Goal: Task Accomplishment & Management: Use online tool/utility

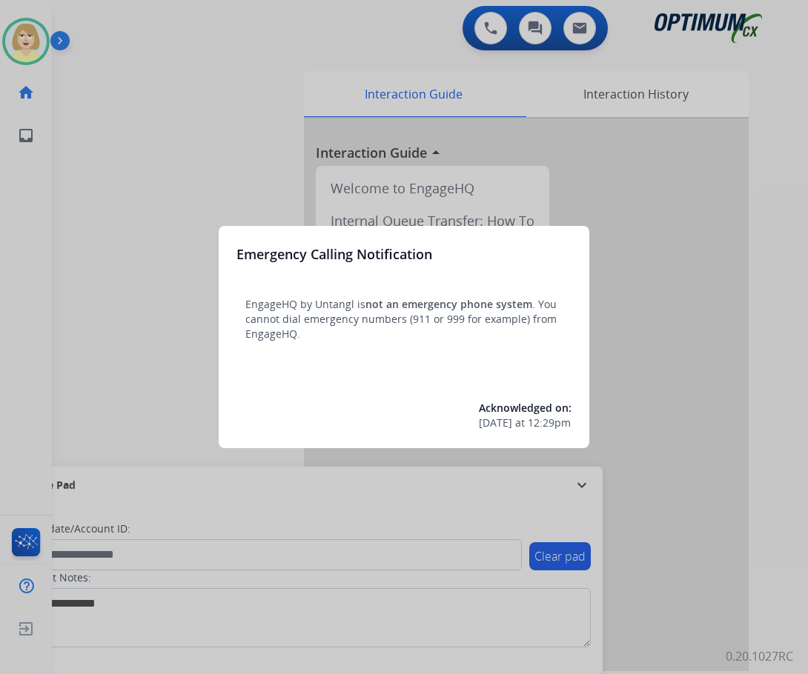
click at [79, 163] on div at bounding box center [404, 337] width 808 height 674
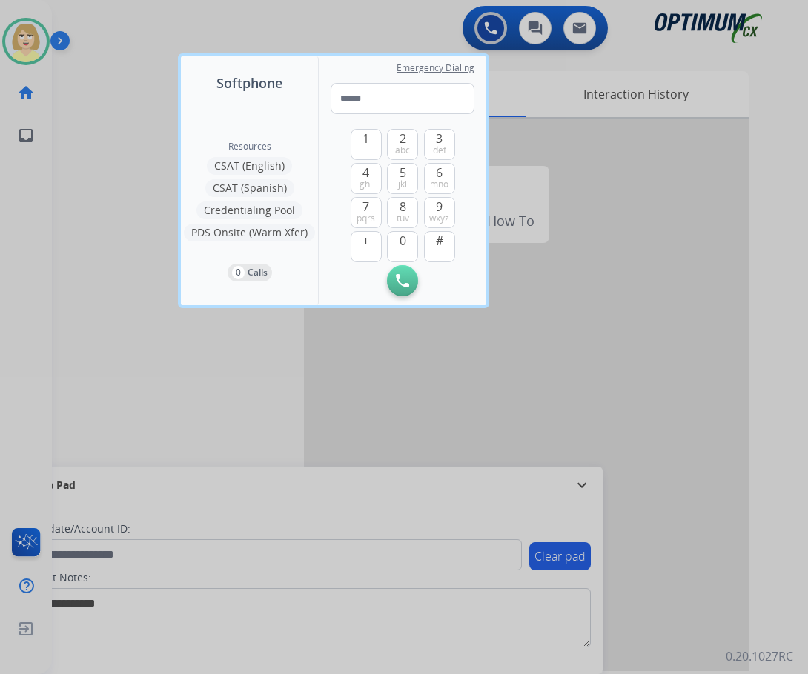
click at [79, 163] on div at bounding box center [404, 337] width 808 height 674
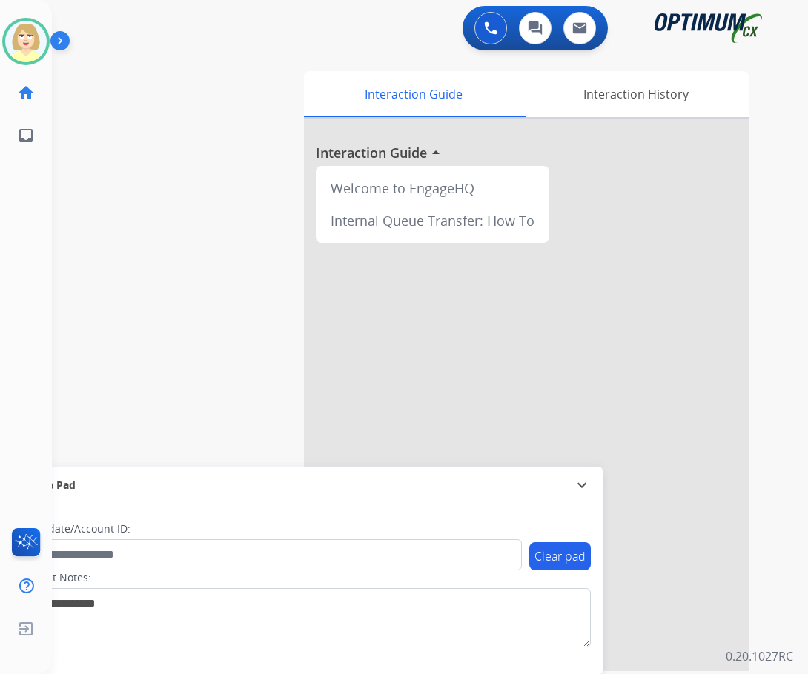
click at [471, 356] on div at bounding box center [526, 395] width 445 height 553
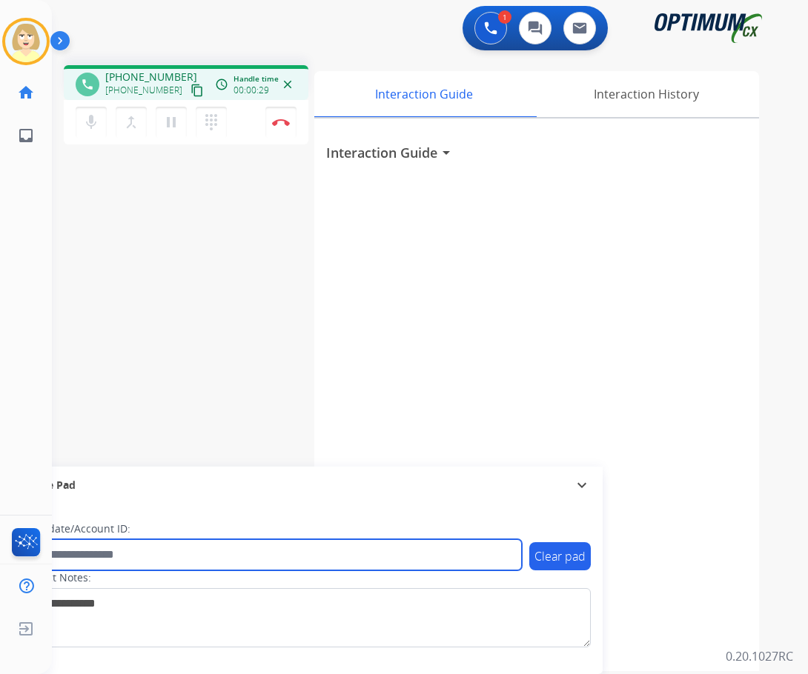
click at [144, 554] on input "text" at bounding box center [270, 554] width 502 height 31
paste input "*******"
type input "*******"
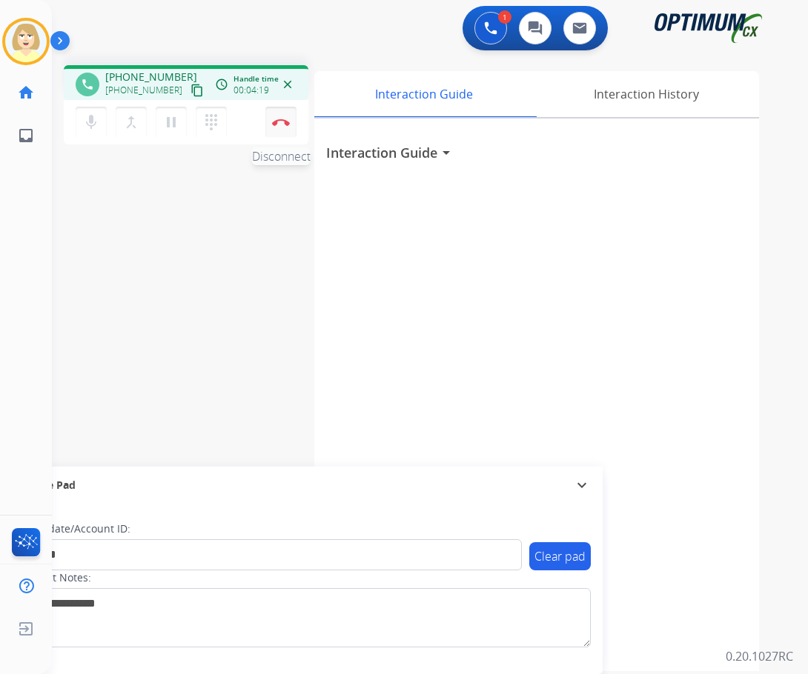
click at [276, 116] on button "Disconnect" at bounding box center [280, 122] width 31 height 31
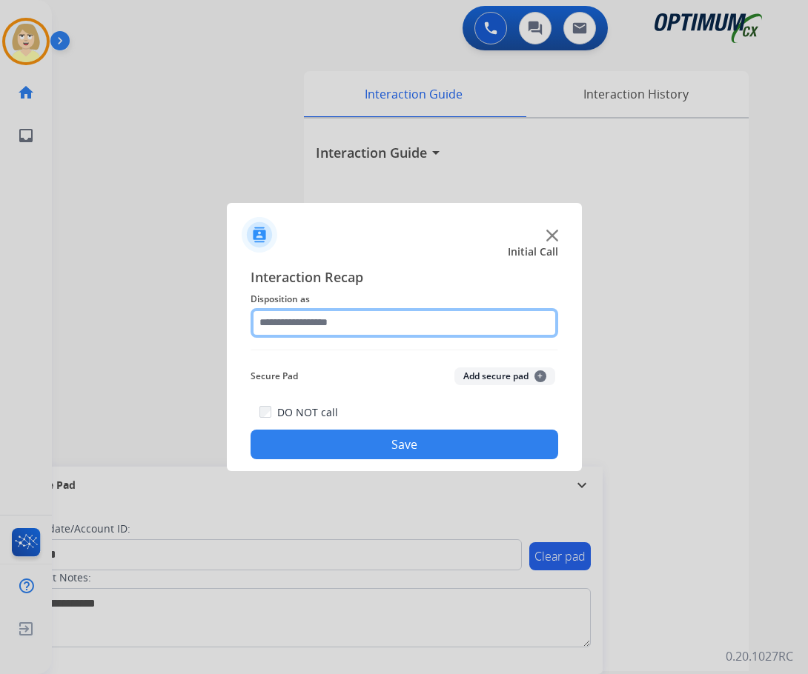
click at [288, 319] on input "text" at bounding box center [404, 323] width 308 height 30
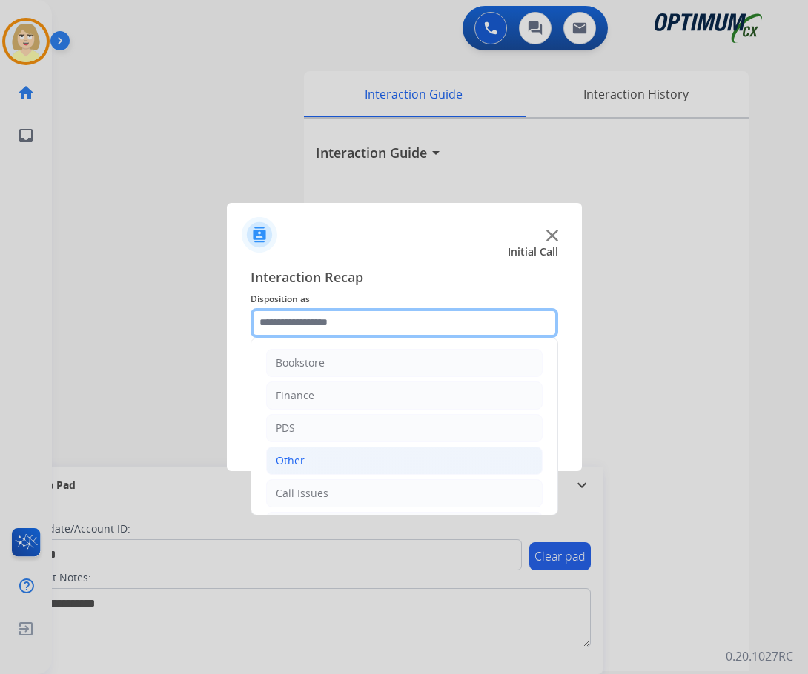
scroll to position [101, 0]
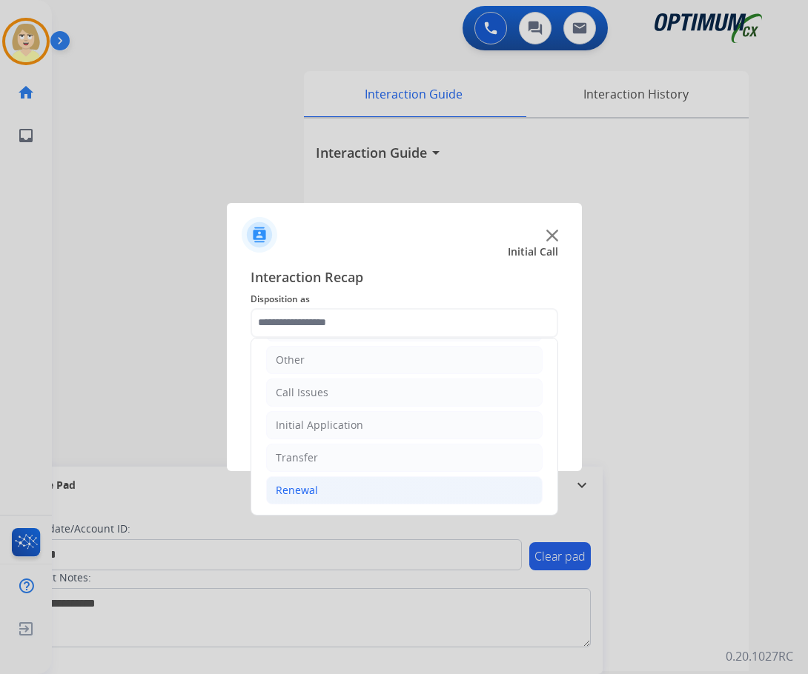
click at [301, 492] on div "Renewal" at bounding box center [297, 490] width 42 height 15
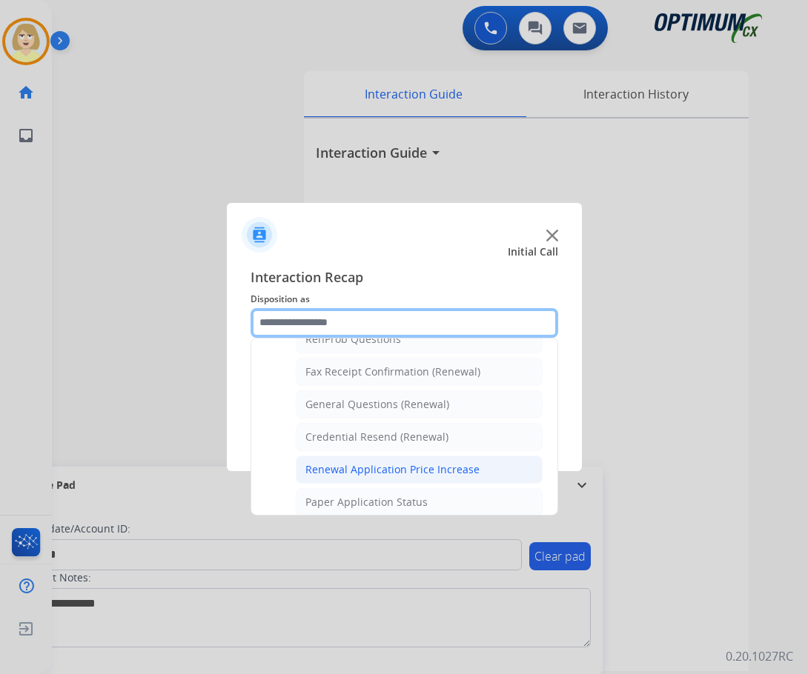
scroll to position [471, 0]
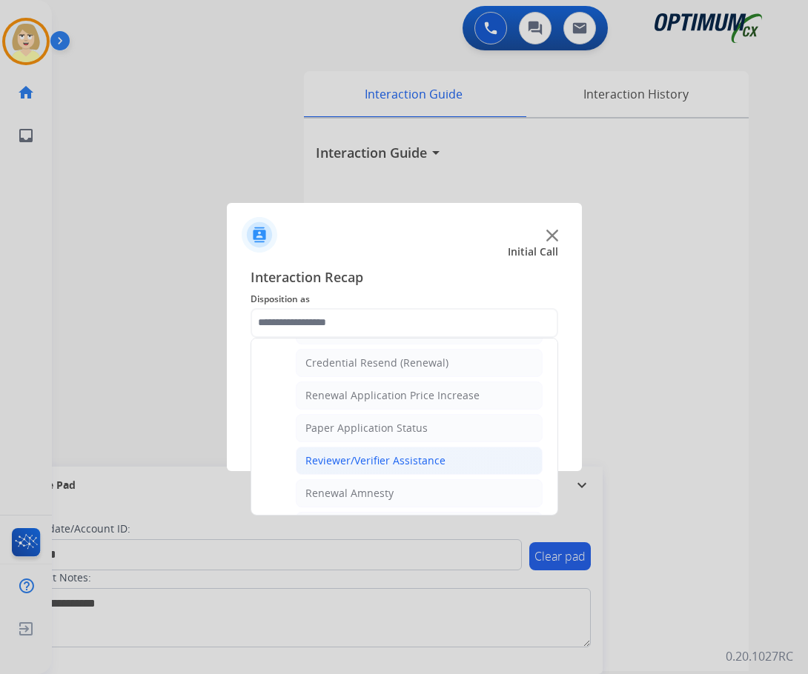
click at [365, 456] on div "Reviewer/Verifier Assistance" at bounding box center [375, 461] width 140 height 15
type input "**********"
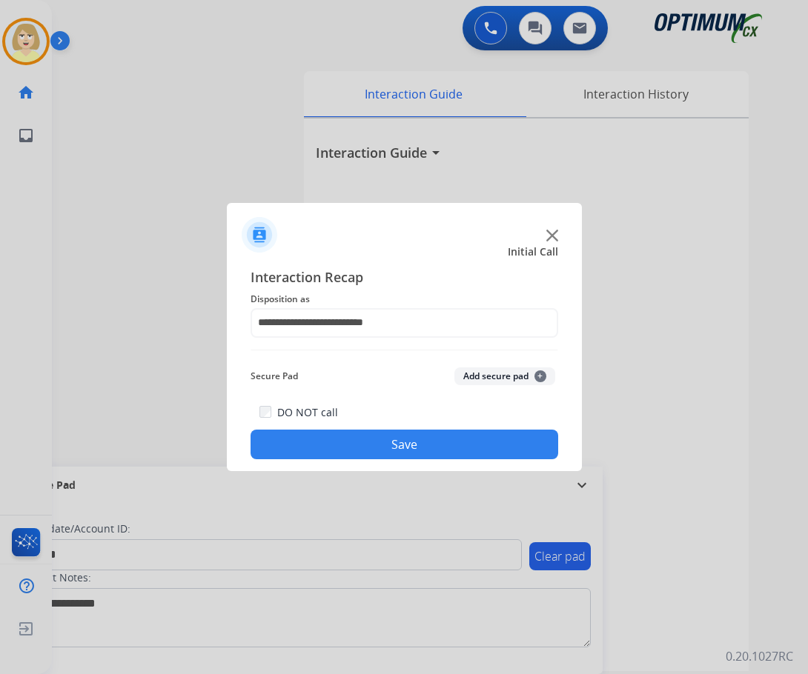
click at [467, 376] on button "Add secure pad +" at bounding box center [504, 377] width 101 height 18
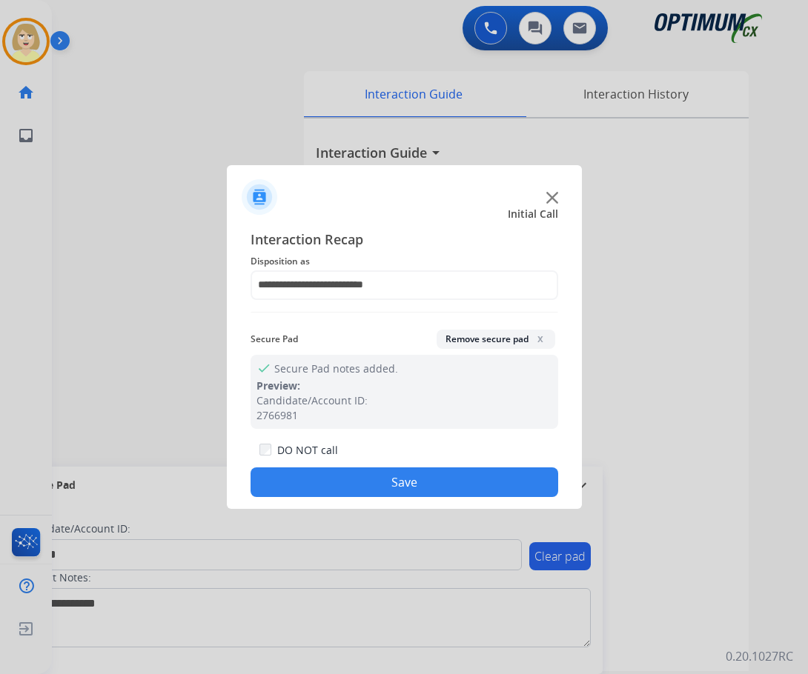
click at [316, 479] on button "Save" at bounding box center [404, 483] width 308 height 30
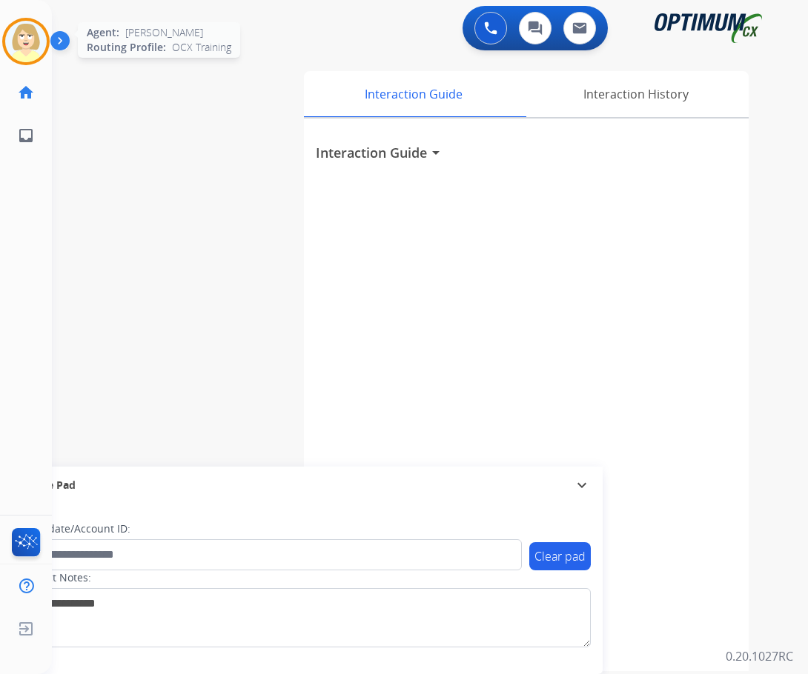
click at [27, 38] on img at bounding box center [25, 41] width 41 height 41
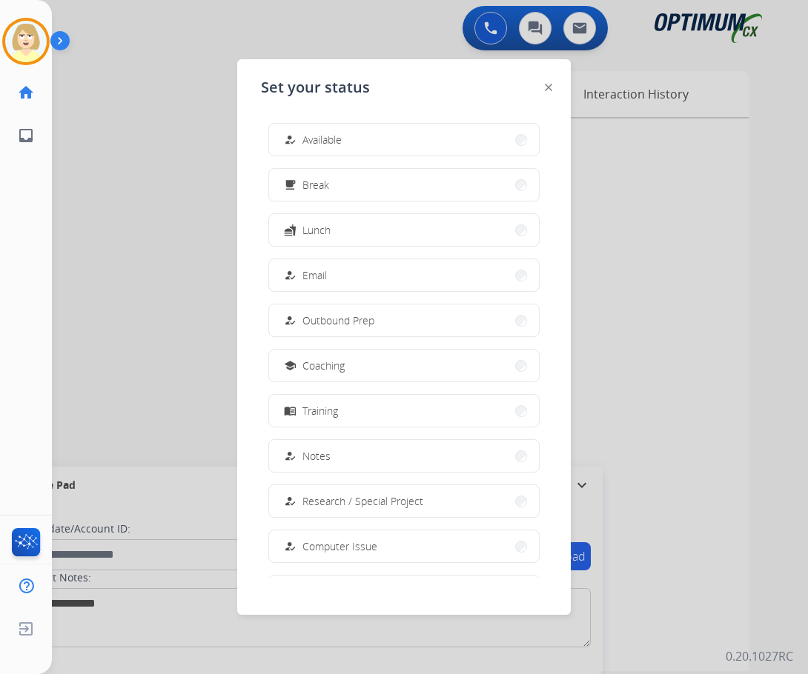
click at [319, 144] on span "Available" at bounding box center [321, 140] width 39 height 16
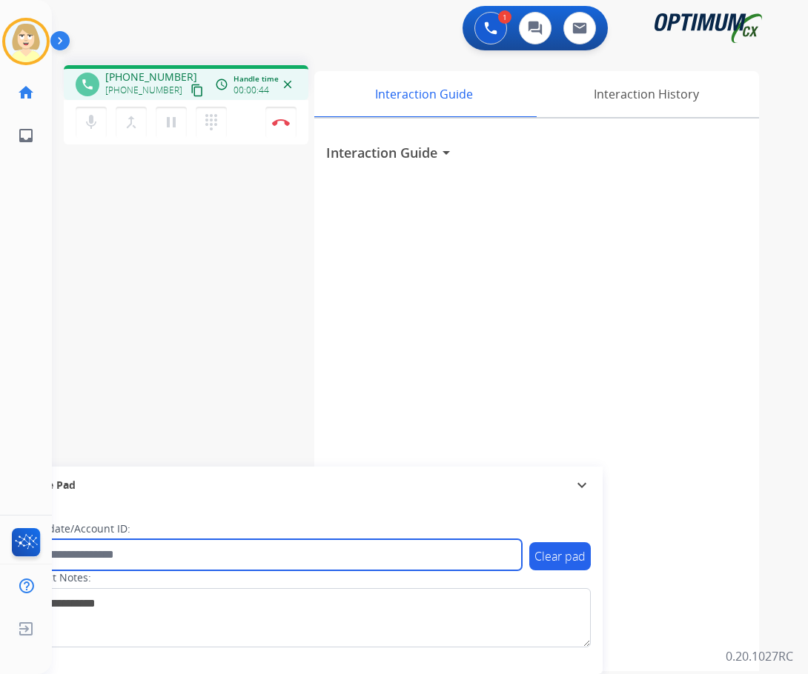
click at [64, 551] on input "text" at bounding box center [270, 554] width 502 height 31
paste input "*******"
type input "*******"
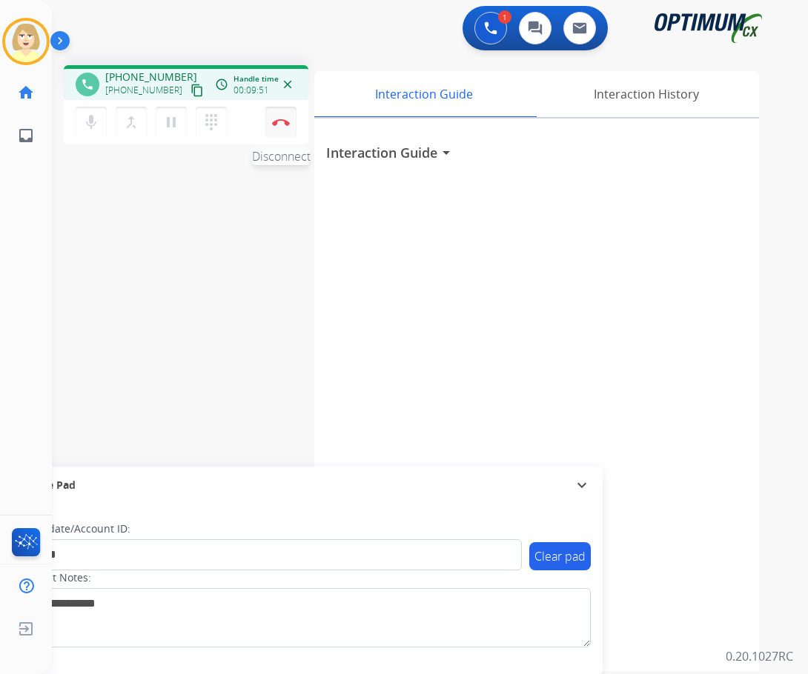
click at [281, 119] on img at bounding box center [281, 122] width 18 height 7
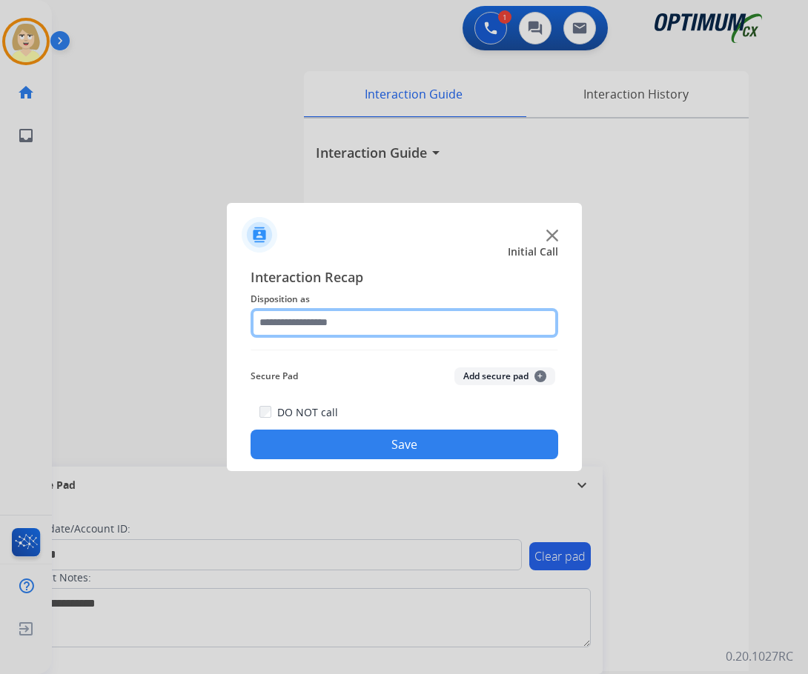
click at [308, 322] on input "text" at bounding box center [404, 323] width 308 height 30
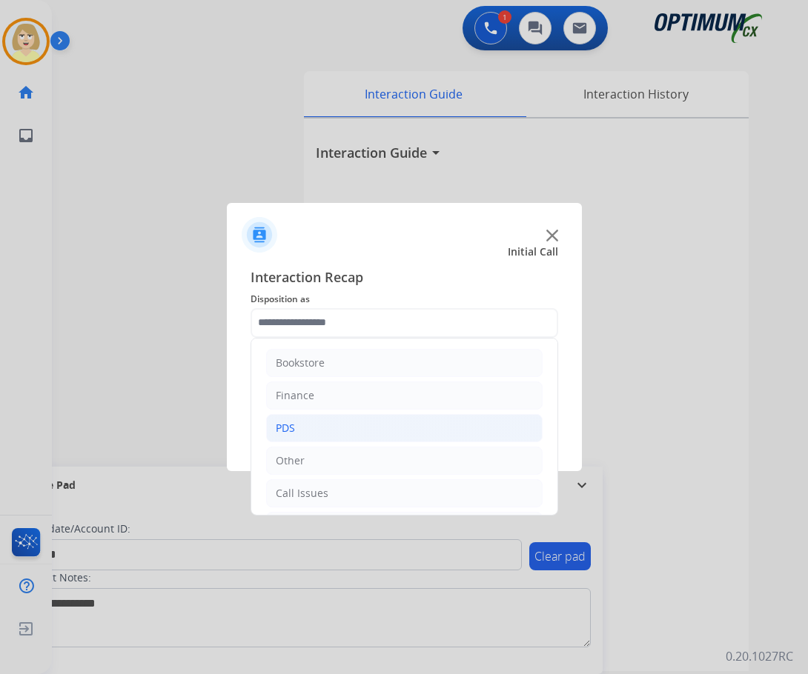
click at [287, 423] on div "PDS" at bounding box center [285, 428] width 19 height 15
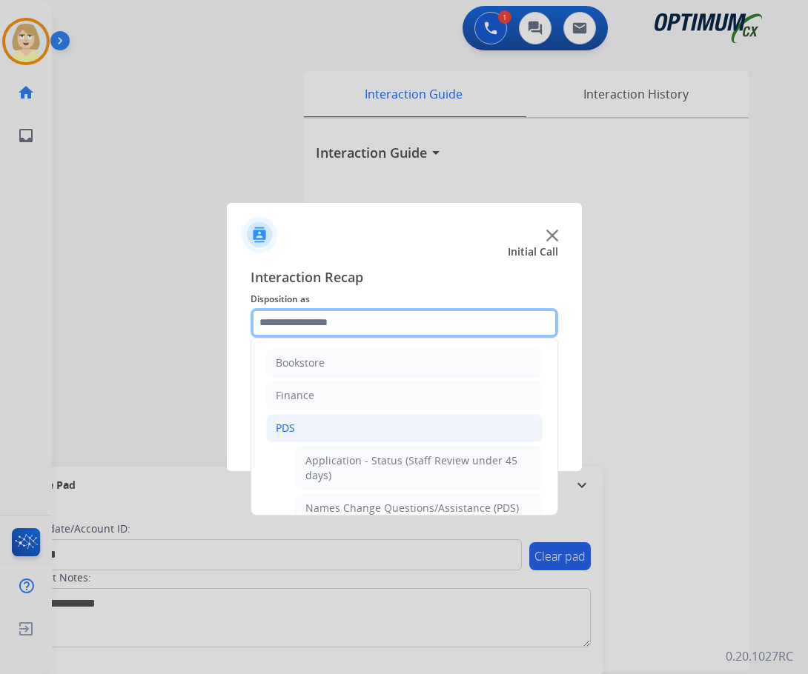
scroll to position [74, 0]
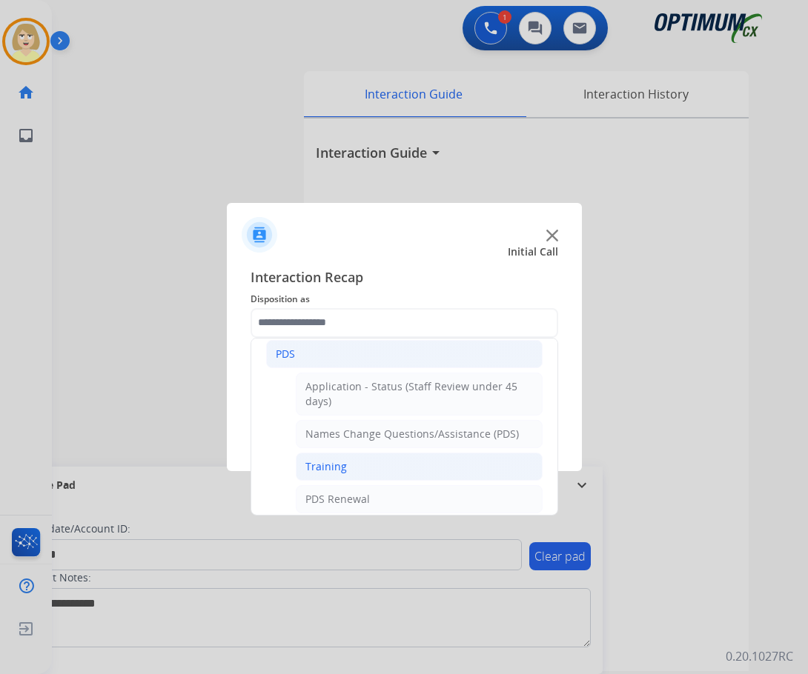
drag, startPoint x: 319, startPoint y: 468, endPoint x: 420, endPoint y: 474, distance: 101.7
click at [319, 468] on div "Training" at bounding box center [325, 466] width 41 height 15
type input "********"
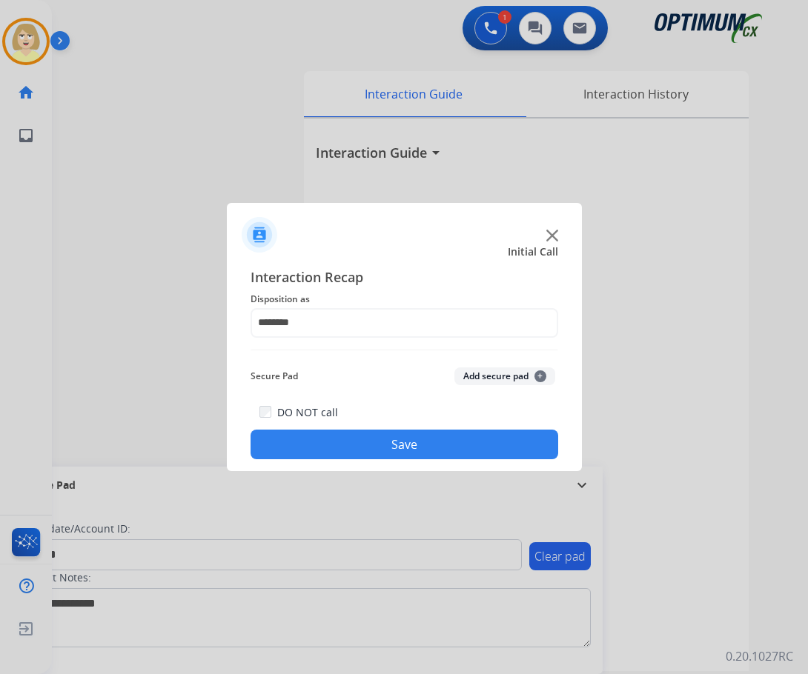
click at [490, 374] on button "Add secure pad +" at bounding box center [504, 377] width 101 height 18
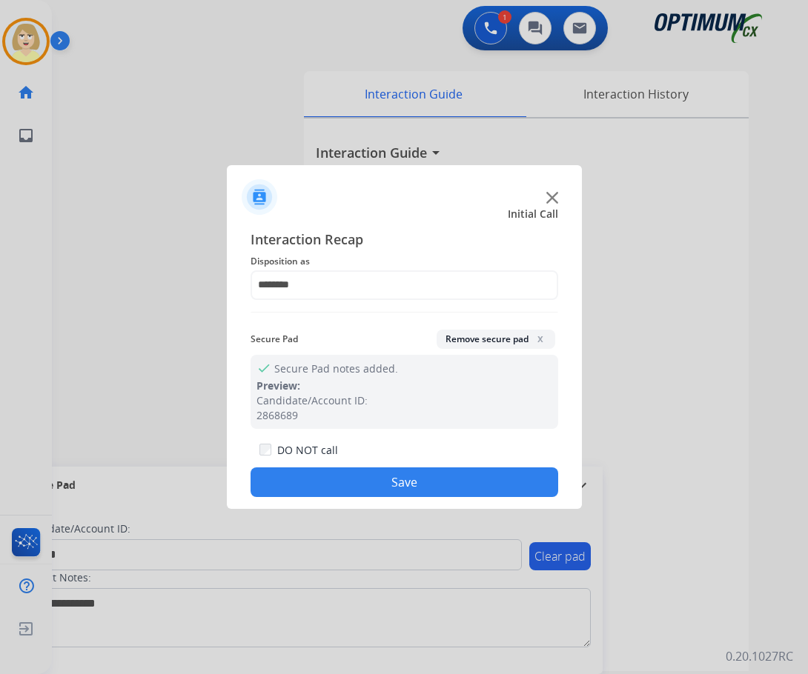
drag, startPoint x: 393, startPoint y: 483, endPoint x: 324, endPoint y: 396, distance: 111.3
click at [388, 477] on button "Save" at bounding box center [404, 483] width 308 height 30
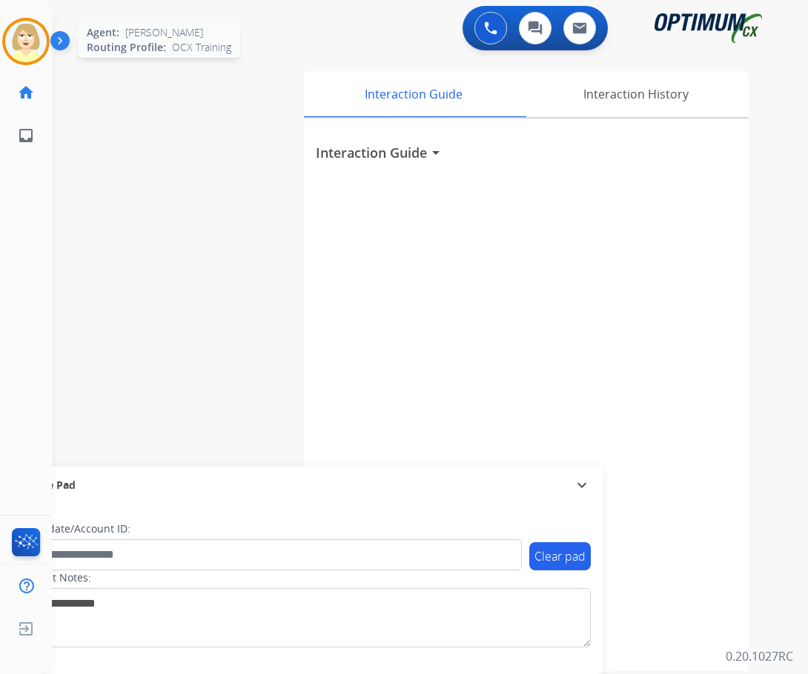
click at [17, 38] on img at bounding box center [25, 41] width 41 height 41
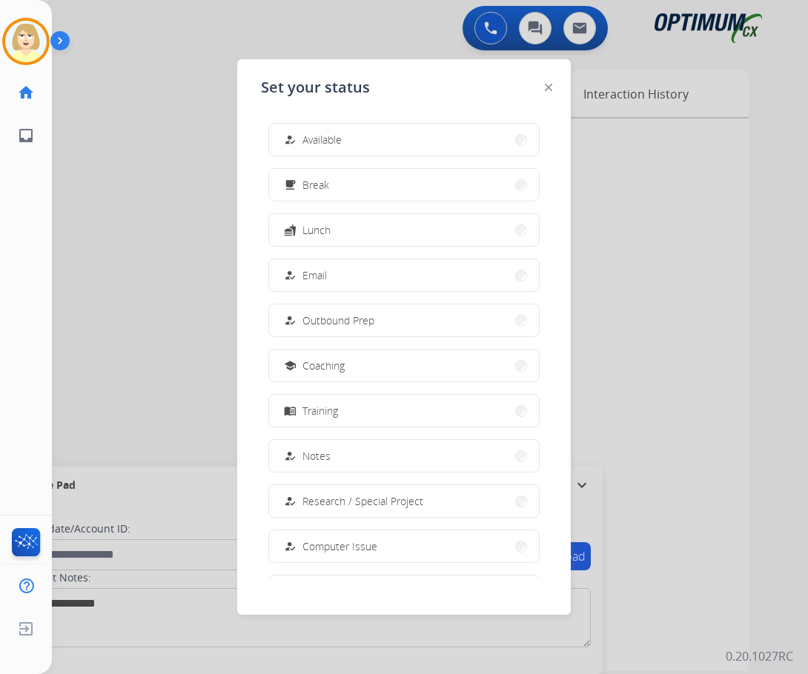
click at [325, 130] on button "how_to_reg Available" at bounding box center [404, 140] width 270 height 32
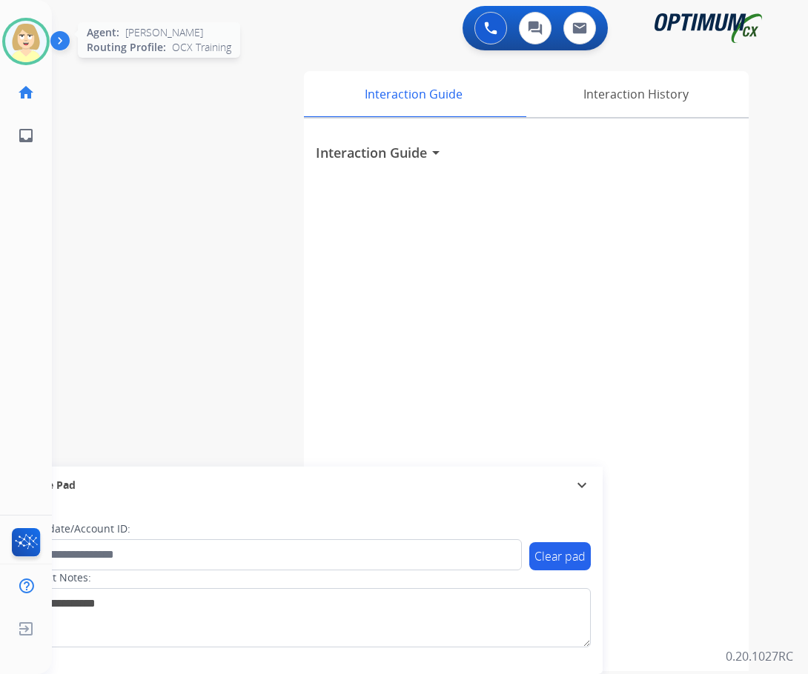
click at [29, 35] on img at bounding box center [25, 41] width 41 height 41
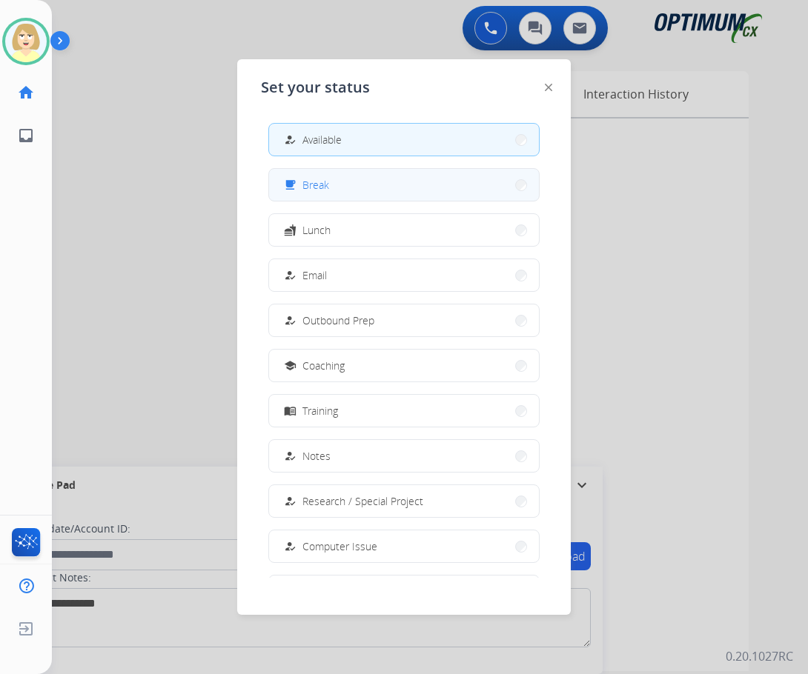
click at [319, 182] on span "Break" at bounding box center [315, 185] width 27 height 16
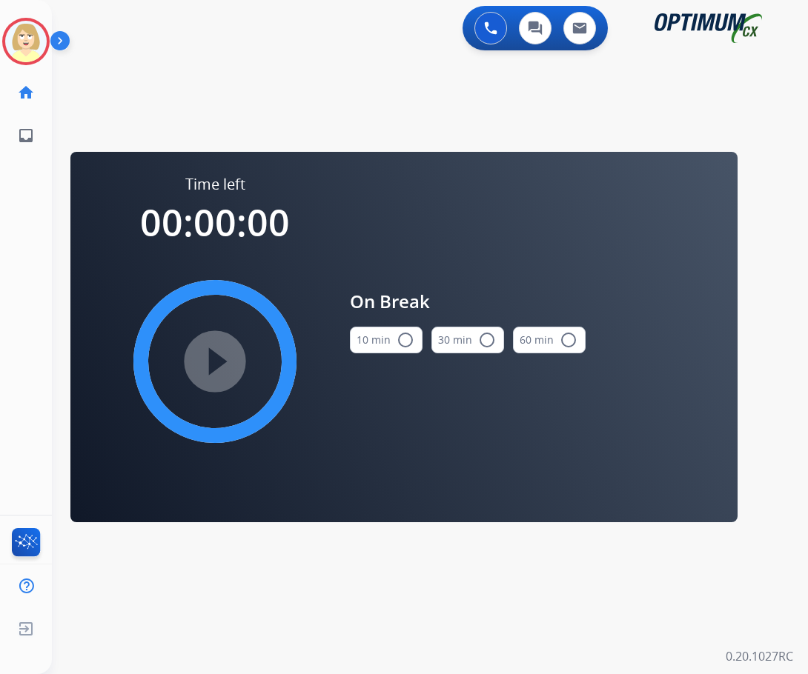
click at [406, 344] on mat-icon "radio_button_unchecked" at bounding box center [405, 340] width 18 height 18
click at [224, 357] on mat-icon "play_circle_filled" at bounding box center [215, 362] width 18 height 18
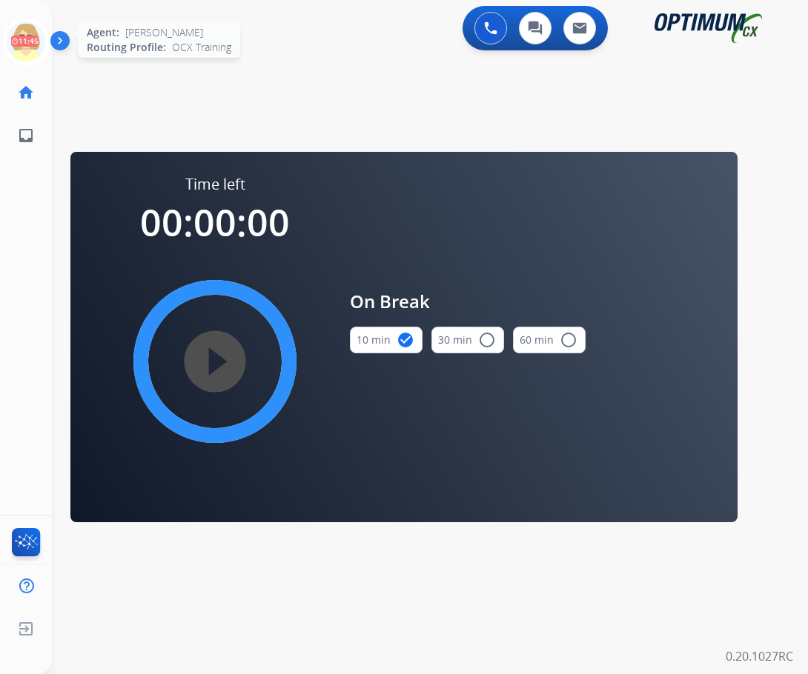
click at [28, 33] on icon at bounding box center [26, 42] width 48 height 48
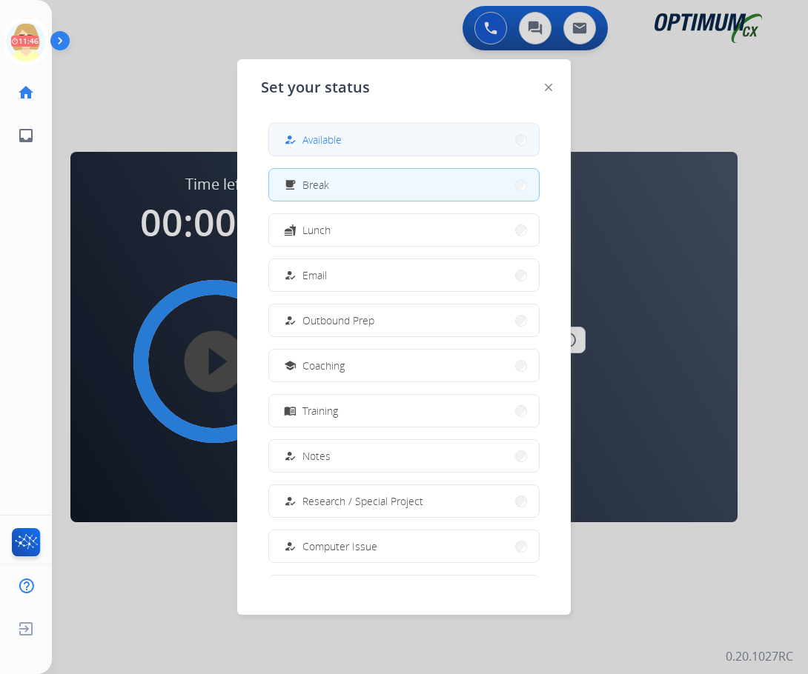
click at [346, 133] on button "how_to_reg Available" at bounding box center [404, 140] width 270 height 32
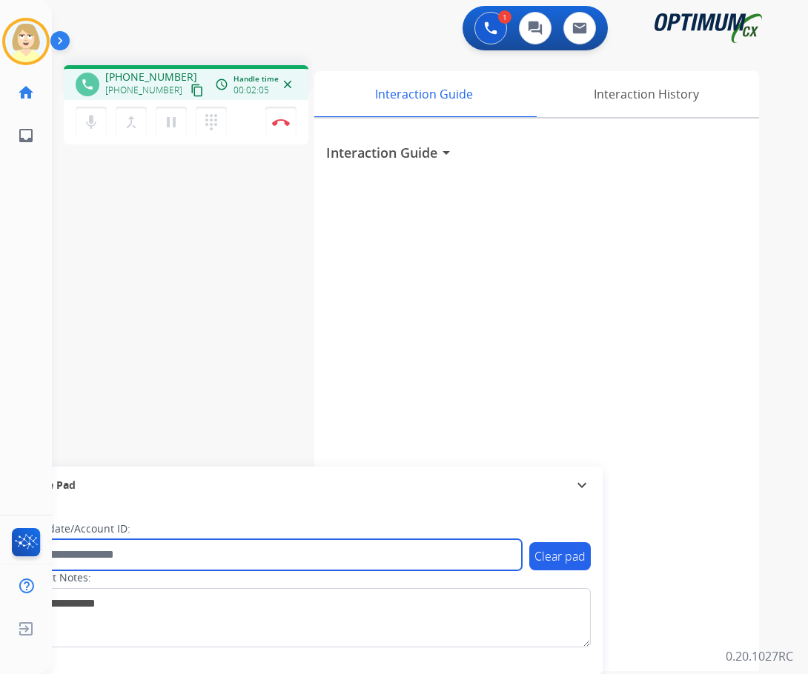
click at [119, 558] on input "text" at bounding box center [270, 554] width 502 height 31
paste input "*******"
type input "*******"
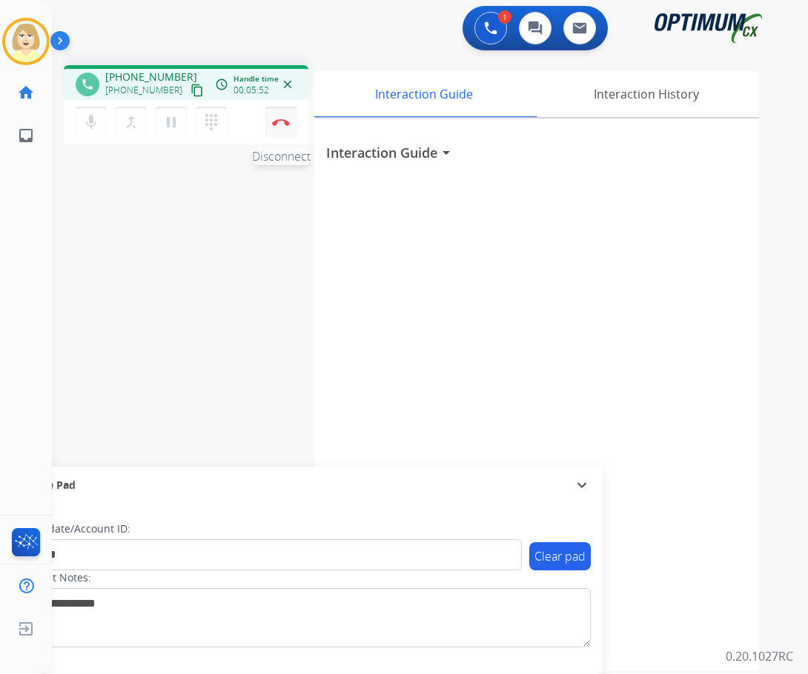
click at [284, 122] on img at bounding box center [281, 122] width 18 height 7
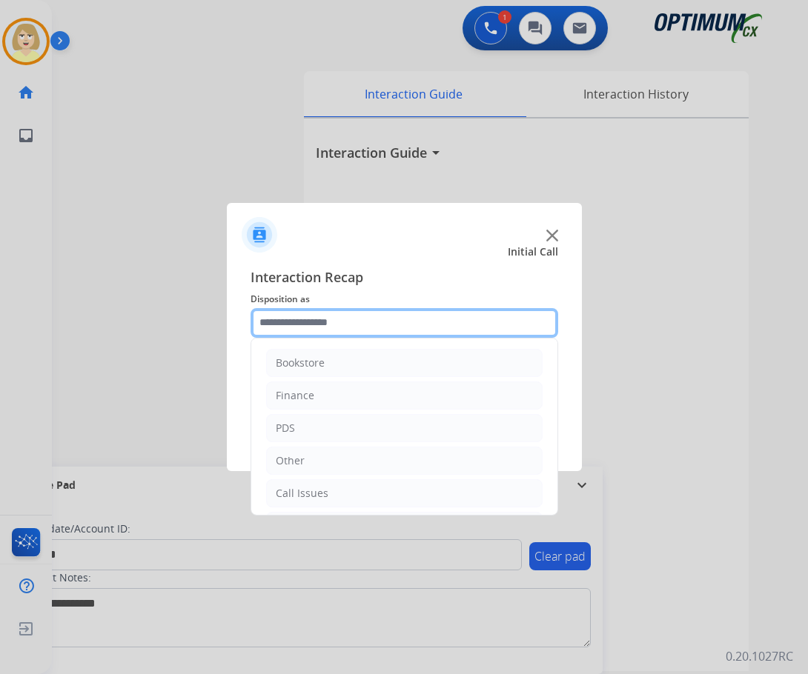
click at [336, 330] on input "text" at bounding box center [404, 323] width 308 height 30
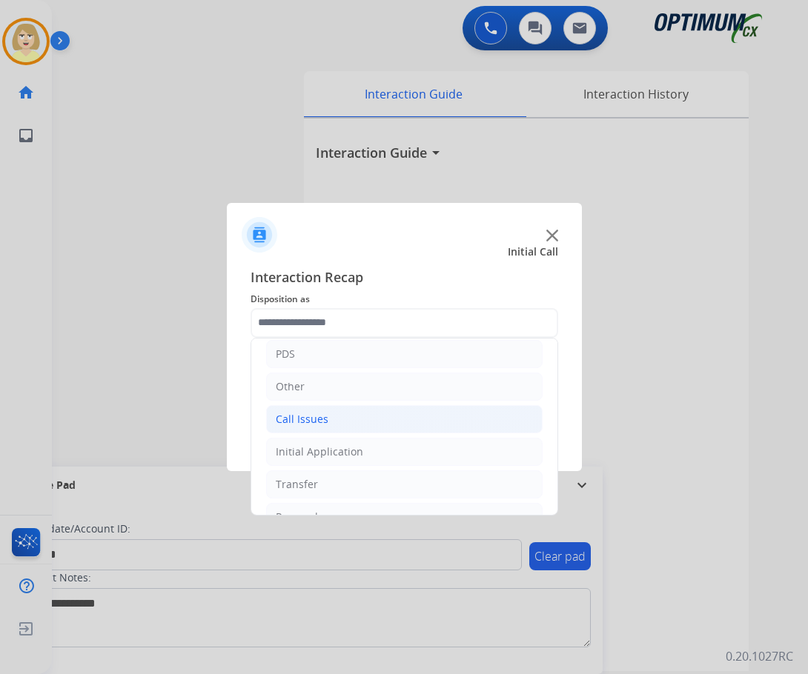
click at [315, 419] on div "Call Issues" at bounding box center [302, 419] width 53 height 15
click at [377, 483] on div "Wrong Number/Wrong Department" at bounding box center [393, 484] width 176 height 15
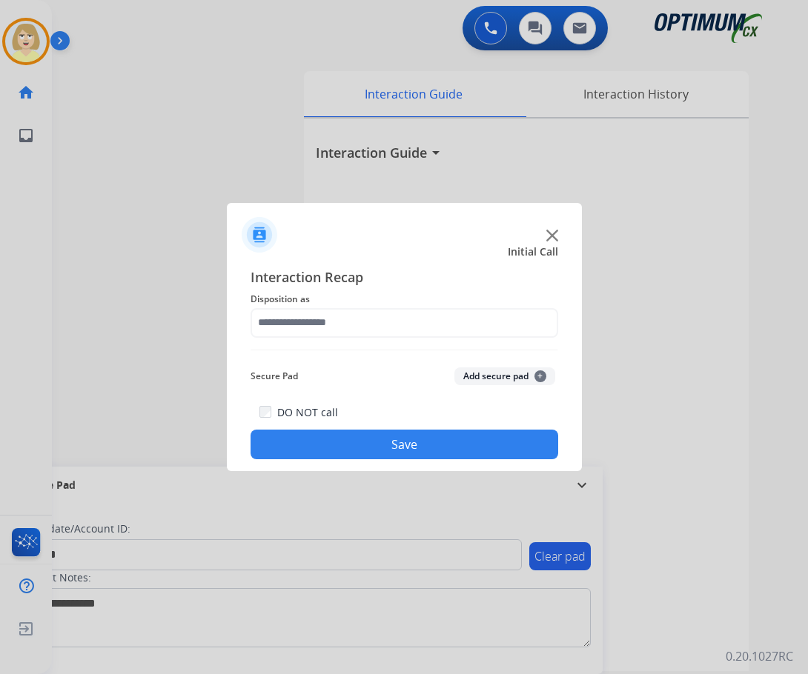
type input "**********"
click at [481, 376] on button "Add secure pad +" at bounding box center [504, 377] width 101 height 18
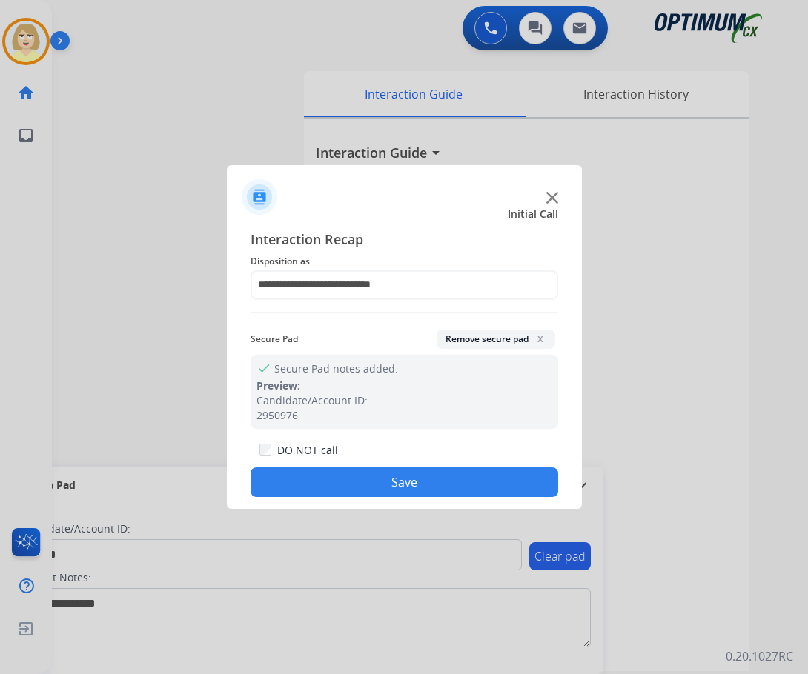
drag, startPoint x: 402, startPoint y: 479, endPoint x: 203, endPoint y: 348, distance: 239.0
click at [385, 465] on div "DO NOT call Save" at bounding box center [404, 469] width 308 height 56
drag, startPoint x: 441, startPoint y: 476, endPoint x: 56, endPoint y: 209, distance: 469.1
click at [428, 462] on div "DO NOT call Save" at bounding box center [404, 469] width 308 height 56
drag, startPoint x: 352, startPoint y: 488, endPoint x: 332, endPoint y: 478, distance: 22.5
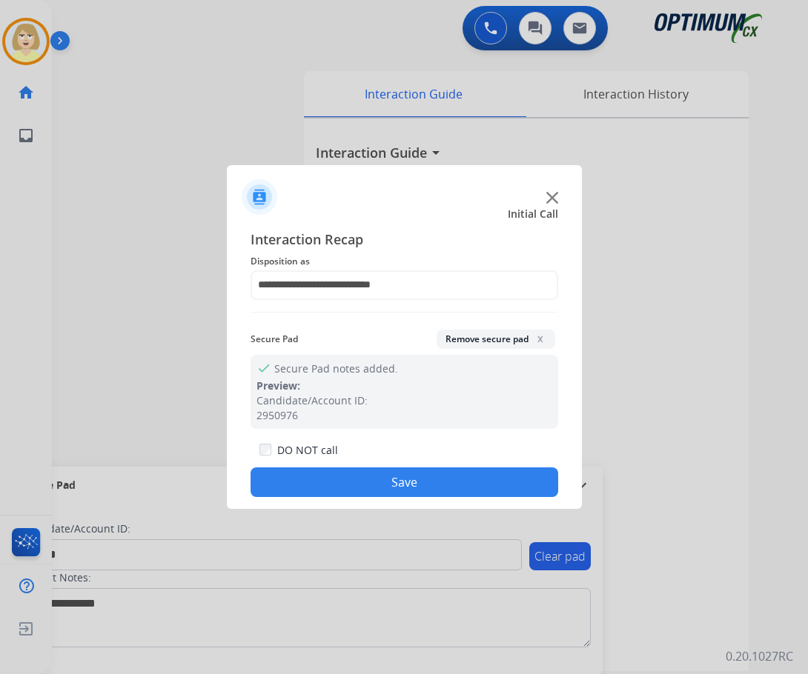
click at [351, 486] on button "Save" at bounding box center [404, 483] width 308 height 30
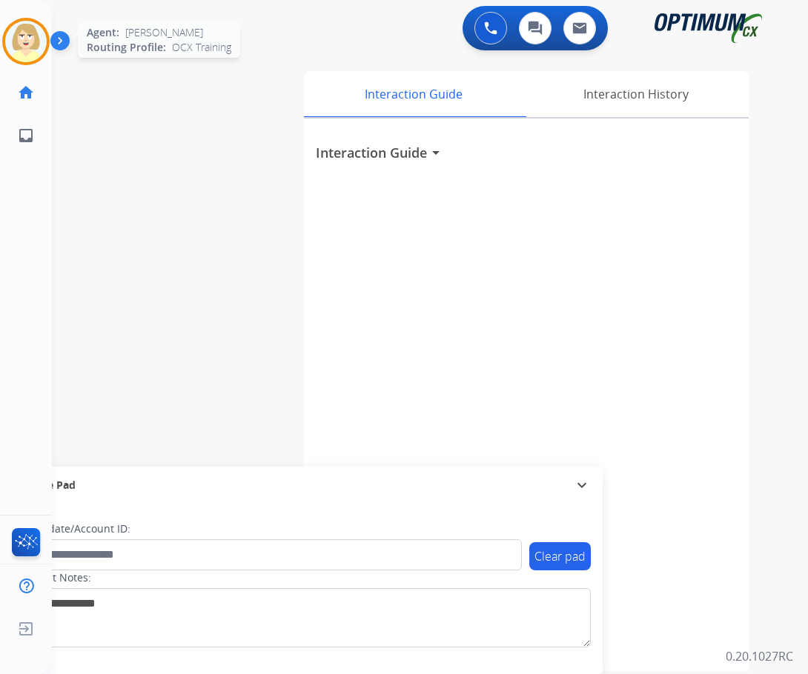
click at [24, 38] on img at bounding box center [25, 41] width 41 height 41
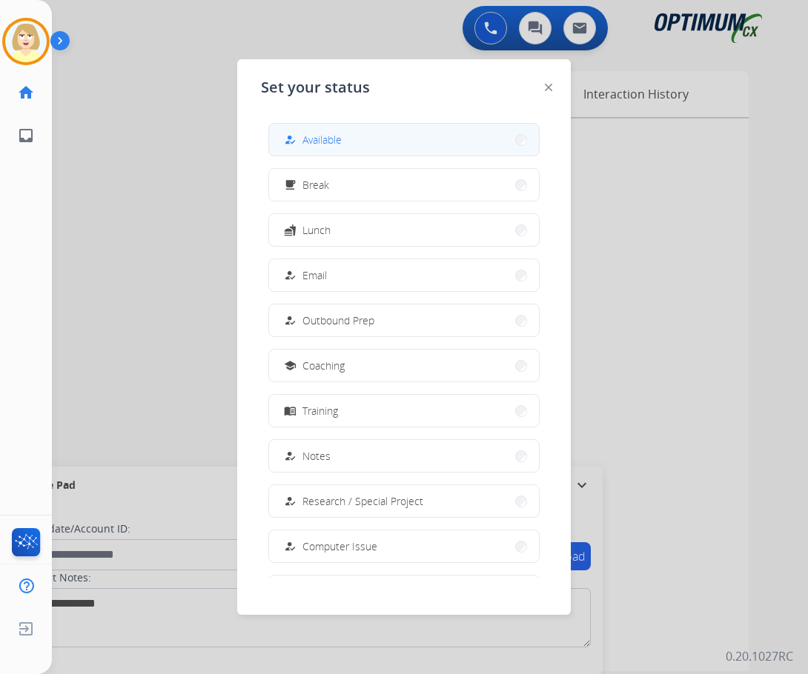
click at [308, 138] on span "Available" at bounding box center [321, 140] width 39 height 16
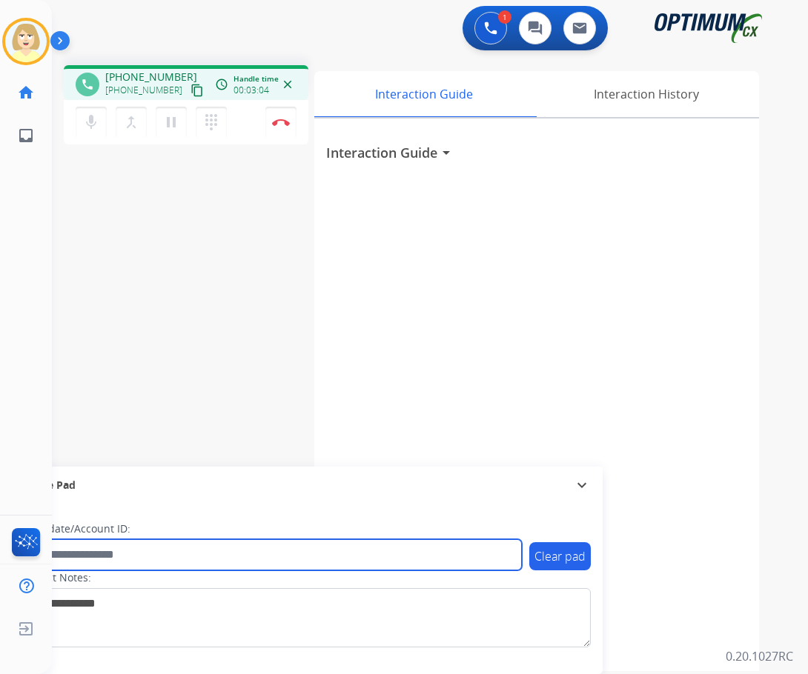
click at [77, 554] on input "text" at bounding box center [270, 554] width 502 height 31
paste input "*******"
type input "*******"
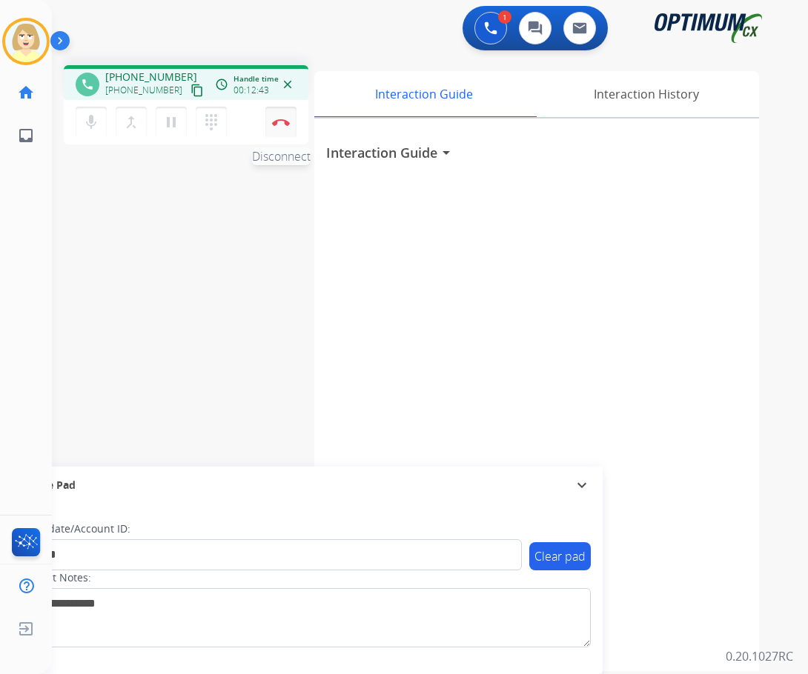
click at [280, 116] on button "Disconnect" at bounding box center [280, 122] width 31 height 31
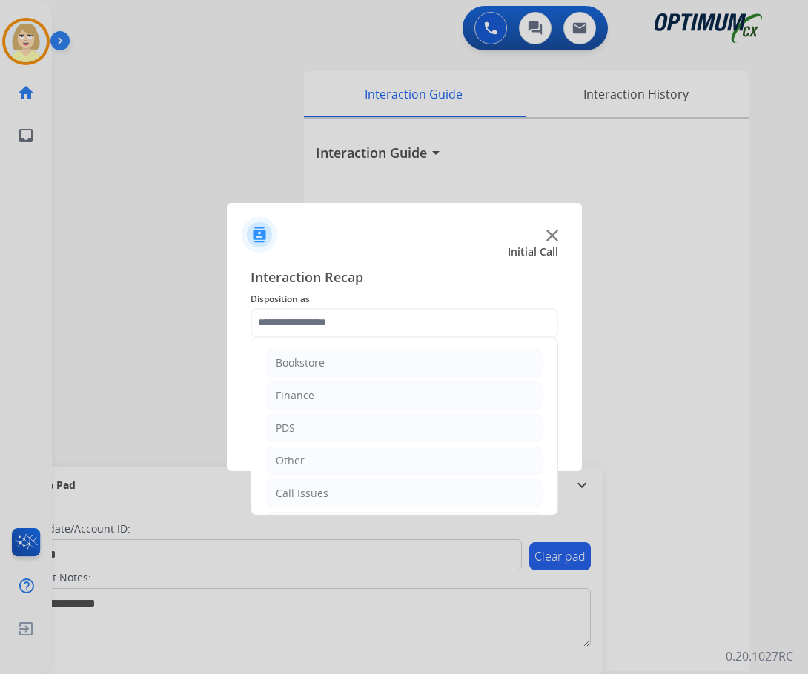
click at [309, 322] on input "text" at bounding box center [404, 323] width 308 height 30
click at [320, 423] on div "Initial Application" at bounding box center [319, 425] width 87 height 15
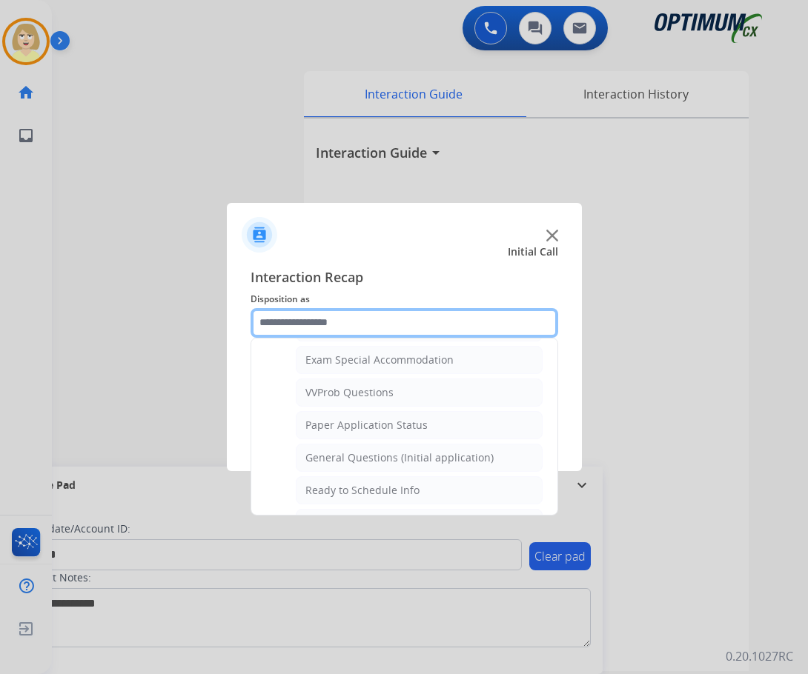
scroll to position [842, 0]
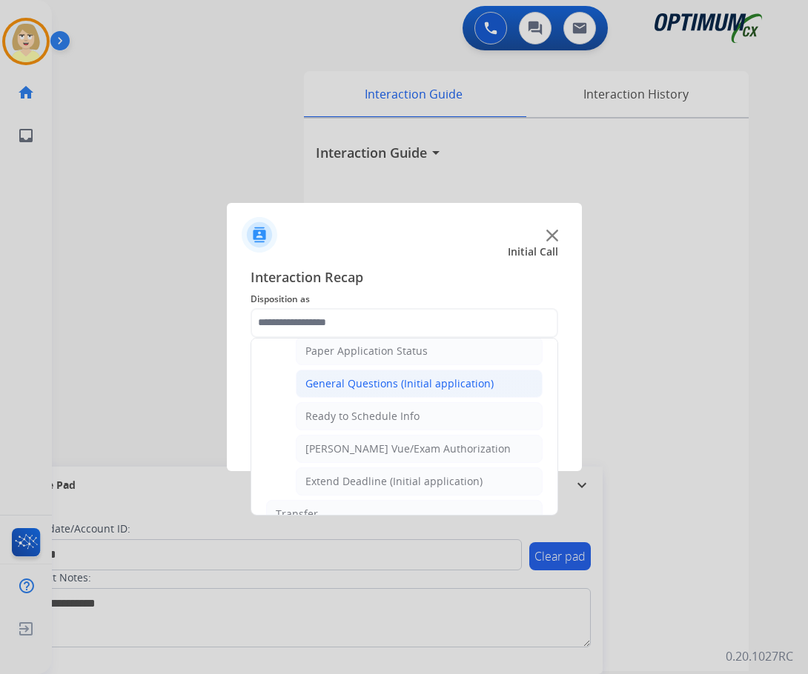
click at [367, 381] on div "General Questions (Initial application)" at bounding box center [399, 383] width 188 height 15
type input "**********"
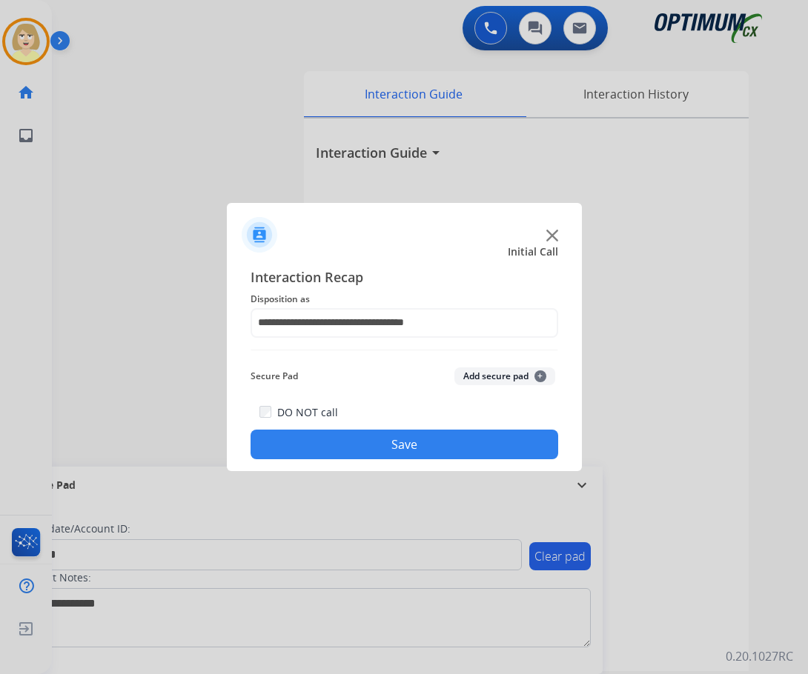
click at [486, 371] on button "Add secure pad +" at bounding box center [504, 377] width 101 height 18
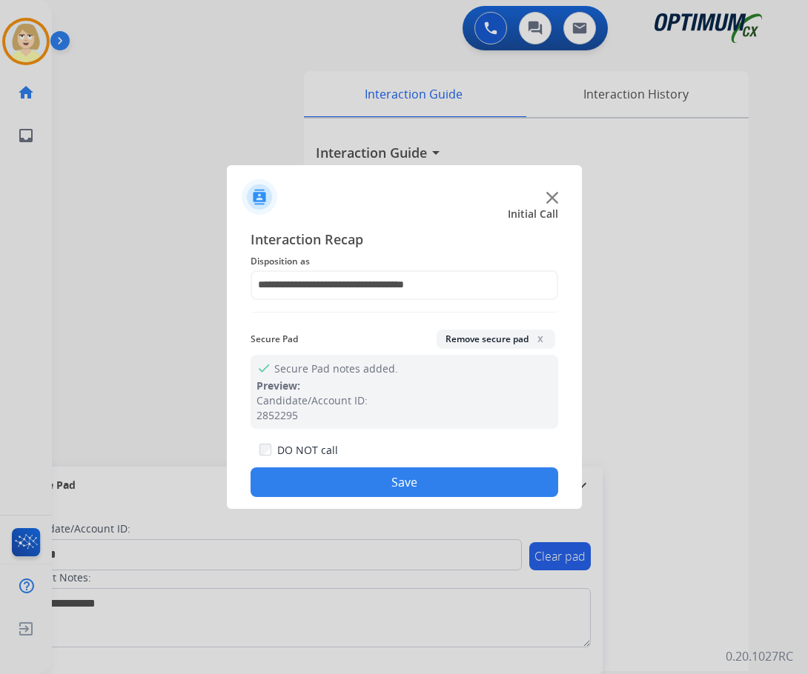
drag, startPoint x: 325, startPoint y: 476, endPoint x: 216, endPoint y: 233, distance: 266.0
click at [325, 475] on button "Save" at bounding box center [404, 483] width 308 height 30
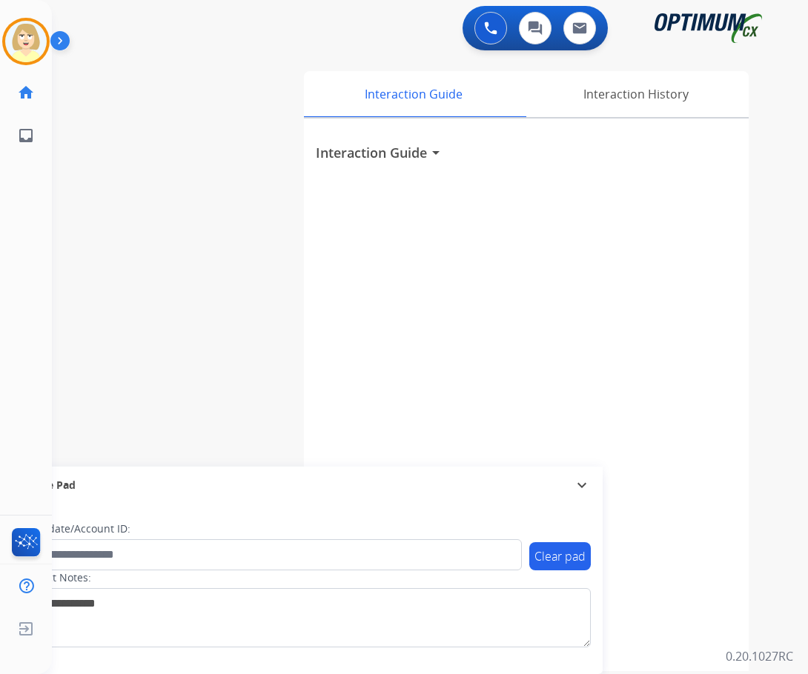
drag, startPoint x: 24, startPoint y: 35, endPoint x: 62, endPoint y: 47, distance: 38.9
click at [24, 34] on img at bounding box center [25, 41] width 41 height 41
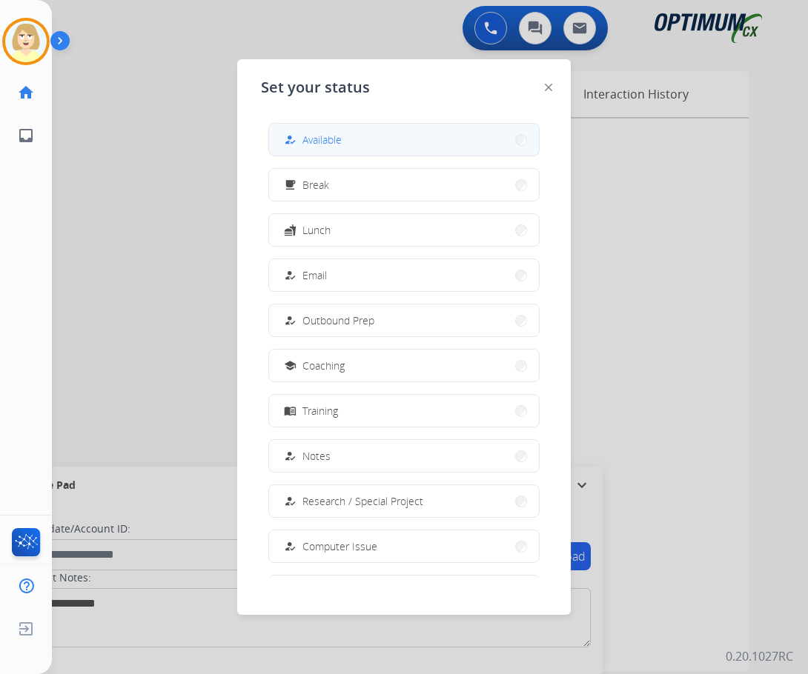
click at [311, 142] on span "Available" at bounding box center [321, 140] width 39 height 16
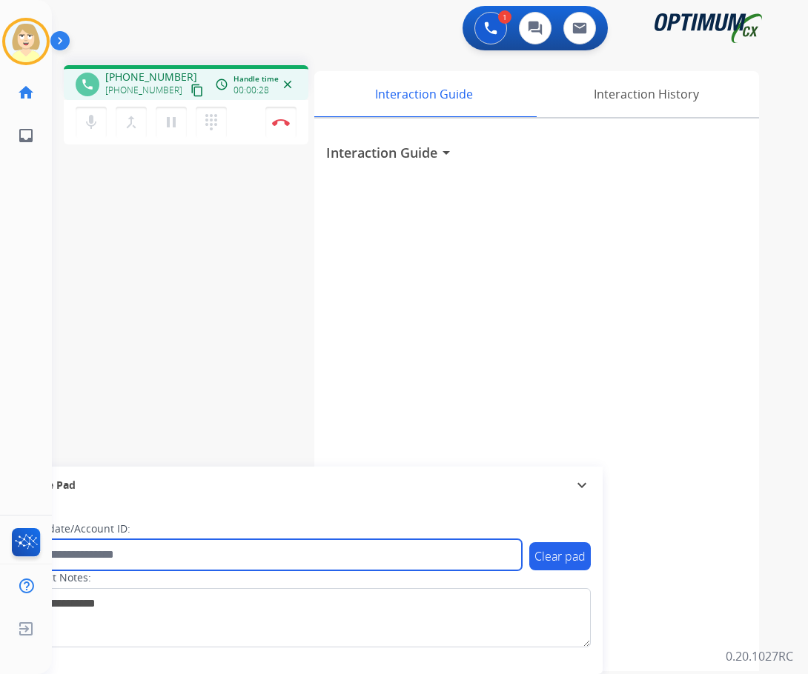
click at [82, 550] on input "text" at bounding box center [270, 554] width 502 height 31
paste input "*******"
type input "*******"
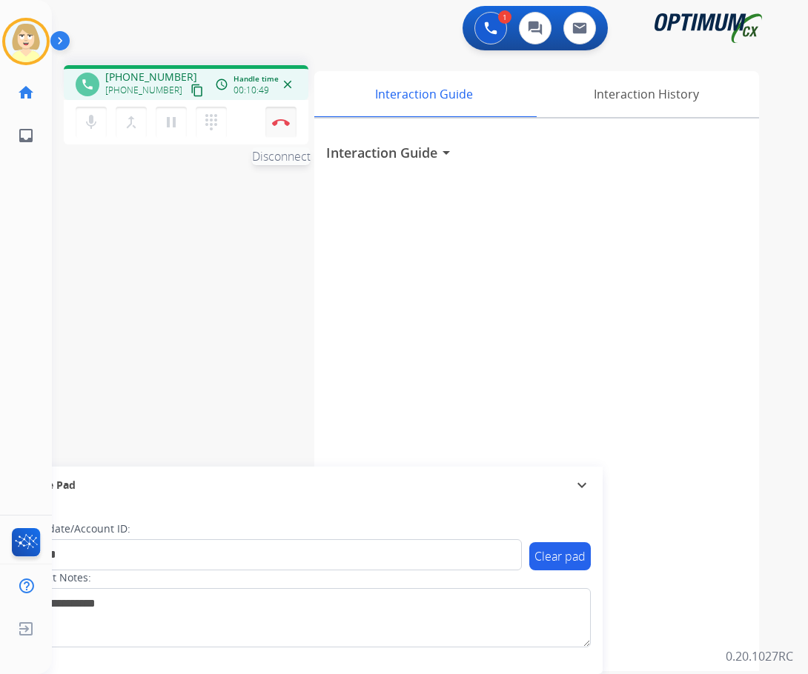
click at [279, 117] on button "Disconnect" at bounding box center [280, 122] width 31 height 31
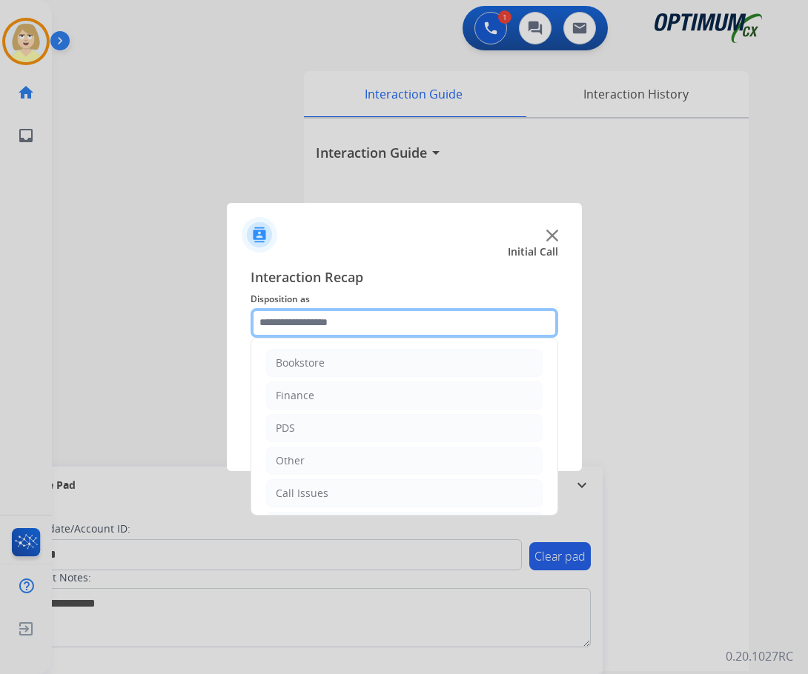
click at [314, 328] on input "text" at bounding box center [404, 323] width 308 height 30
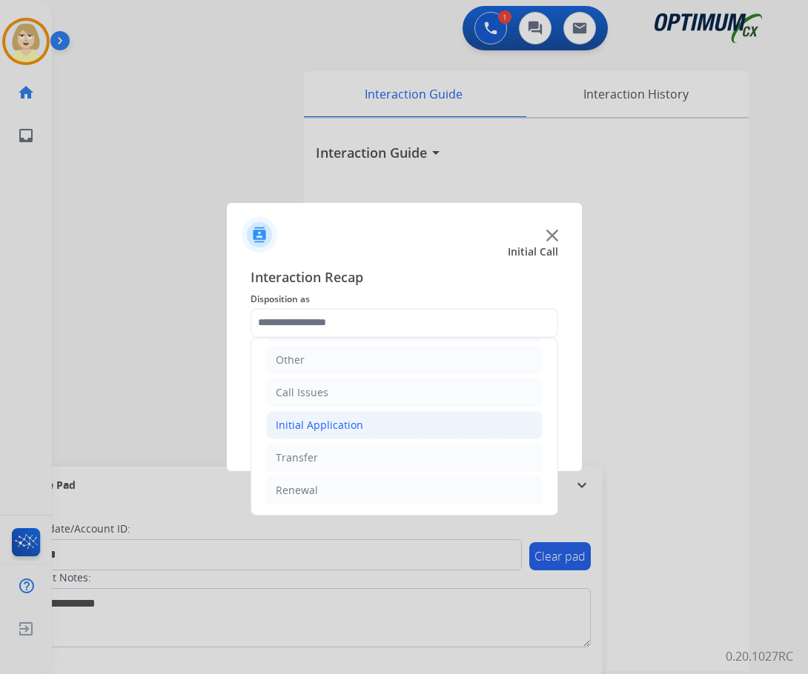
click at [313, 422] on div "Initial Application" at bounding box center [319, 425] width 87 height 15
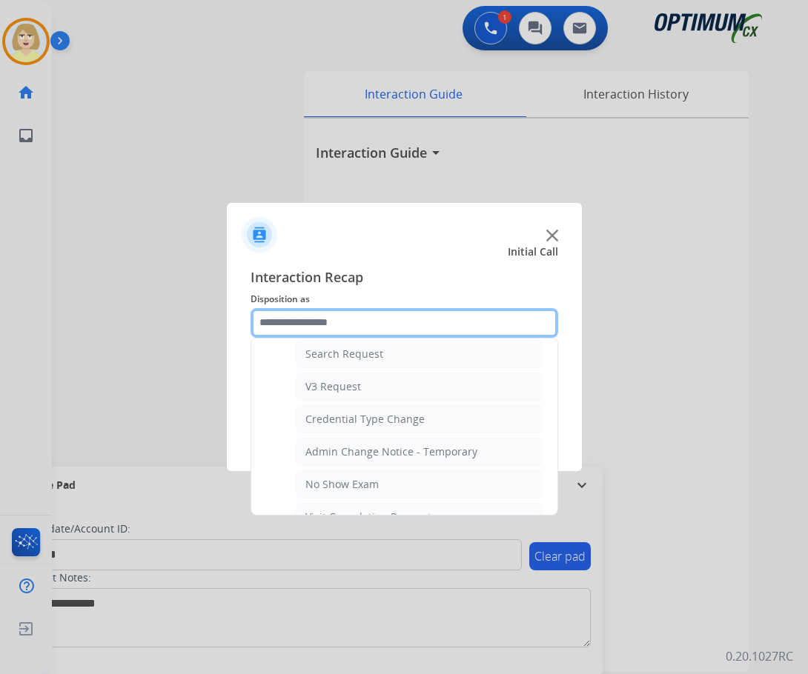
scroll to position [768, 0]
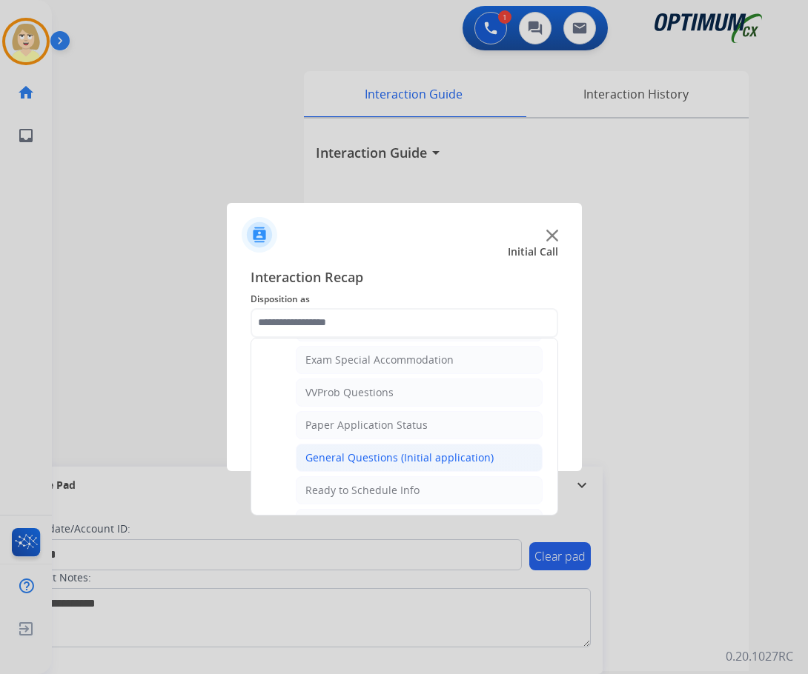
click at [373, 458] on div "General Questions (Initial application)" at bounding box center [399, 458] width 188 height 15
type input "**********"
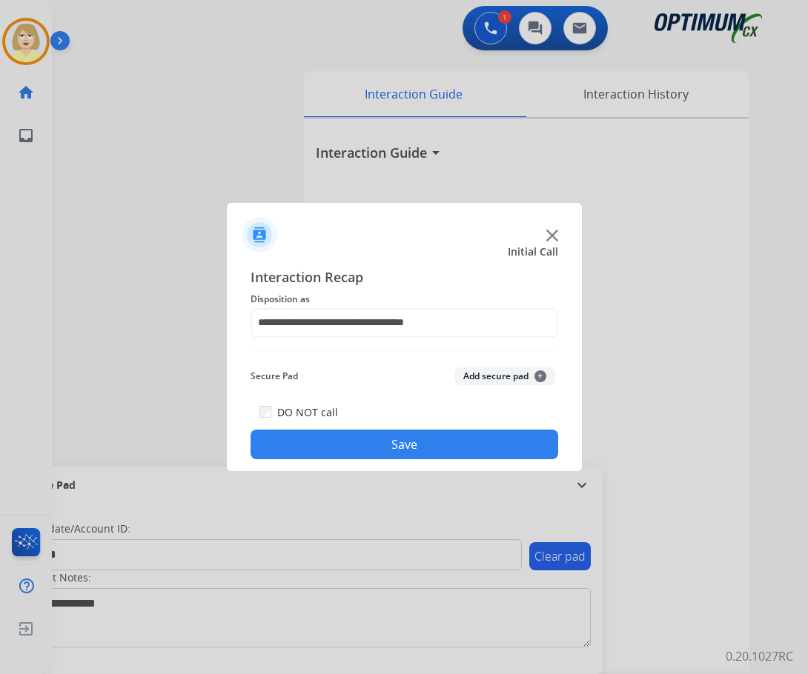
click at [471, 375] on button "Add secure pad +" at bounding box center [504, 377] width 101 height 18
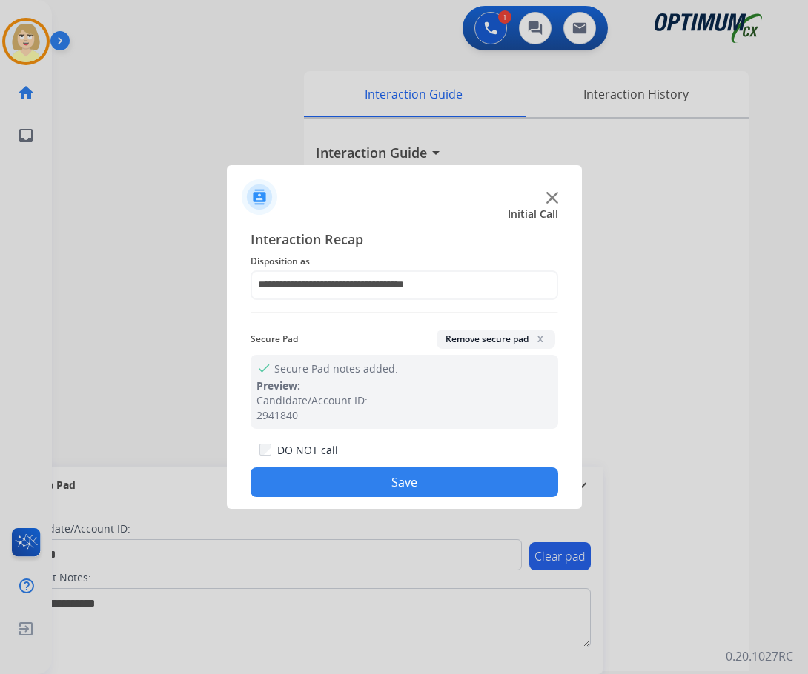
click at [353, 475] on button "Save" at bounding box center [404, 483] width 308 height 30
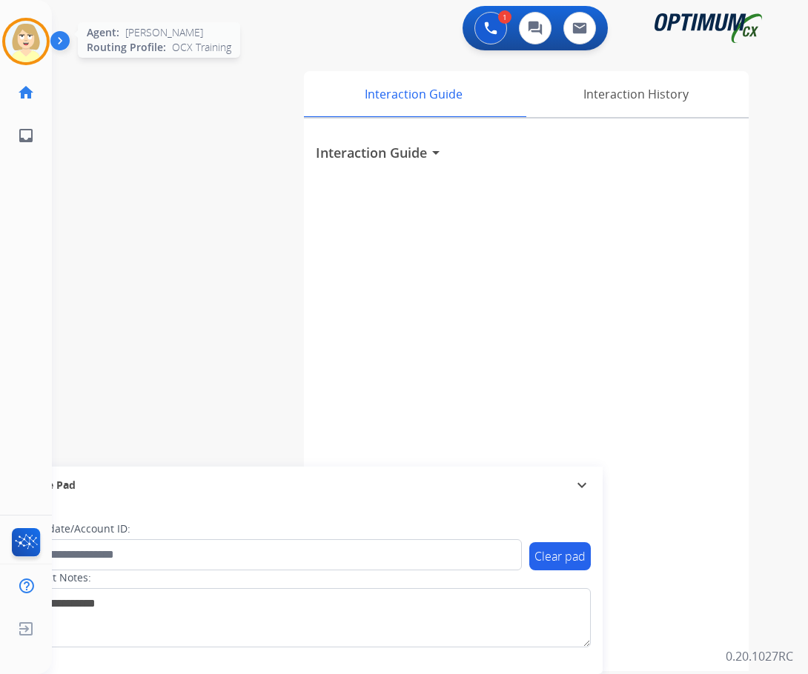
click at [20, 33] on img at bounding box center [25, 41] width 41 height 41
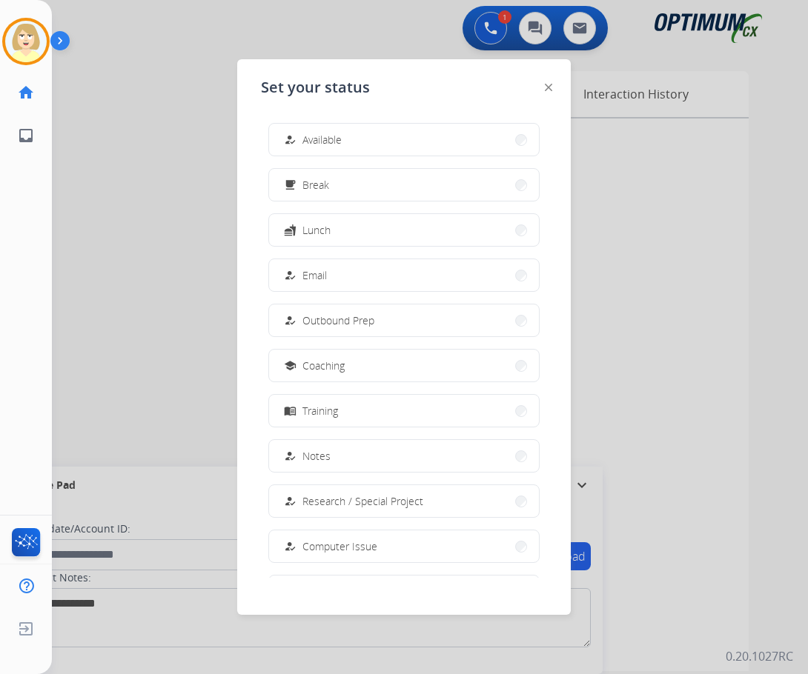
click at [348, 136] on button "how_to_reg Available" at bounding box center [404, 140] width 270 height 32
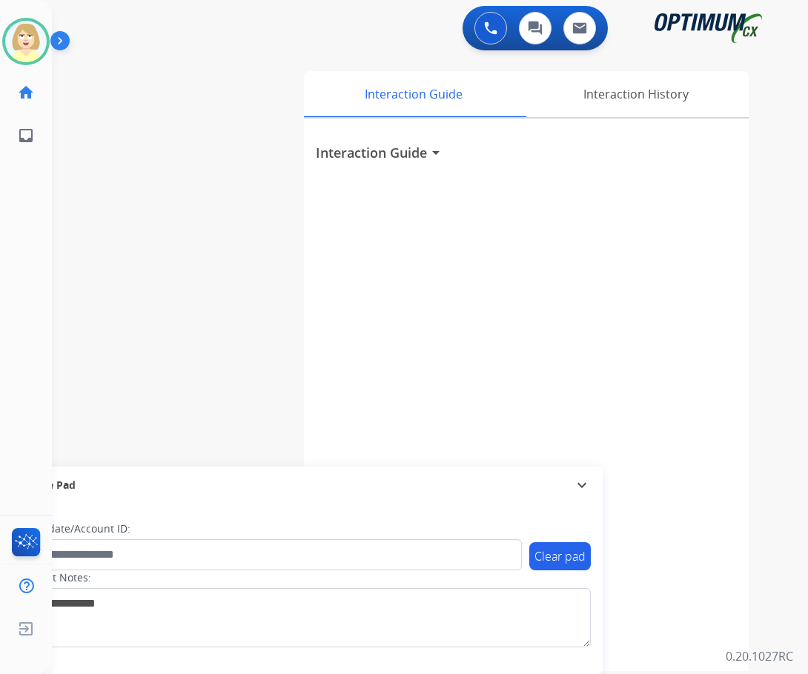
click at [266, 241] on div "swap_horiz Break voice bridge close_fullscreen Connect 3-Way Call merge_type Se…" at bounding box center [412, 362] width 720 height 618
click at [488, 27] on img at bounding box center [490, 27] width 13 height 13
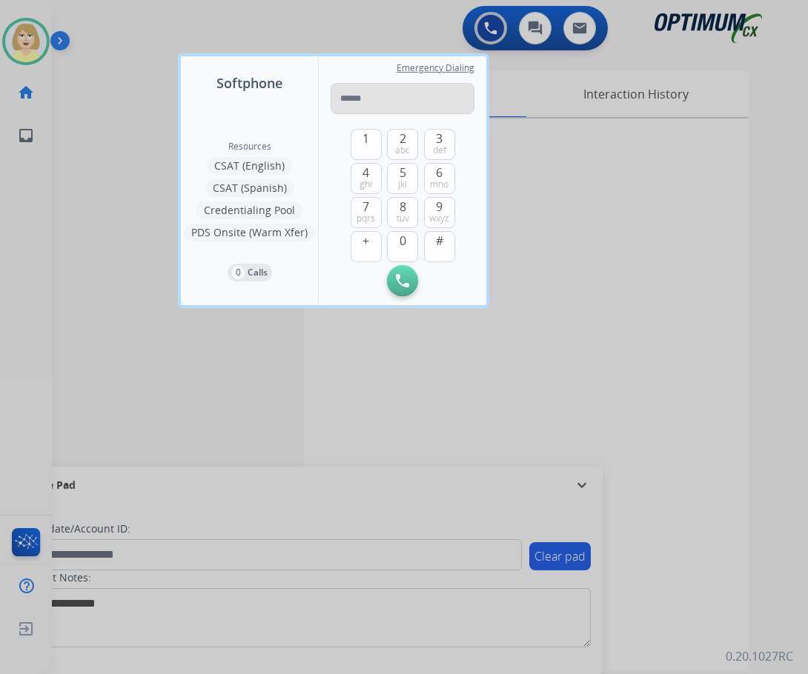
click at [368, 96] on input "tel" at bounding box center [402, 98] width 144 height 31
type input "**********"
click at [411, 282] on button "Initiate Call" at bounding box center [402, 280] width 31 height 31
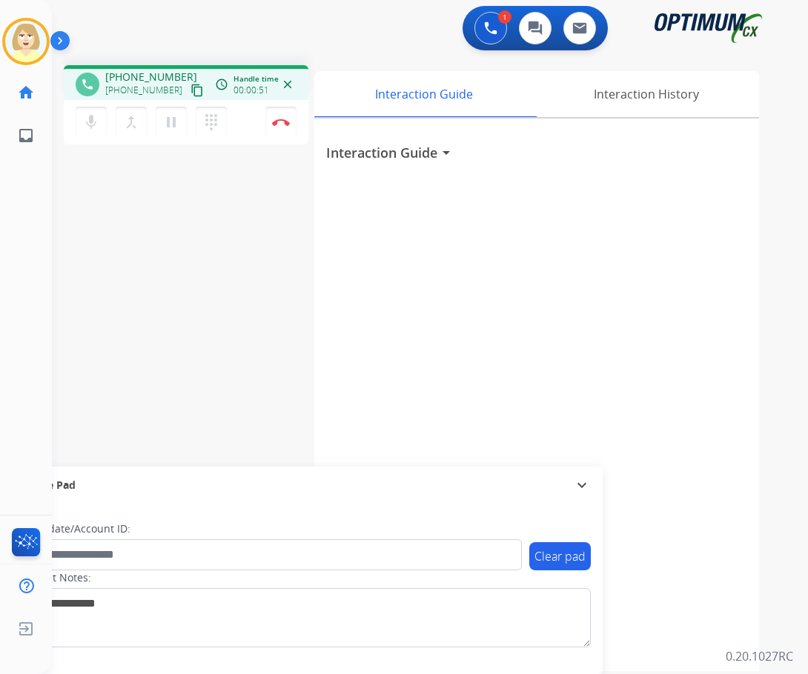
click at [219, 234] on div "phone [PHONE_NUMBER] [PHONE_NUMBER] content_copy access_time Call metrics Queue…" at bounding box center [412, 362] width 720 height 618
click at [282, 120] on img at bounding box center [281, 122] width 18 height 7
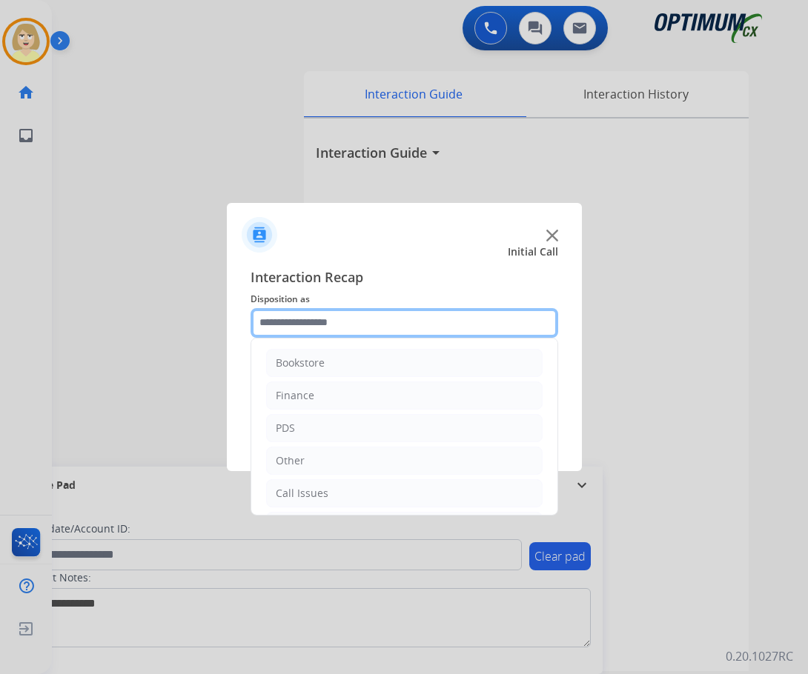
click at [294, 327] on input "text" at bounding box center [404, 323] width 308 height 30
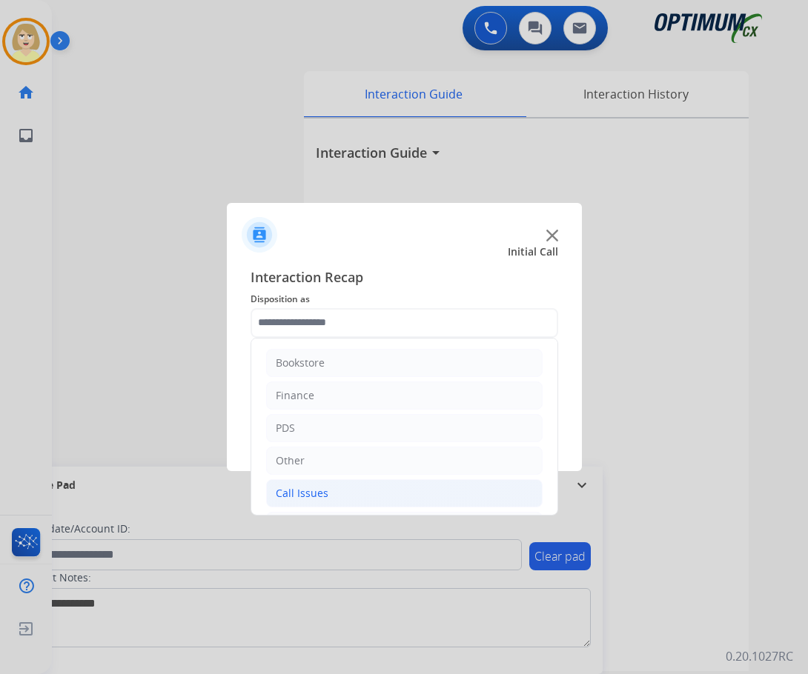
click at [309, 493] on div "Call Issues" at bounding box center [302, 493] width 53 height 15
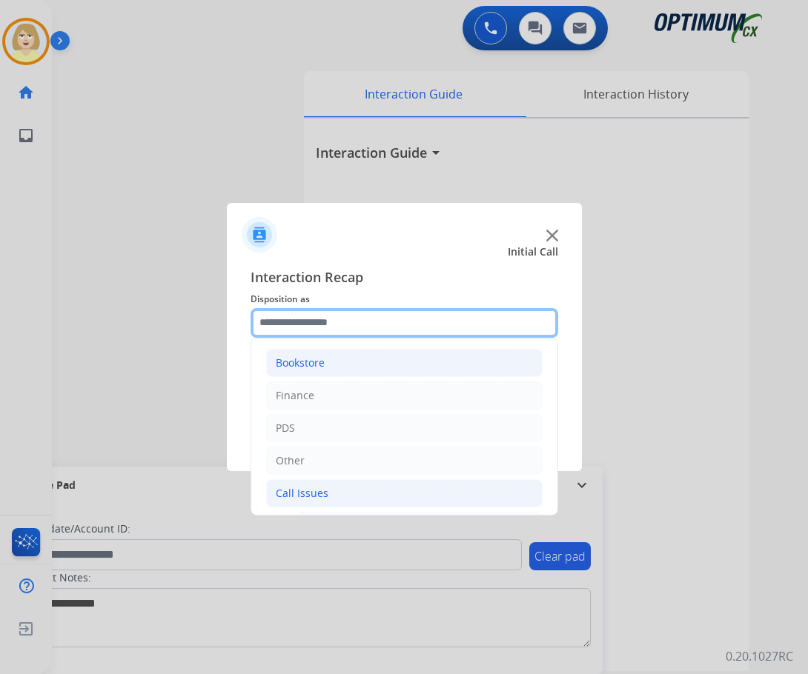
scroll to position [74, 0]
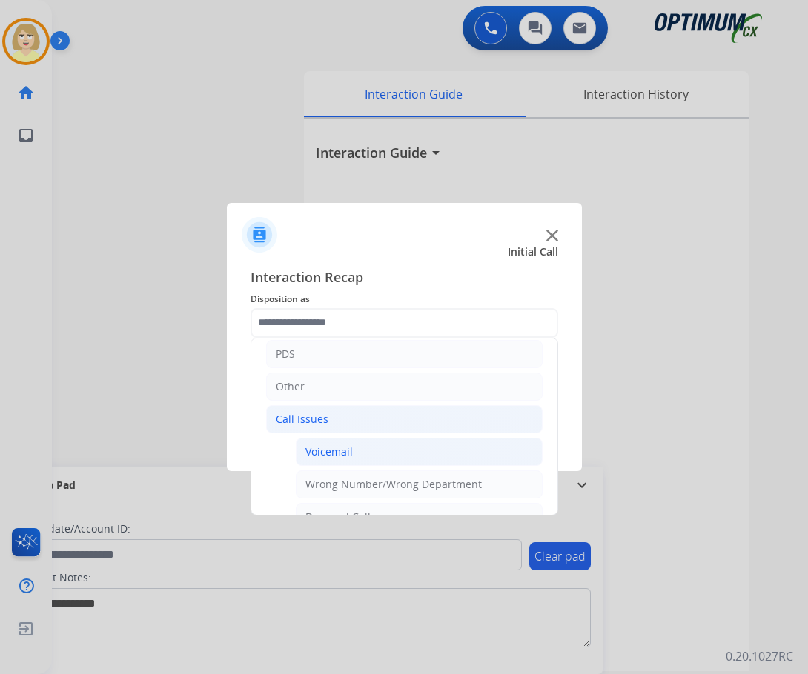
click at [328, 453] on div "Voicemail" at bounding box center [328, 452] width 47 height 15
type input "*********"
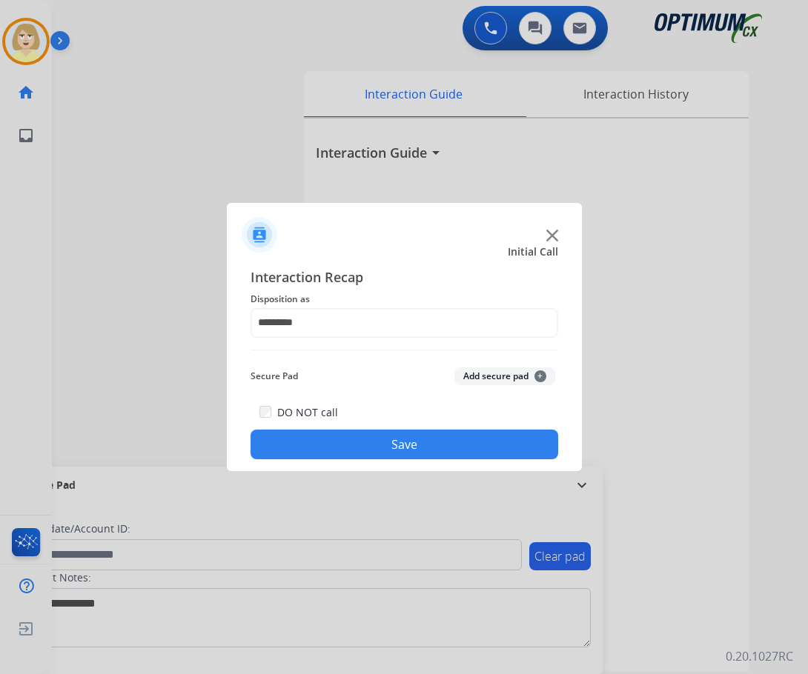
click at [481, 376] on button "Add secure pad +" at bounding box center [504, 377] width 101 height 18
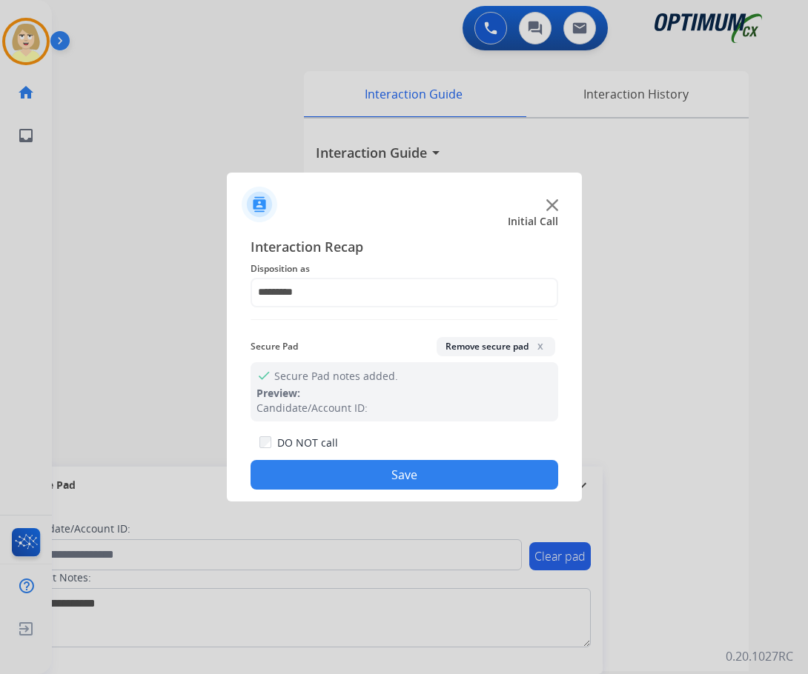
drag, startPoint x: 383, startPoint y: 476, endPoint x: 371, endPoint y: 462, distance: 17.8
click at [383, 475] on button "Save" at bounding box center [404, 475] width 308 height 30
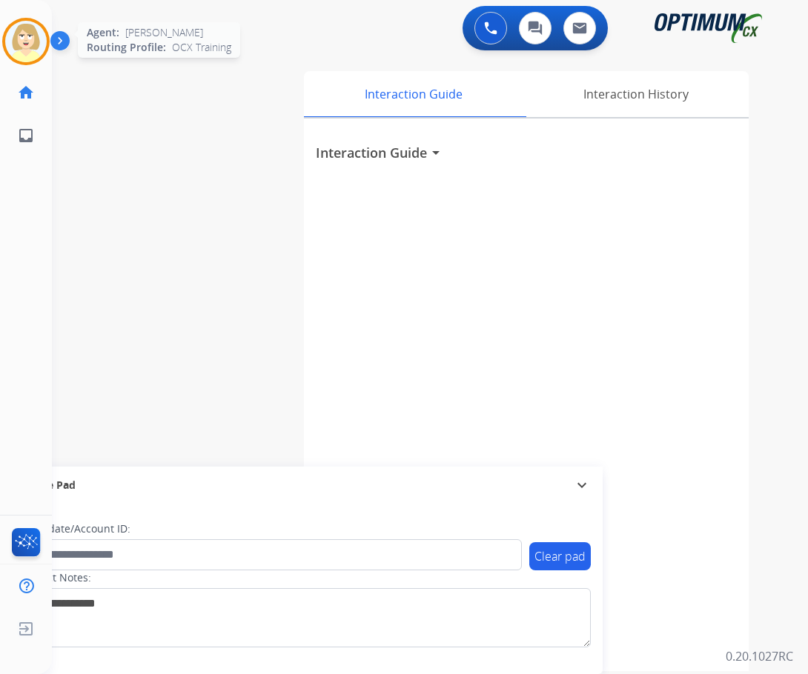
click at [24, 32] on img at bounding box center [25, 41] width 41 height 41
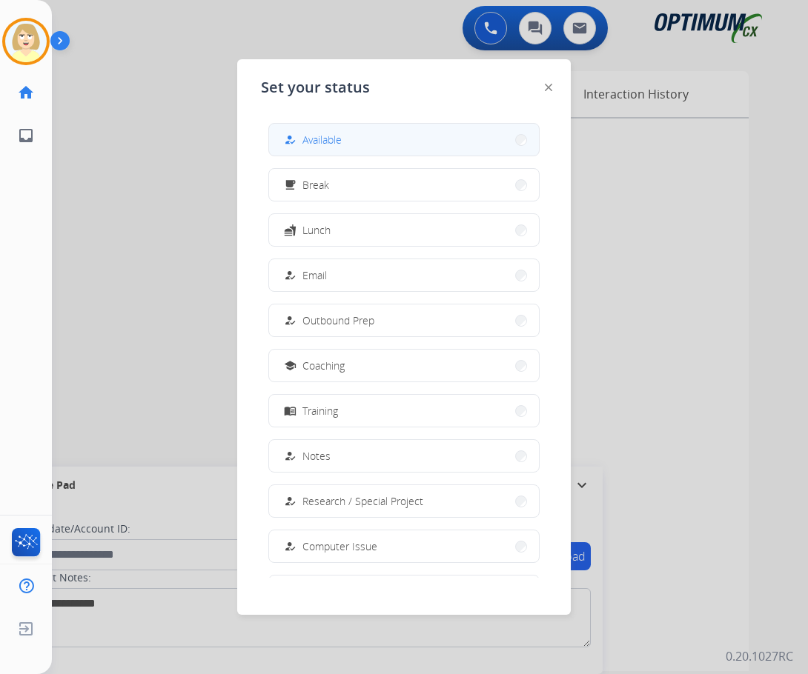
click at [340, 139] on span "Available" at bounding box center [321, 140] width 39 height 16
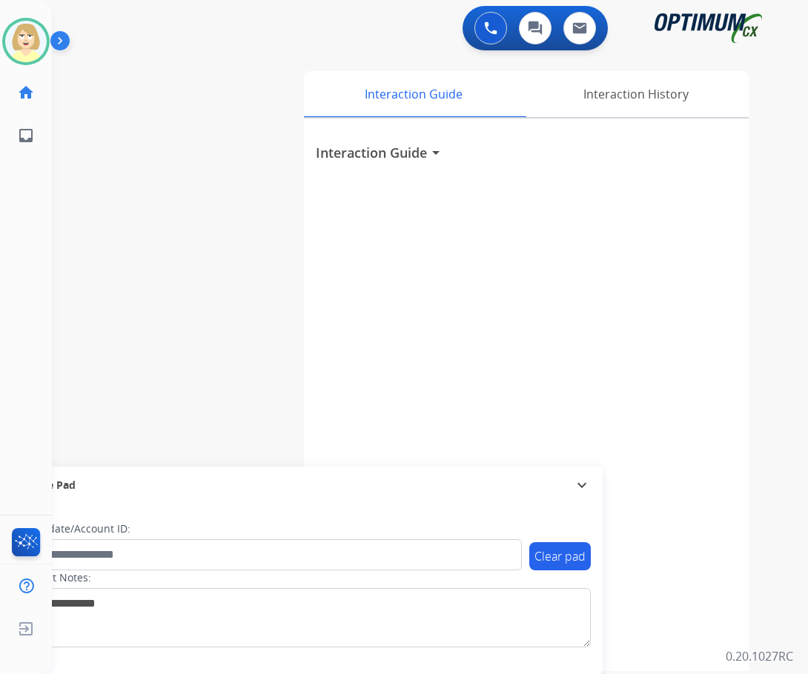
drag, startPoint x: 215, startPoint y: 319, endPoint x: 252, endPoint y: 245, distance: 82.8
click at [217, 310] on div "swap_horiz Break voice bridge close_fullscreen Connect 3-Way Call merge_type Se…" at bounding box center [412, 362] width 720 height 618
click at [487, 21] on img at bounding box center [490, 27] width 13 height 13
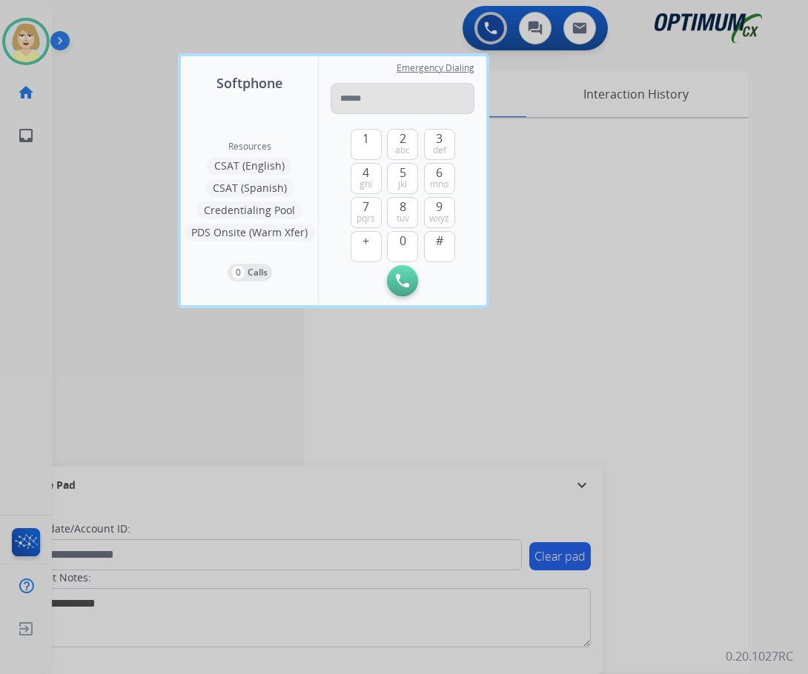
click at [367, 98] on input "tel" at bounding box center [402, 98] width 144 height 31
type input "**********"
click at [400, 282] on img at bounding box center [402, 280] width 13 height 13
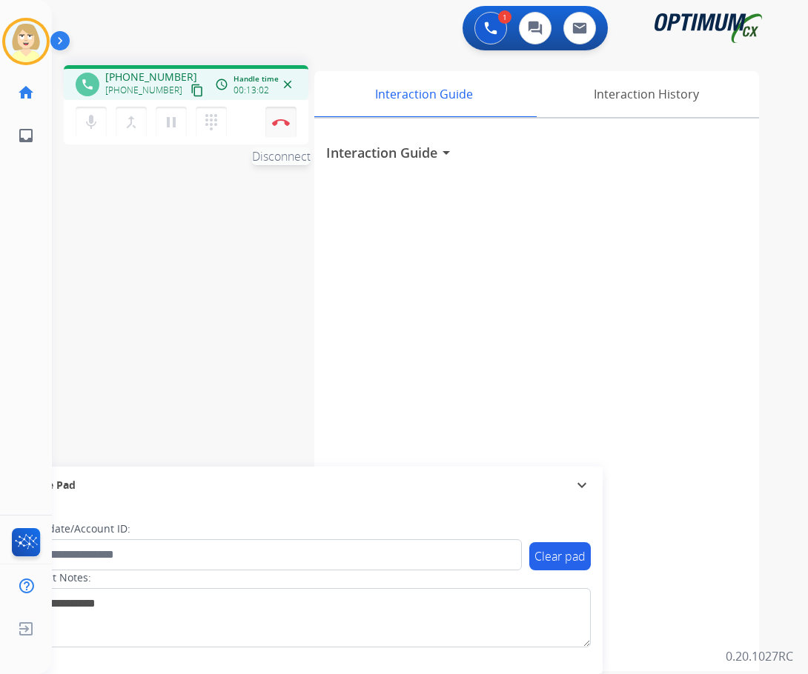
click at [275, 118] on button "Disconnect" at bounding box center [280, 122] width 31 height 31
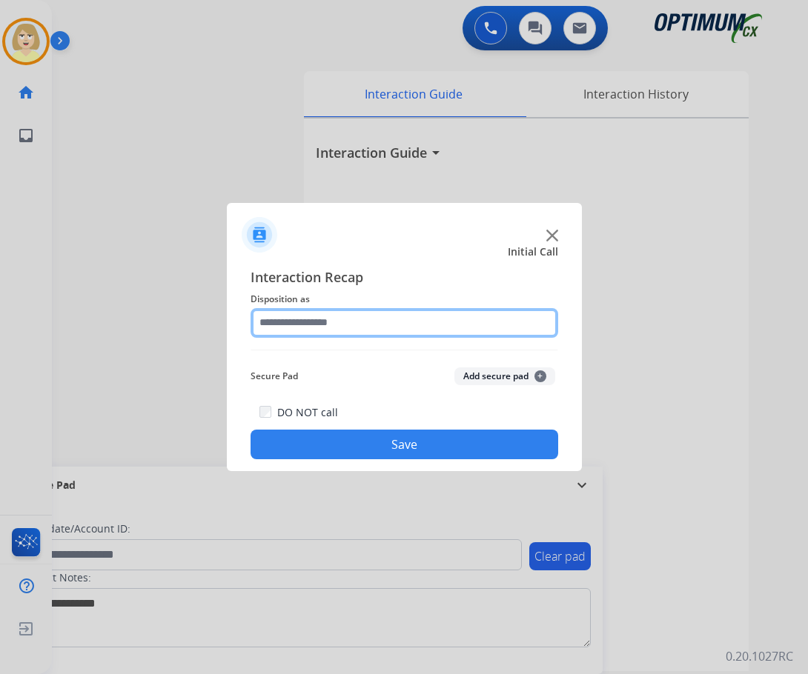
click at [313, 322] on input "text" at bounding box center [404, 323] width 308 height 30
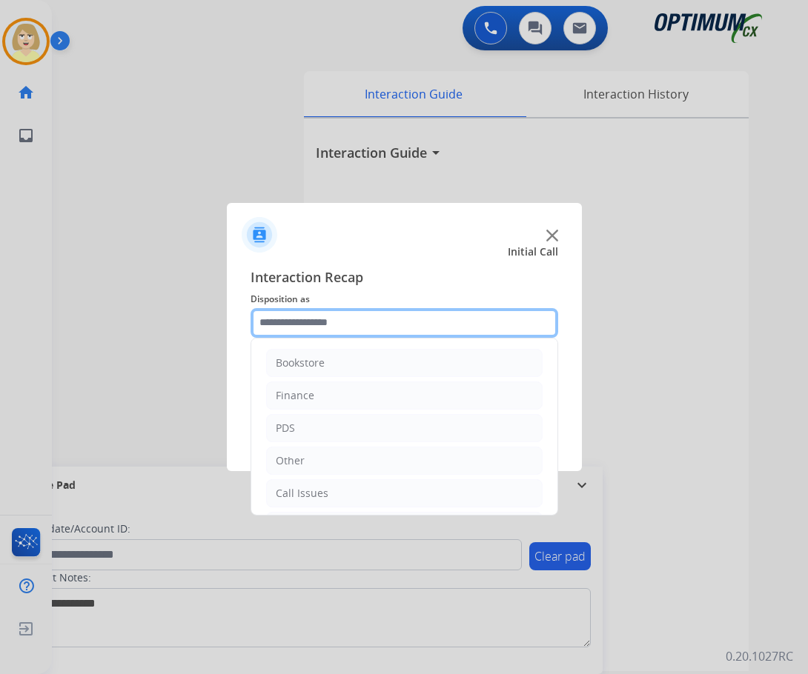
scroll to position [101, 0]
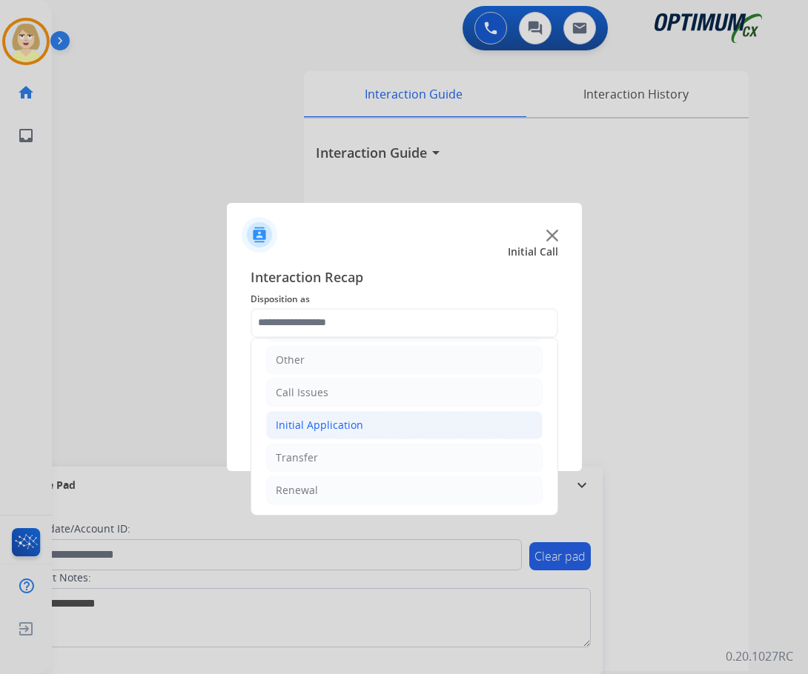
click at [332, 425] on div "Initial Application" at bounding box center [319, 425] width 87 height 15
click at [362, 456] on div "Credential Resend (Initial application)" at bounding box center [398, 458] width 187 height 15
type input "**********"
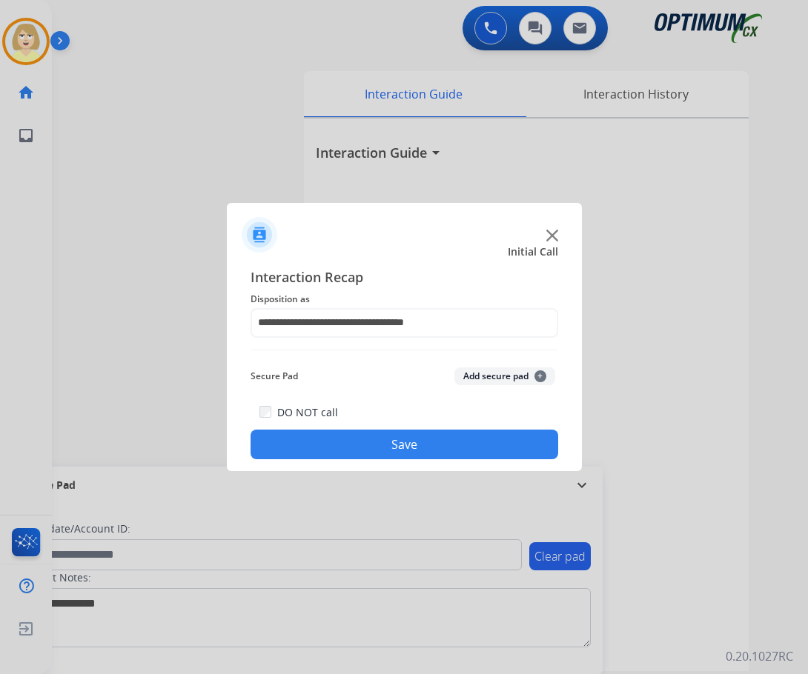
click at [472, 374] on button "Add secure pad +" at bounding box center [504, 377] width 101 height 18
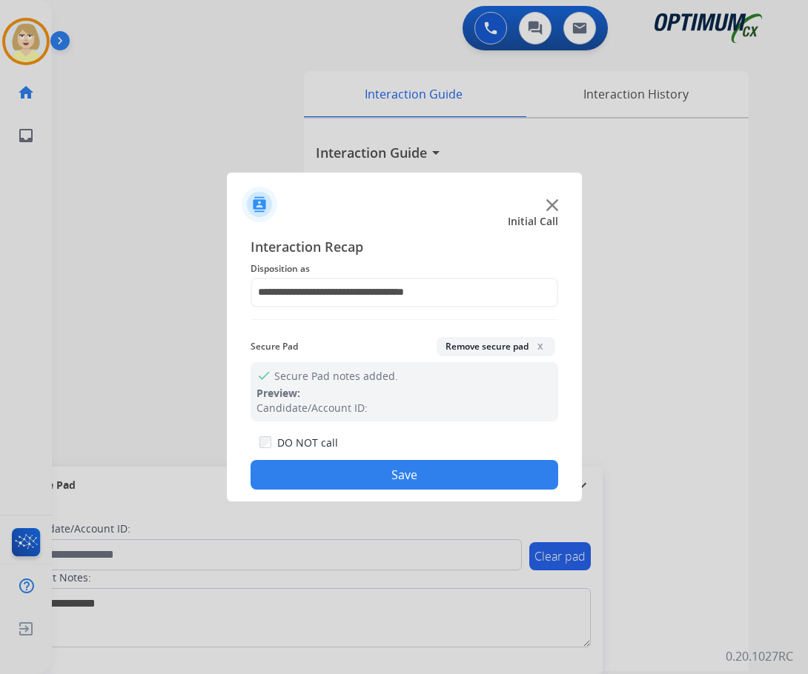
click at [309, 472] on button "Save" at bounding box center [404, 475] width 308 height 30
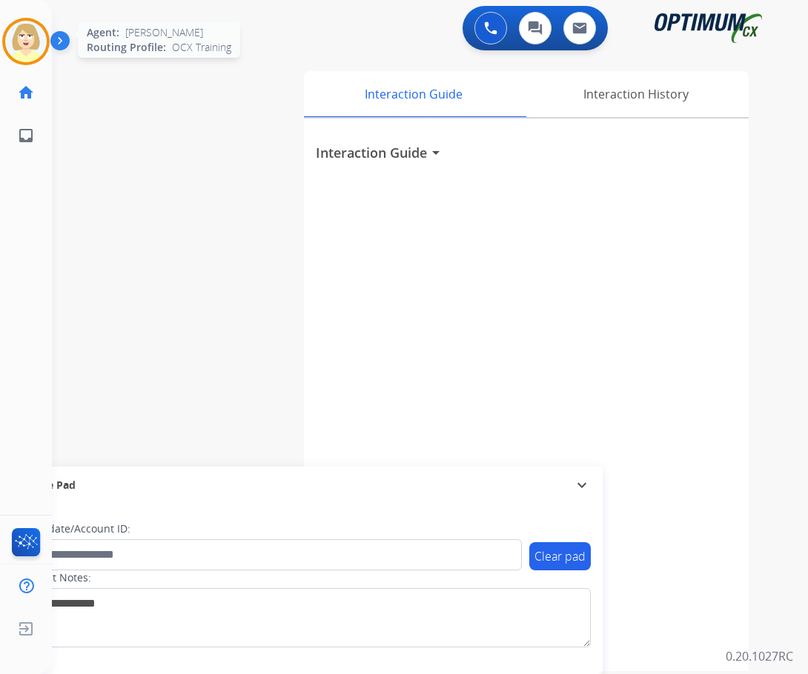
click at [38, 36] on img at bounding box center [25, 41] width 41 height 41
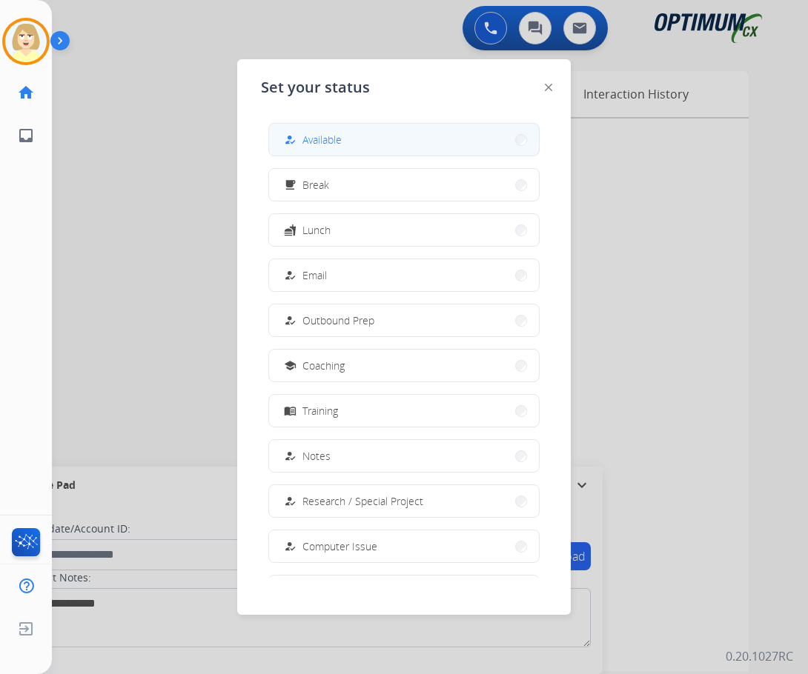
click at [330, 139] on span "Available" at bounding box center [321, 140] width 39 height 16
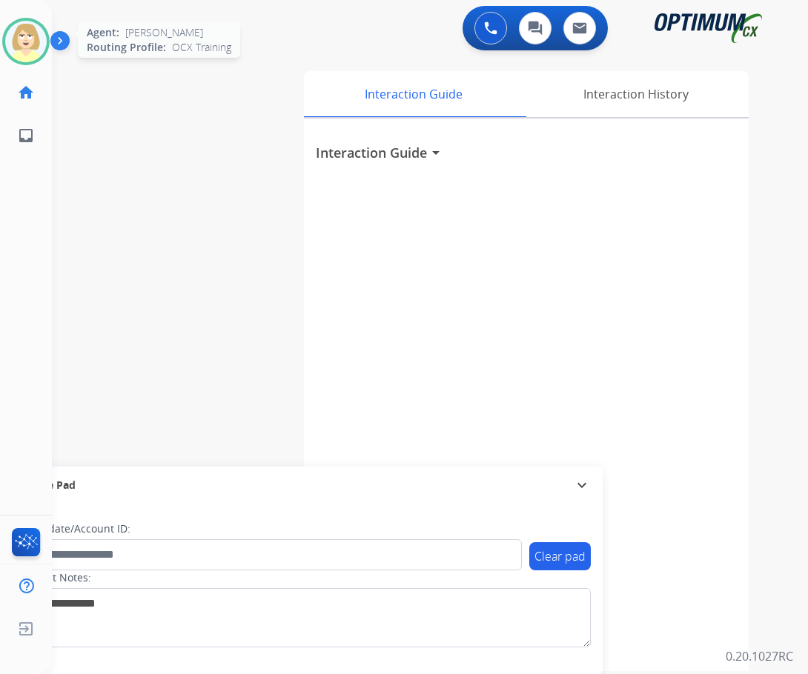
click at [30, 36] on img at bounding box center [25, 41] width 41 height 41
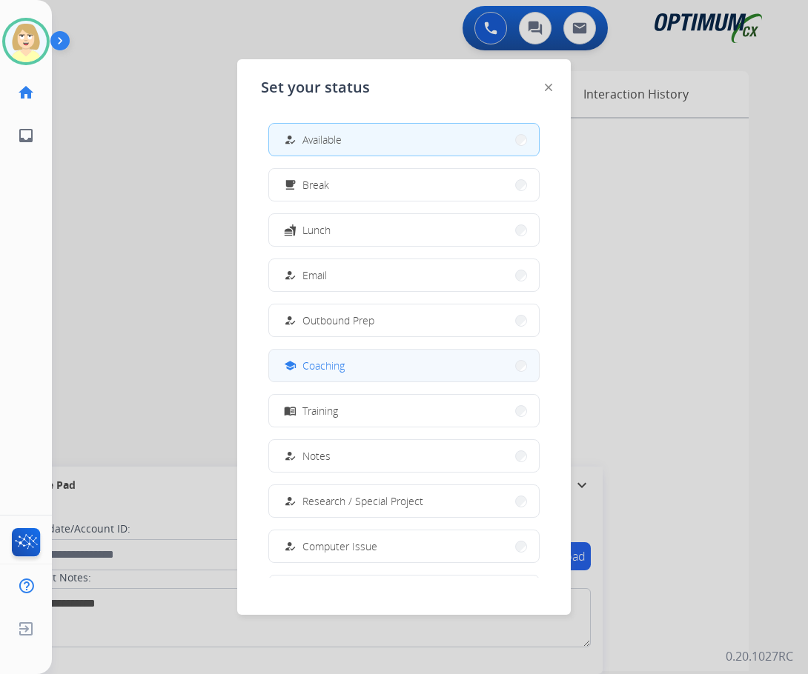
click at [328, 366] on span "Coaching" at bounding box center [323, 366] width 42 height 16
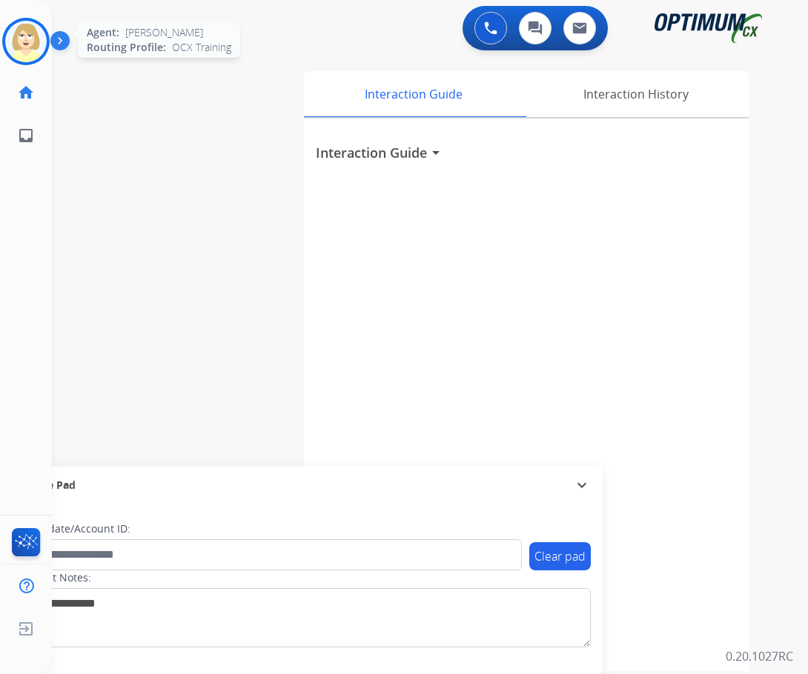
click at [33, 33] on img at bounding box center [25, 41] width 41 height 41
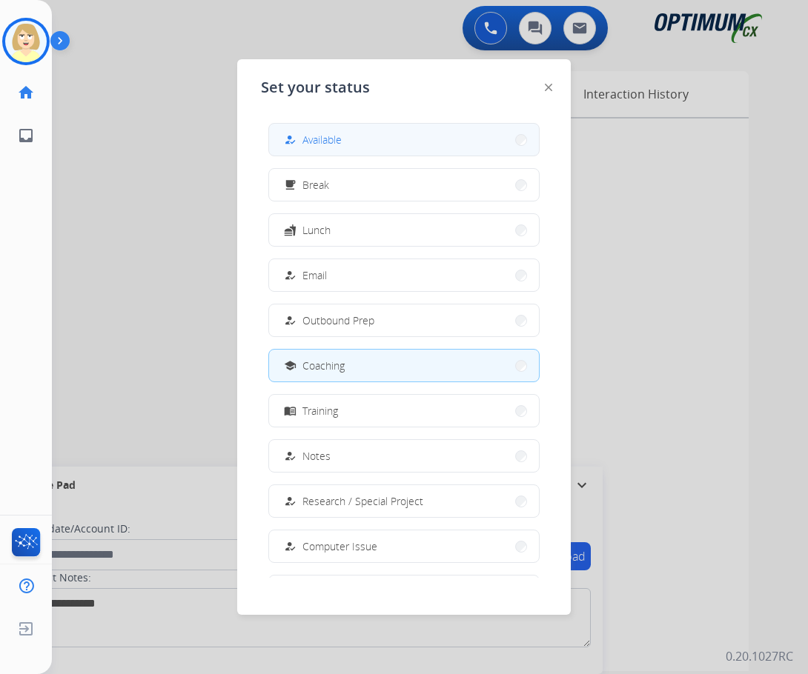
click at [314, 130] on button "how_to_reg Available" at bounding box center [404, 140] width 270 height 32
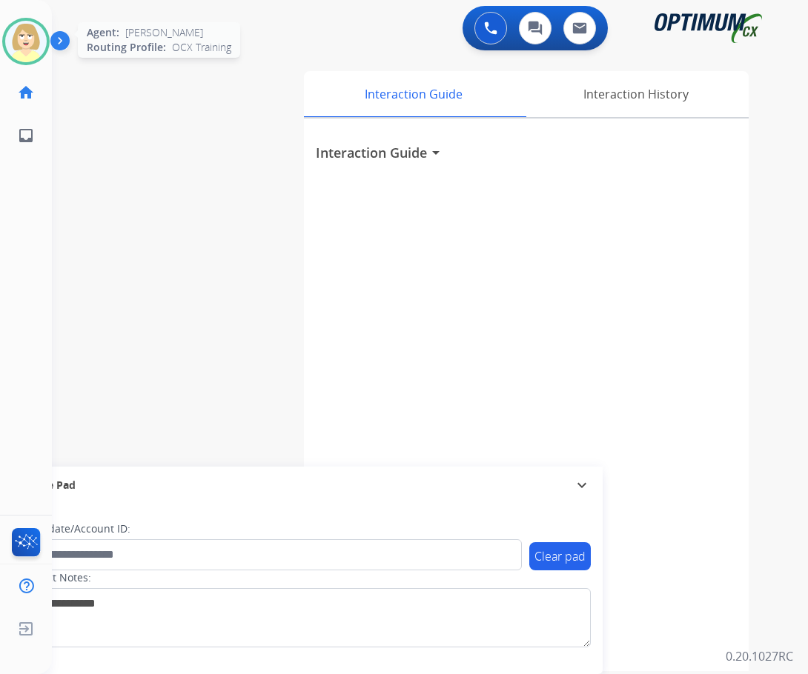
click at [33, 41] on img at bounding box center [25, 41] width 41 height 41
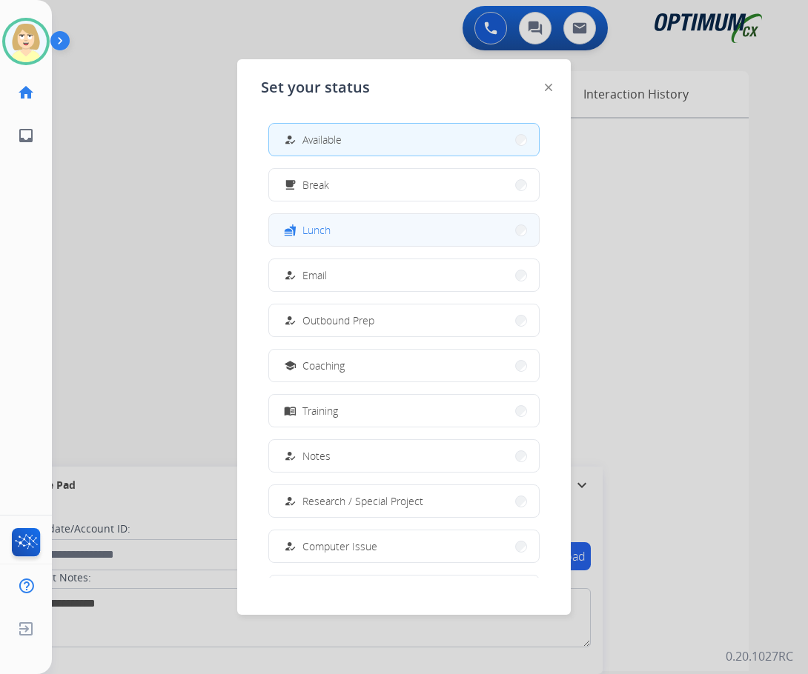
click at [333, 228] on button "fastfood Lunch" at bounding box center [404, 230] width 270 height 32
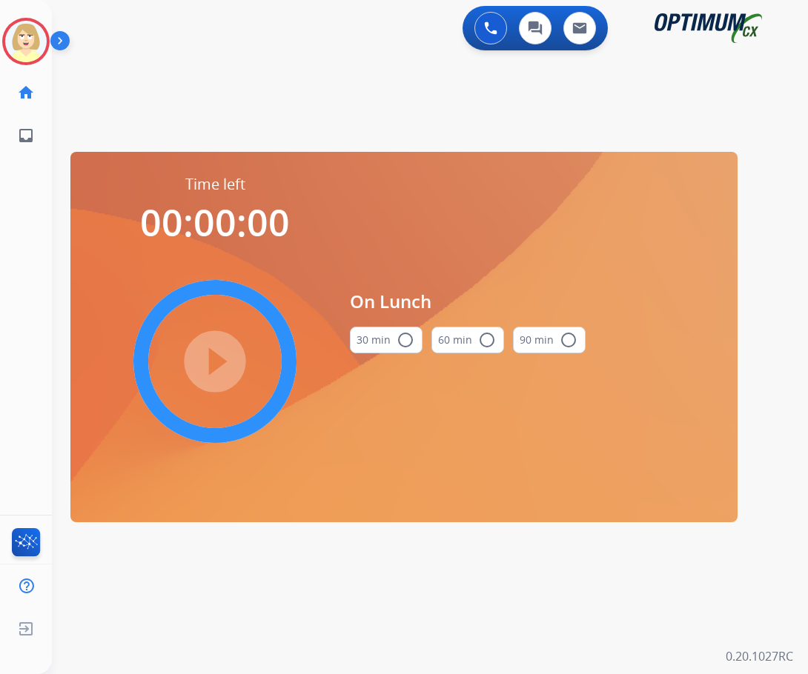
click at [409, 339] on mat-icon "radio_button_unchecked" at bounding box center [405, 340] width 18 height 18
click at [224, 365] on mat-icon "play_circle_filled" at bounding box center [215, 362] width 18 height 18
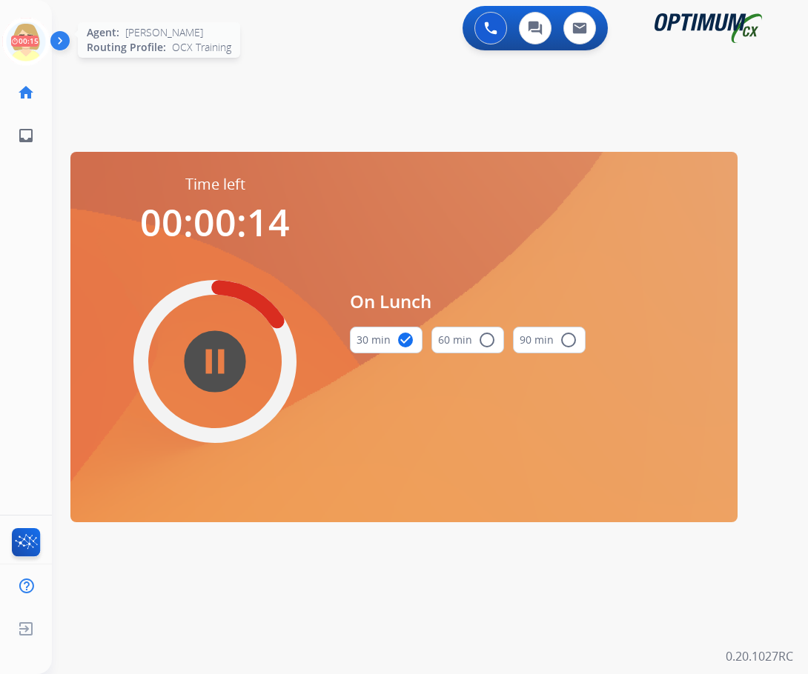
click at [19, 31] on icon at bounding box center [26, 42] width 48 height 48
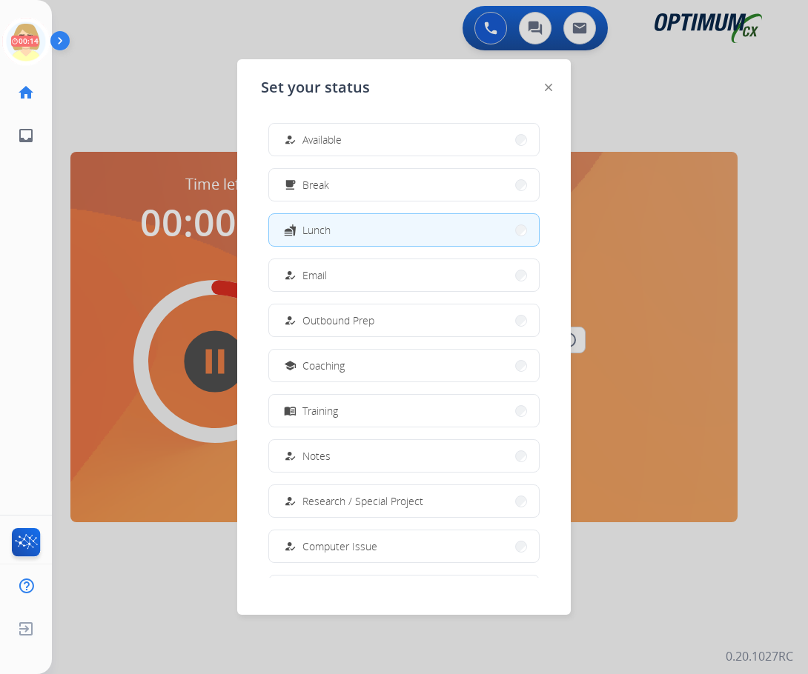
click at [313, 132] on span "Available" at bounding box center [321, 140] width 39 height 16
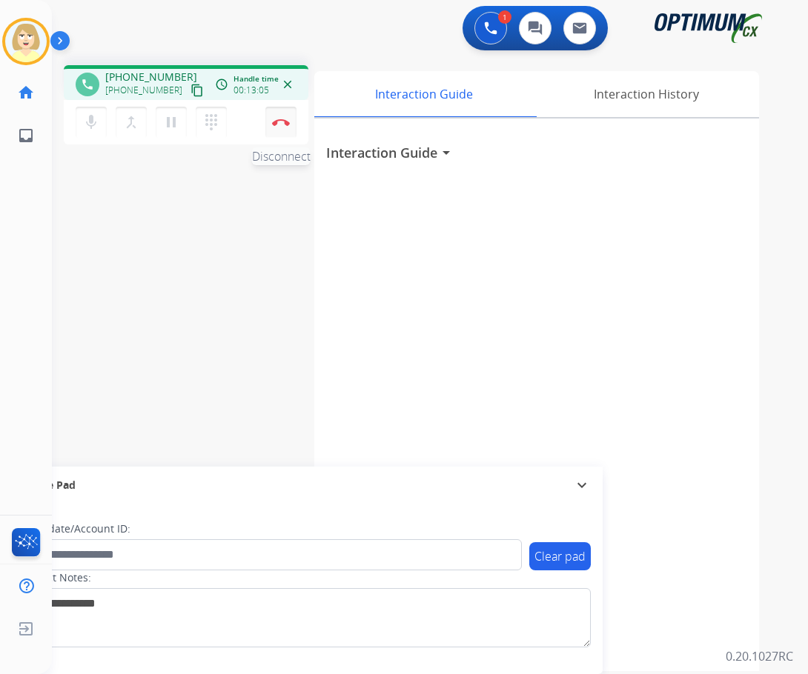
click at [279, 119] on img at bounding box center [281, 122] width 18 height 7
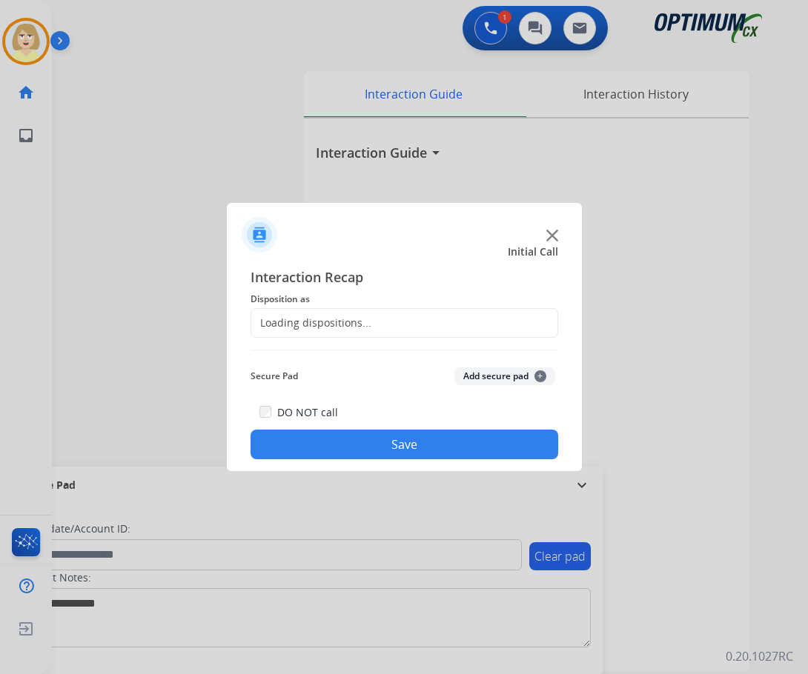
click at [308, 316] on div "Loading dispositions..." at bounding box center [311, 323] width 120 height 15
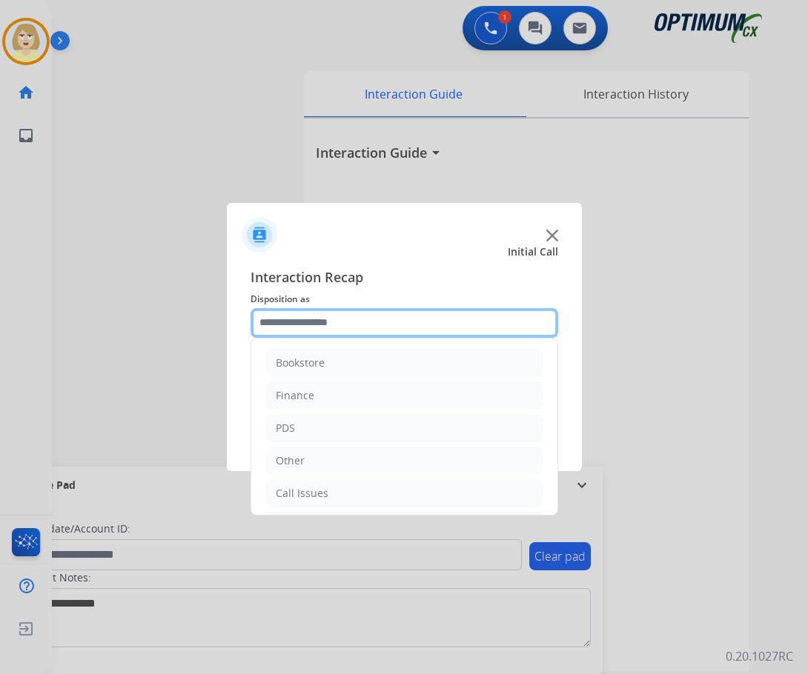
click at [312, 328] on input "text" at bounding box center [404, 323] width 308 height 30
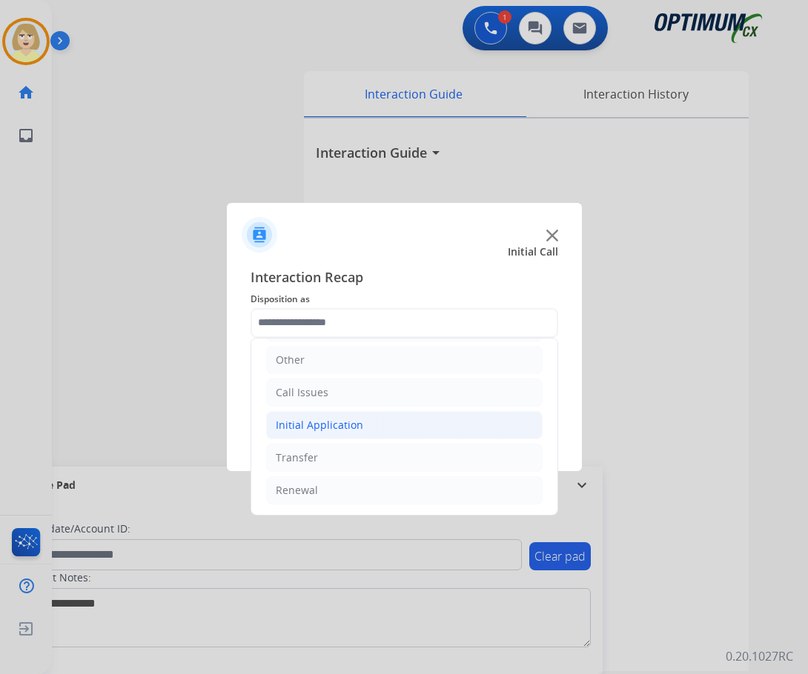
click at [334, 425] on div "Initial Application" at bounding box center [319, 425] width 87 height 15
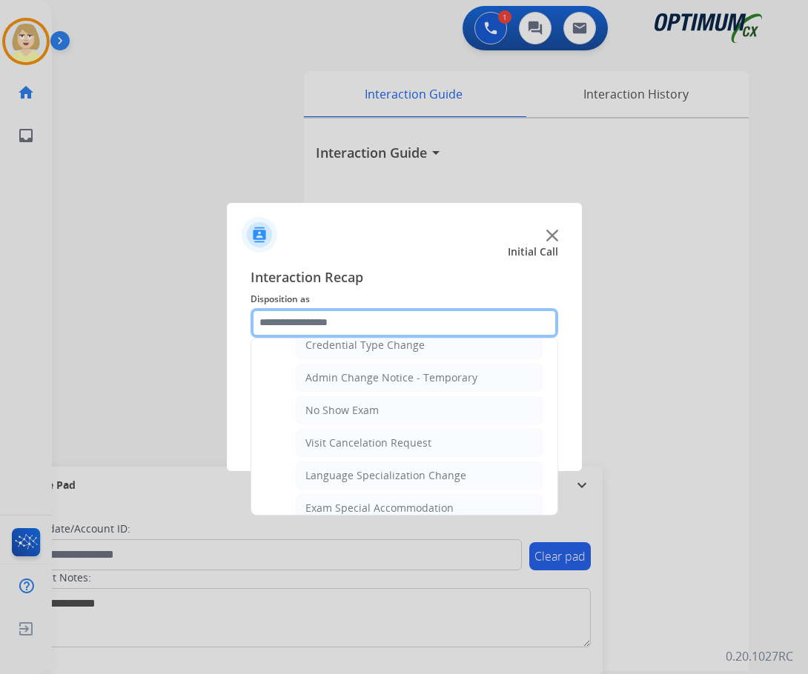
scroll to position [768, 0]
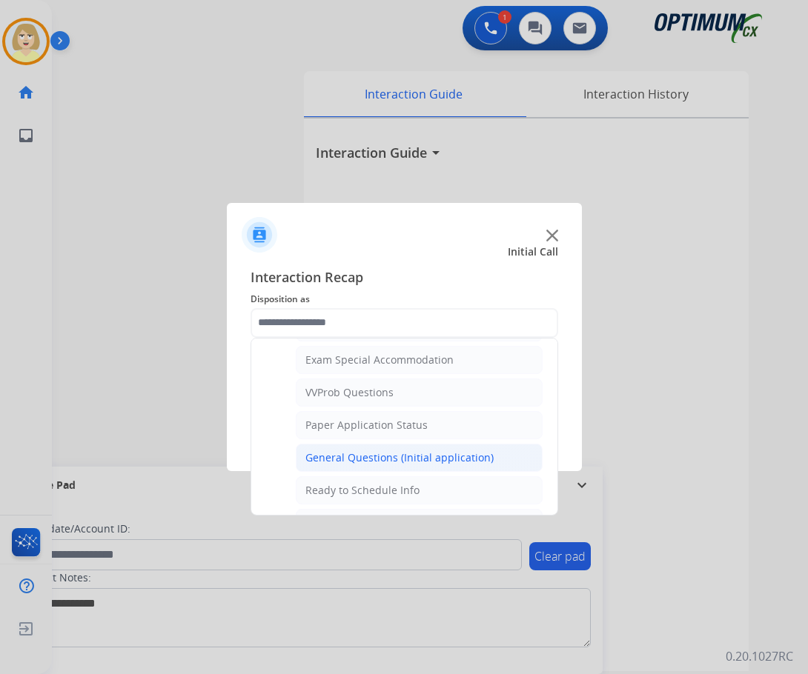
click at [399, 461] on div "General Questions (Initial application)" at bounding box center [399, 458] width 188 height 15
type input "**********"
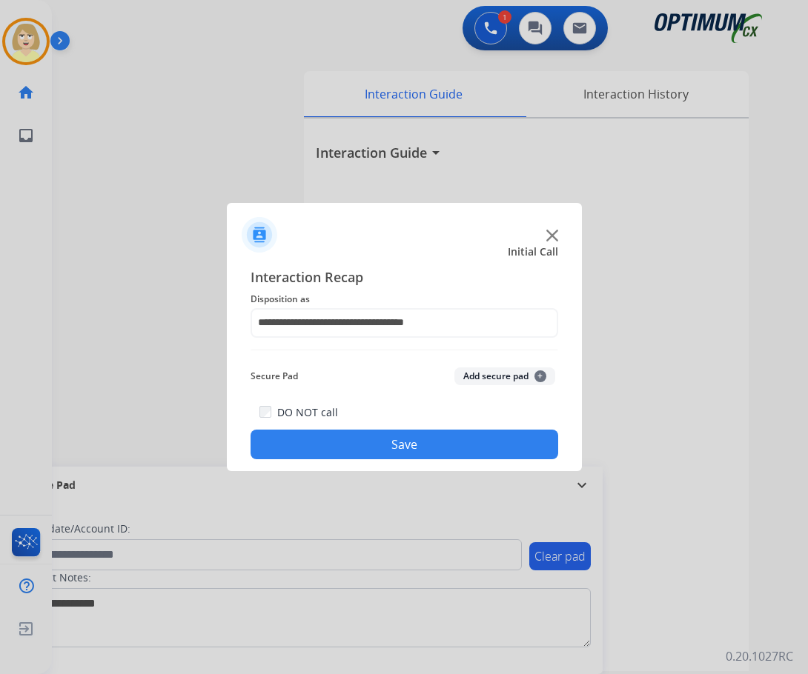
click at [396, 439] on button "Save" at bounding box center [404, 445] width 308 height 30
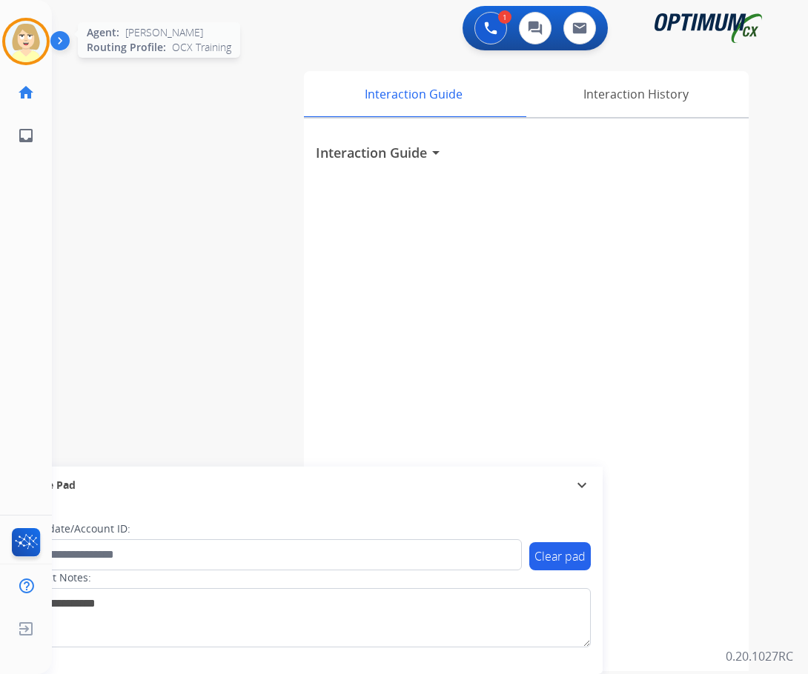
click at [17, 44] on img at bounding box center [25, 41] width 41 height 41
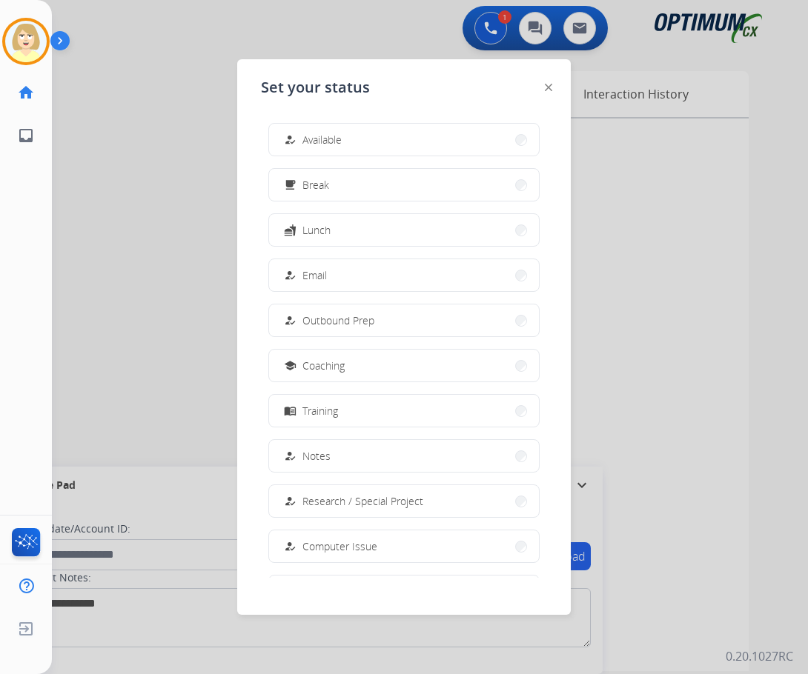
click at [327, 139] on span "Available" at bounding box center [321, 140] width 39 height 16
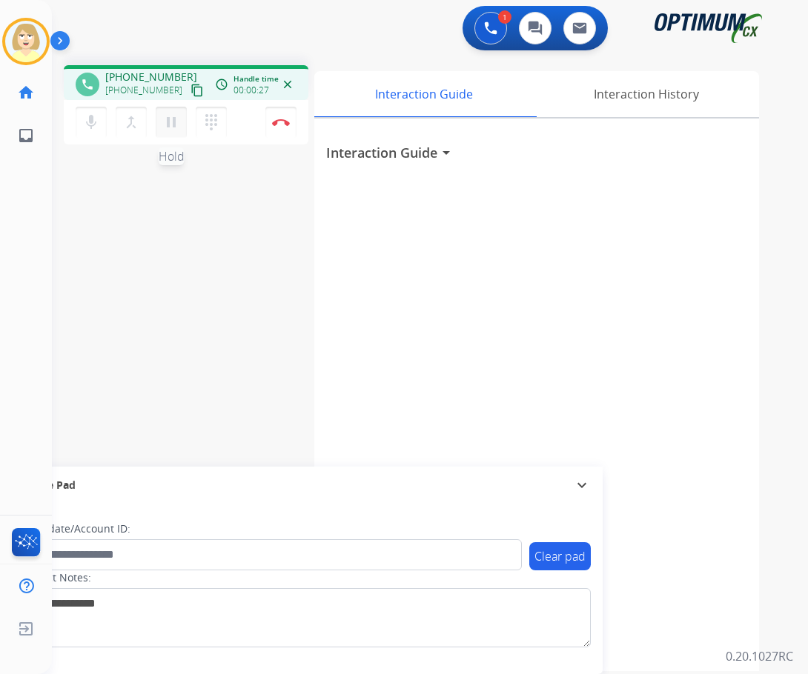
click at [170, 124] on mat-icon "pause" at bounding box center [171, 122] width 18 height 18
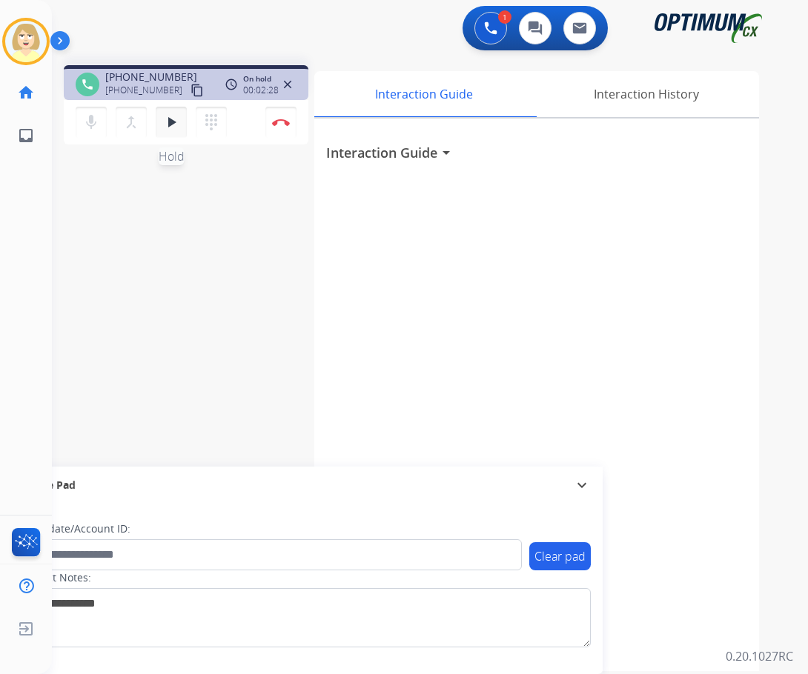
click at [170, 124] on mat-icon "play_arrow" at bounding box center [171, 122] width 18 height 18
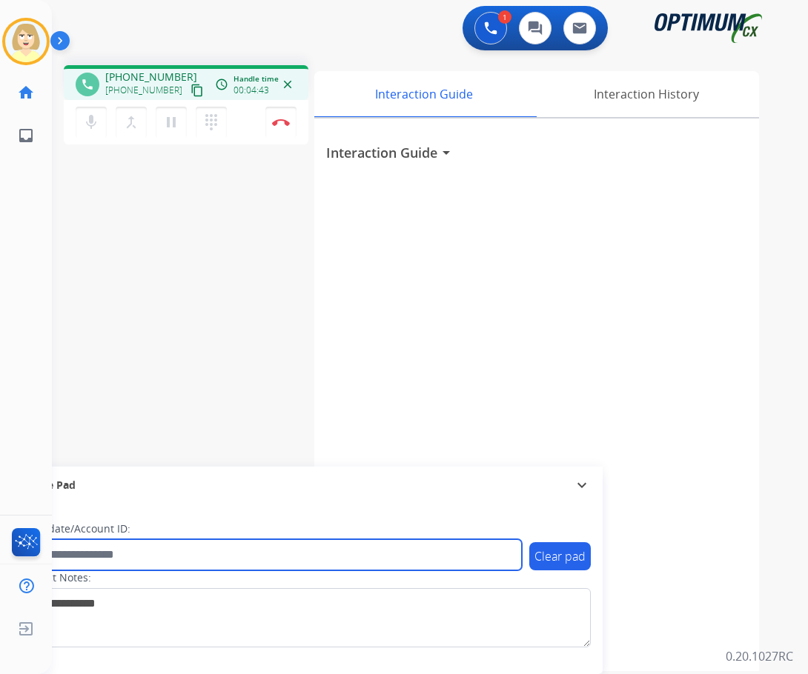
click at [77, 553] on input "text" at bounding box center [270, 554] width 502 height 31
paste input "*******"
type input "*******"
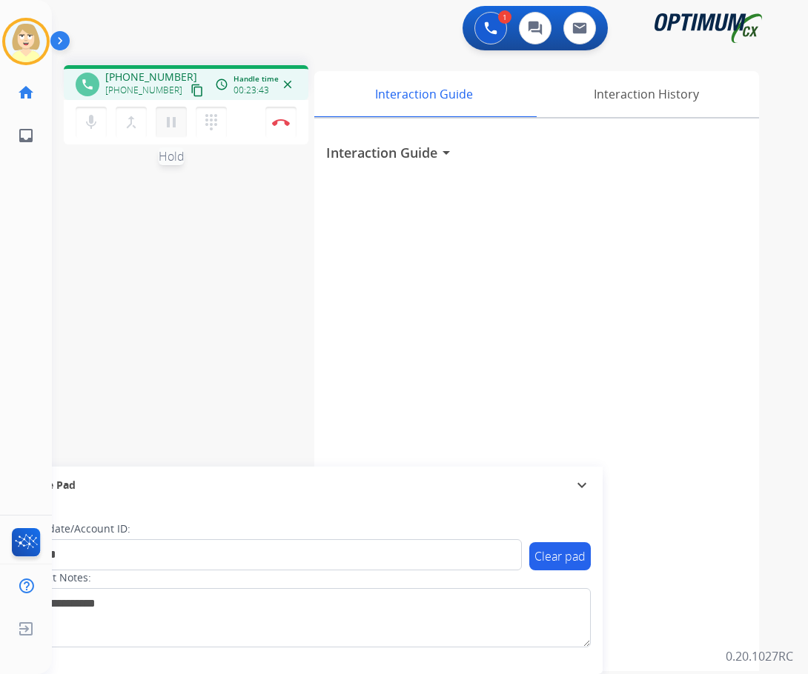
click at [170, 122] on mat-icon "pause" at bounding box center [171, 122] width 18 height 18
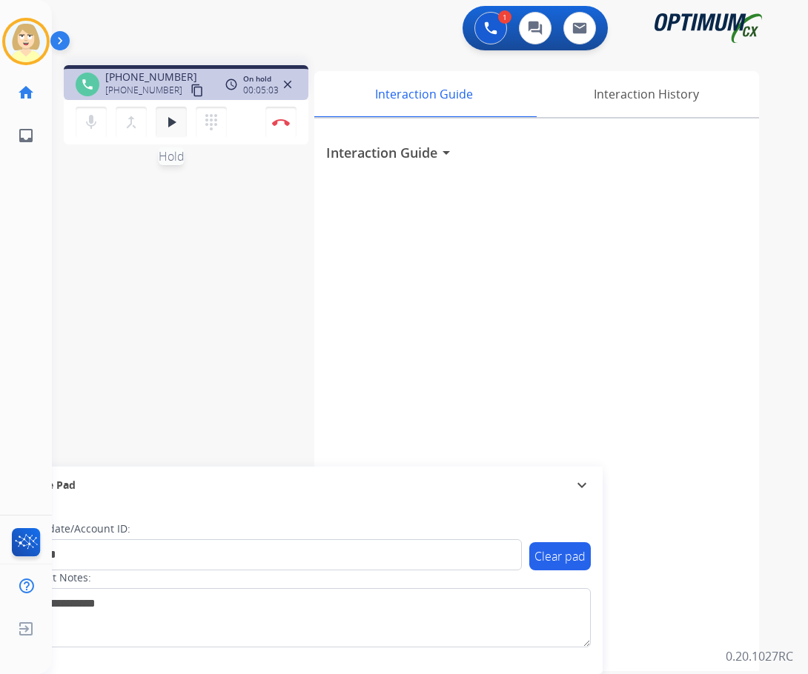
click at [169, 123] on mat-icon "play_arrow" at bounding box center [171, 122] width 18 height 18
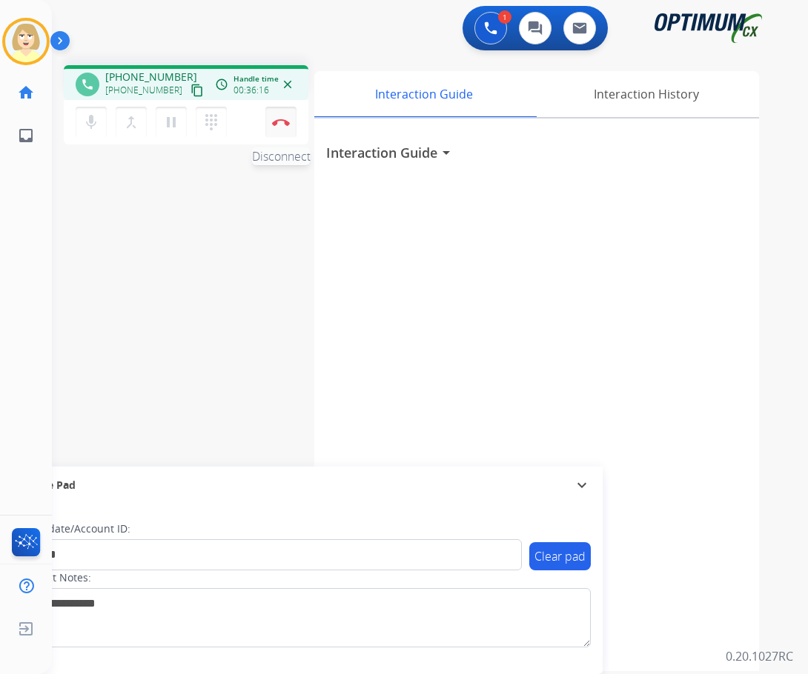
click at [278, 120] on img at bounding box center [281, 122] width 18 height 7
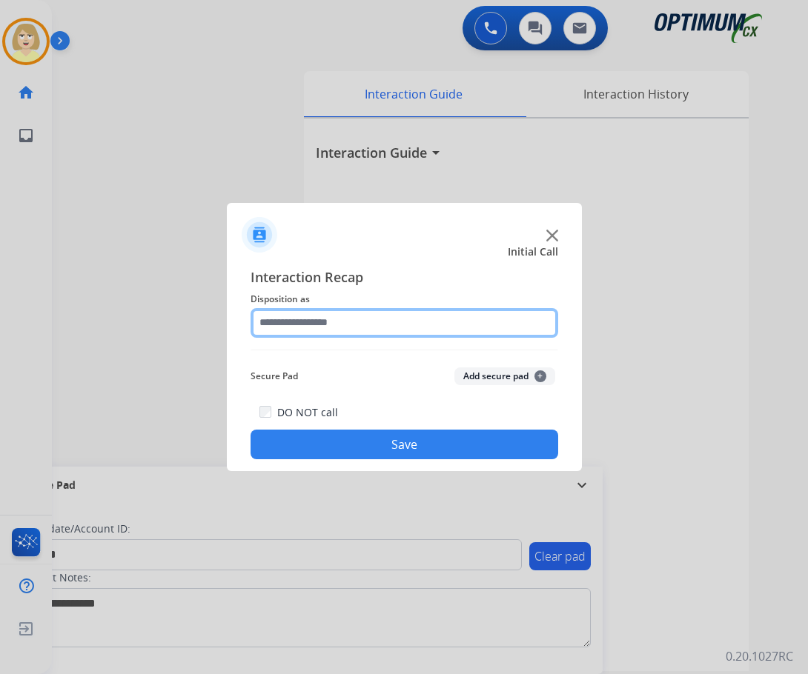
click at [285, 328] on input "text" at bounding box center [404, 323] width 308 height 30
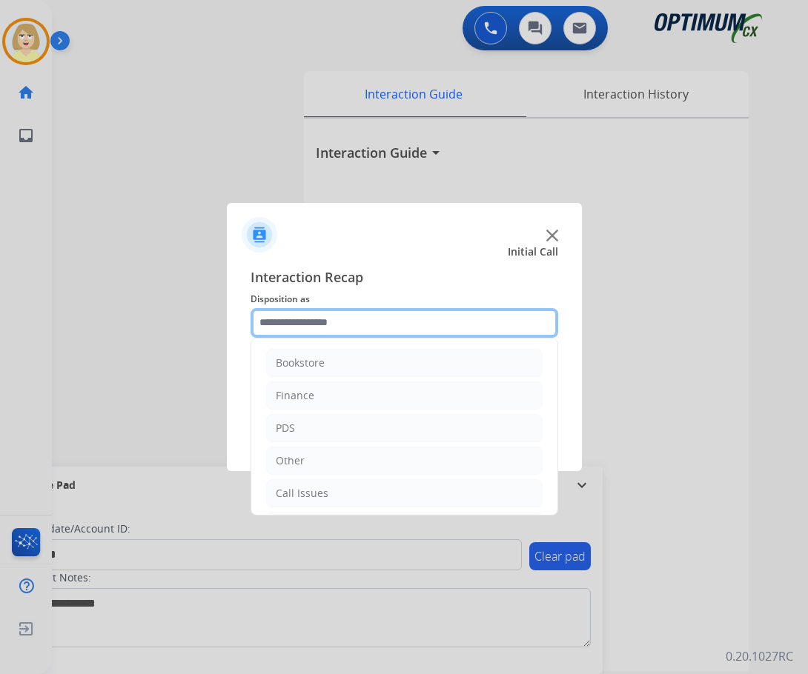
scroll to position [74, 0]
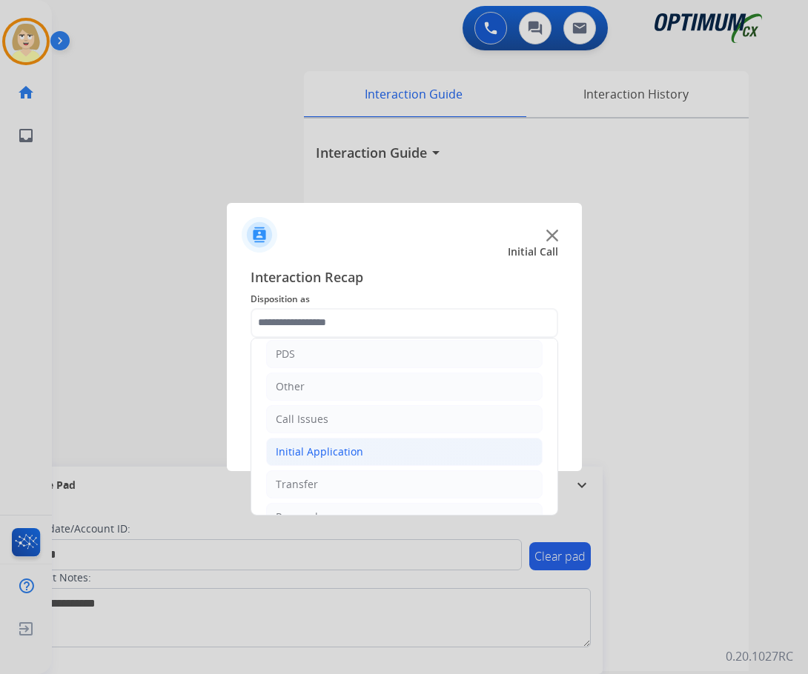
click at [341, 454] on div "Initial Application" at bounding box center [319, 452] width 87 height 15
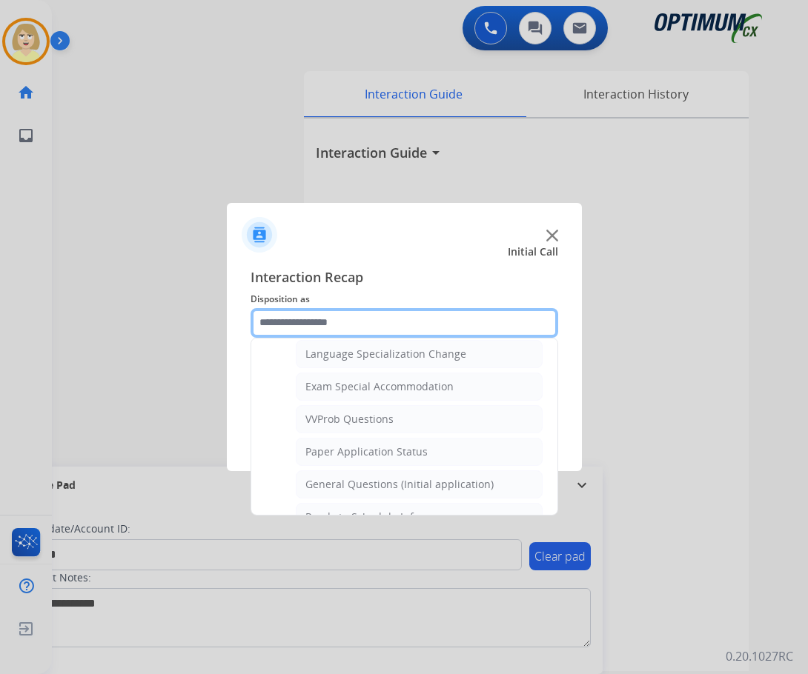
scroll to position [815, 0]
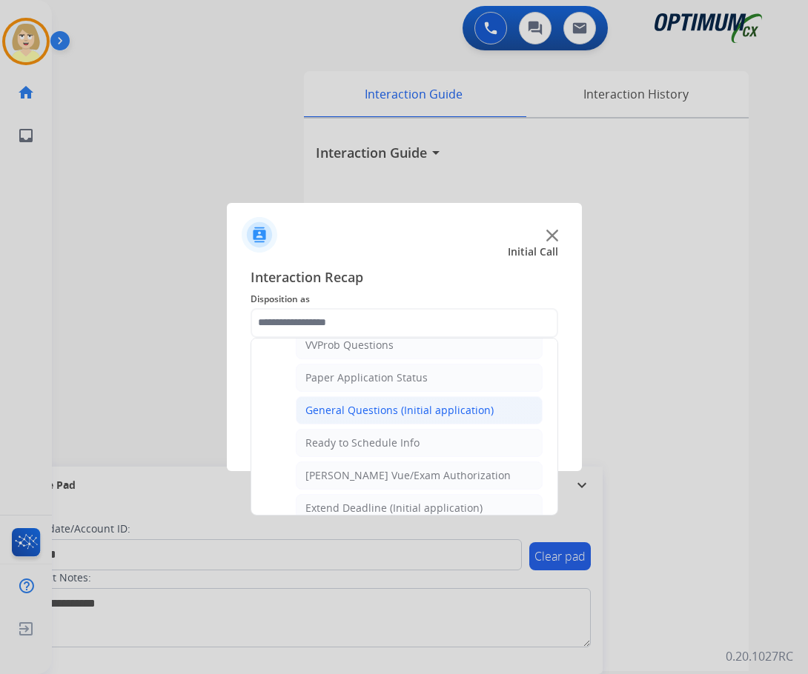
click at [391, 409] on div "General Questions (Initial application)" at bounding box center [399, 410] width 188 height 15
type input "**********"
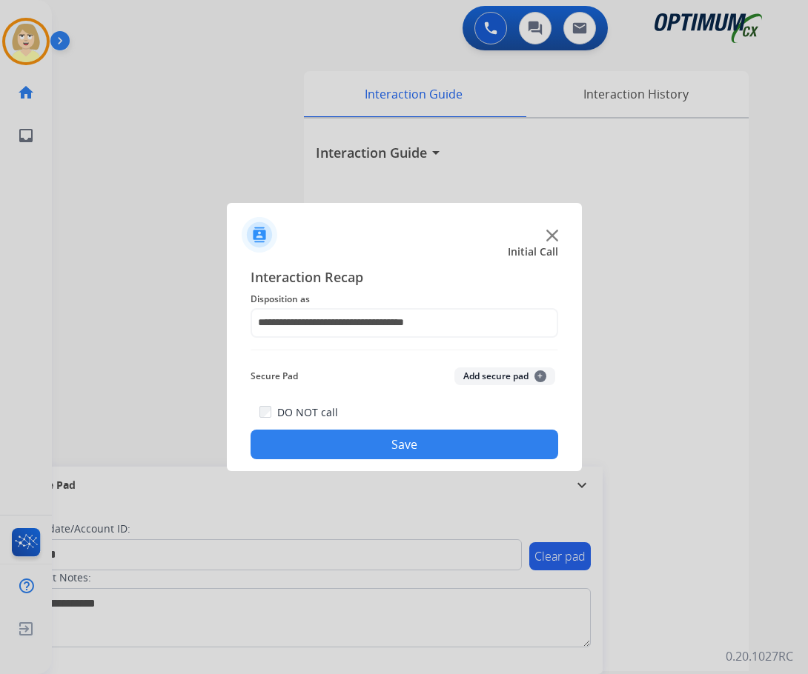
click at [496, 379] on button "Add secure pad +" at bounding box center [504, 377] width 101 height 18
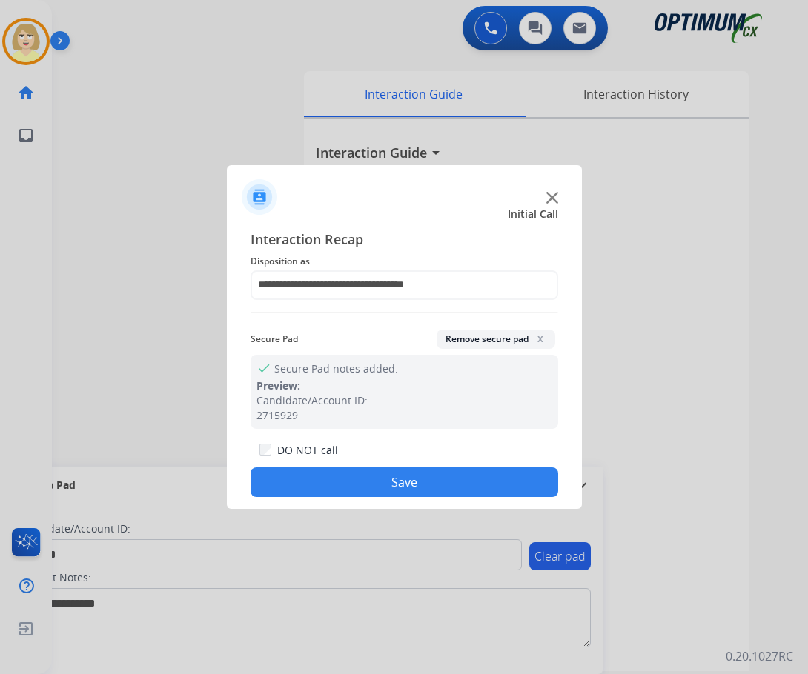
drag, startPoint x: 383, startPoint y: 482, endPoint x: 363, endPoint y: 463, distance: 27.8
click at [382, 480] on button "Save" at bounding box center [404, 483] width 308 height 30
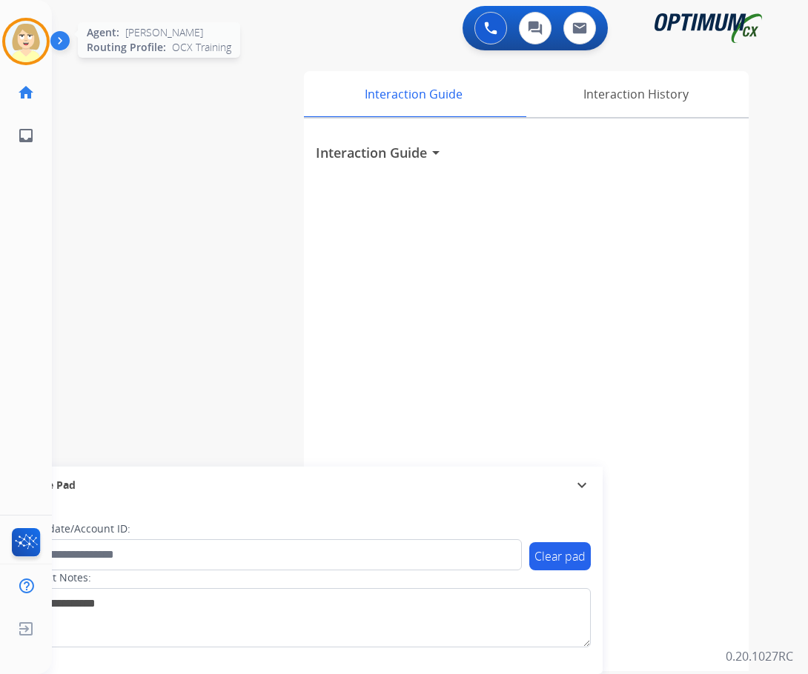
click at [33, 35] on img at bounding box center [25, 41] width 41 height 41
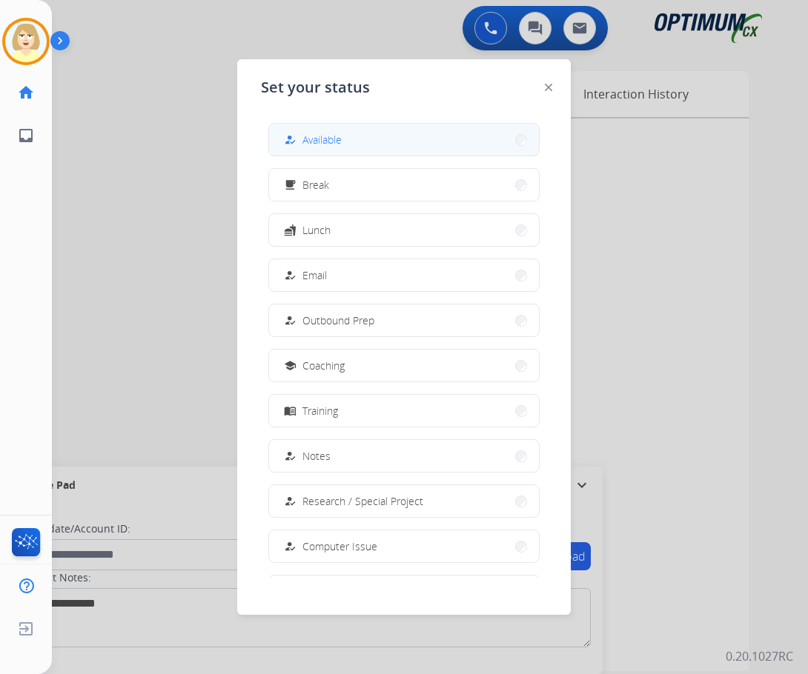
click at [332, 136] on span "Available" at bounding box center [321, 140] width 39 height 16
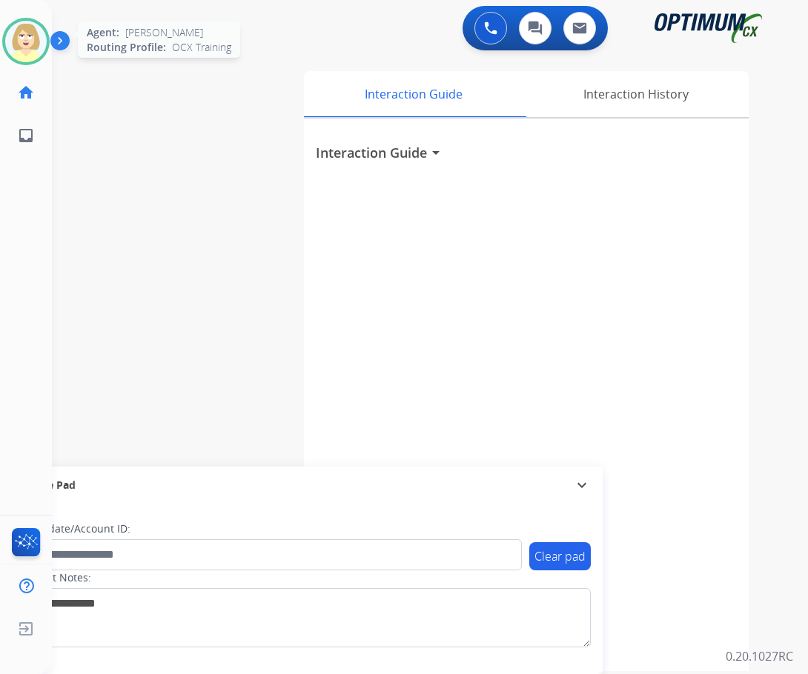
click at [24, 37] on img at bounding box center [25, 41] width 41 height 41
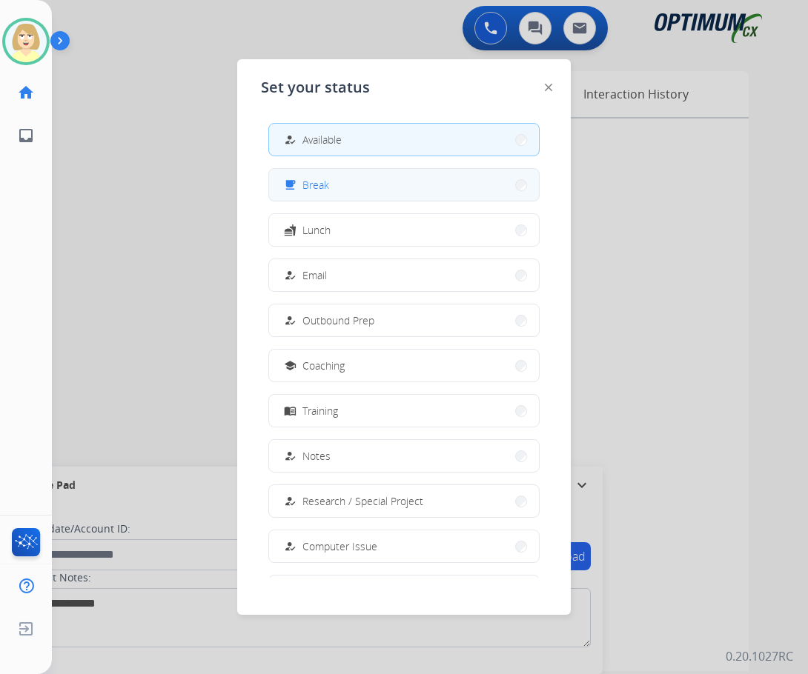
click at [317, 182] on span "Break" at bounding box center [315, 185] width 27 height 16
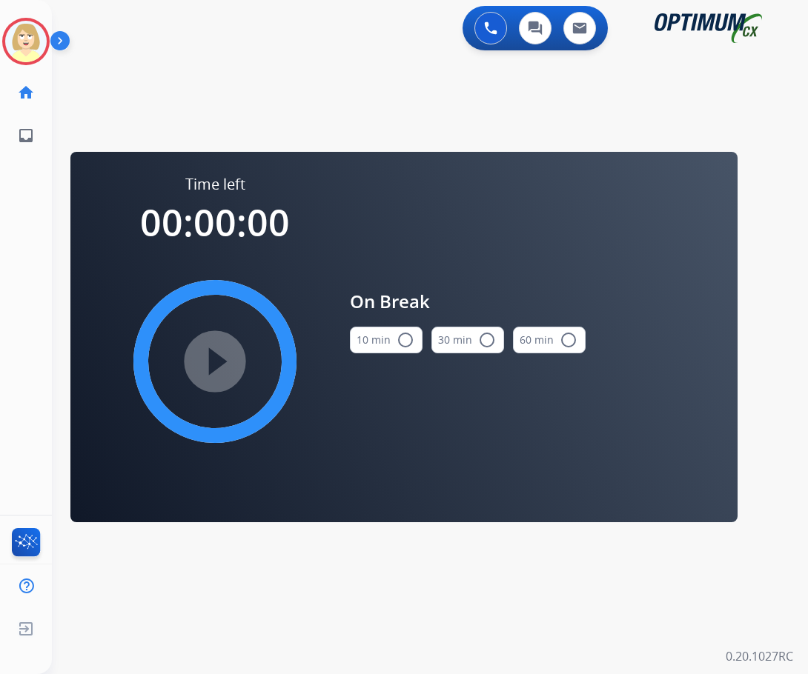
click at [403, 343] on mat-icon "radio_button_unchecked" at bounding box center [405, 340] width 18 height 18
click at [206, 363] on mat-icon "play_circle_filled" at bounding box center [215, 362] width 18 height 18
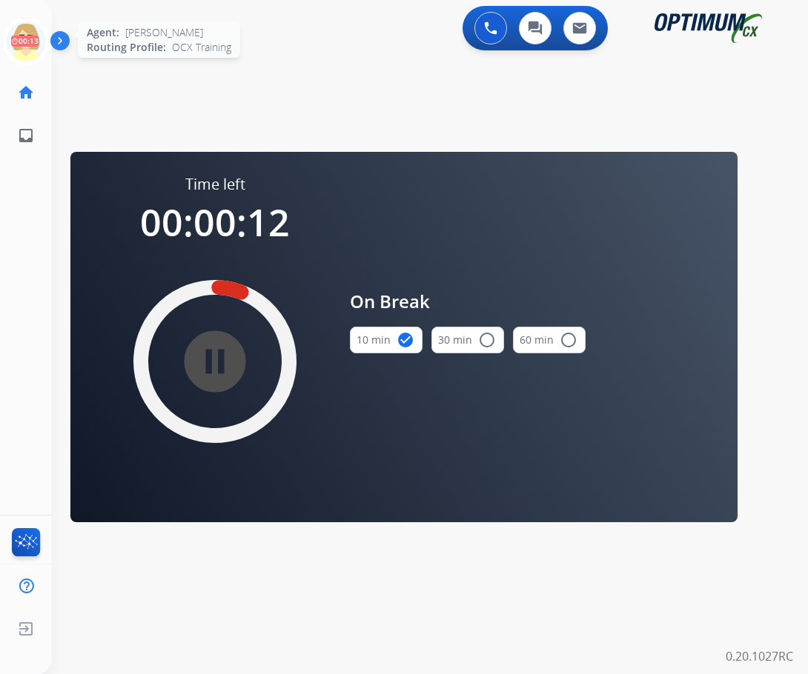
click at [22, 30] on icon at bounding box center [26, 42] width 48 height 48
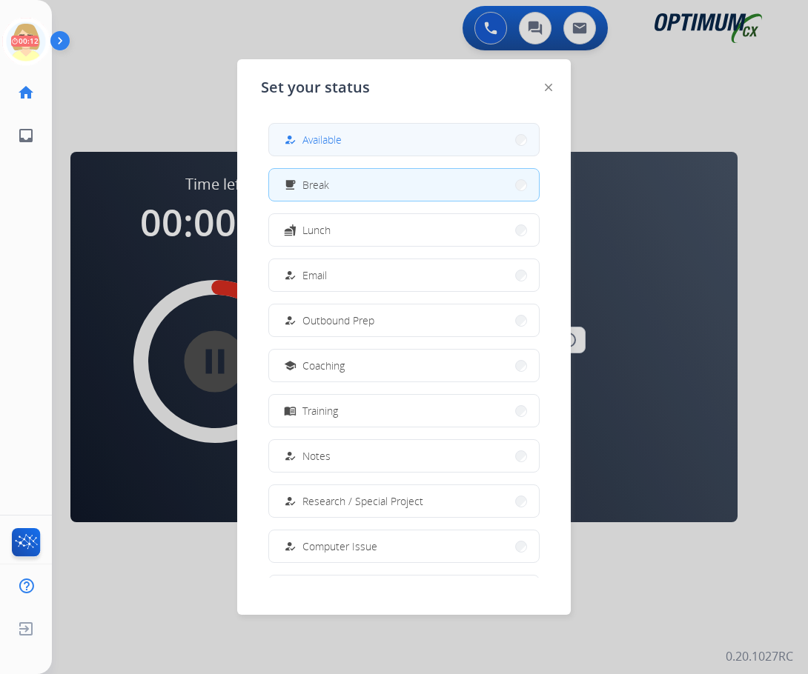
click at [339, 136] on span "Available" at bounding box center [321, 140] width 39 height 16
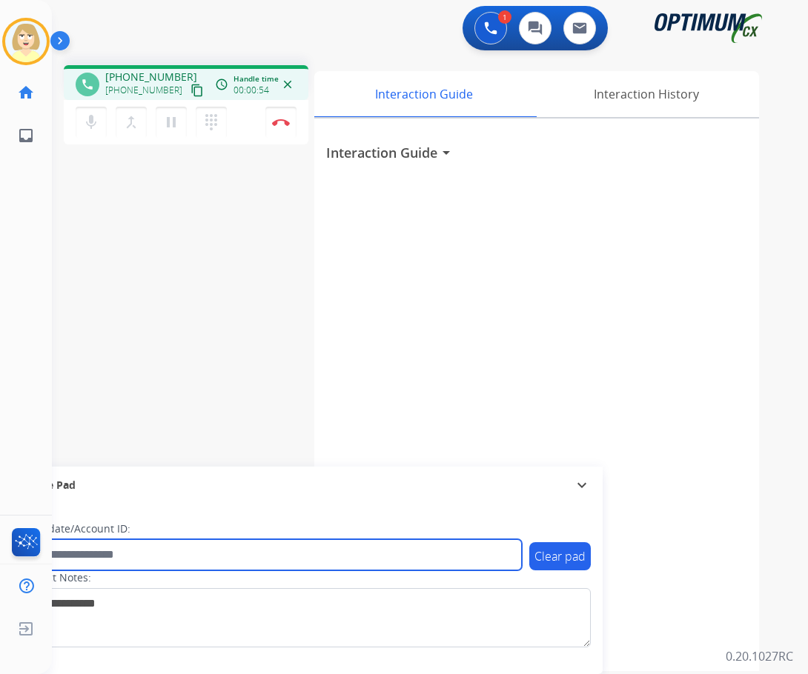
click at [74, 549] on input "text" at bounding box center [270, 554] width 502 height 31
paste input "*******"
type input "*******"
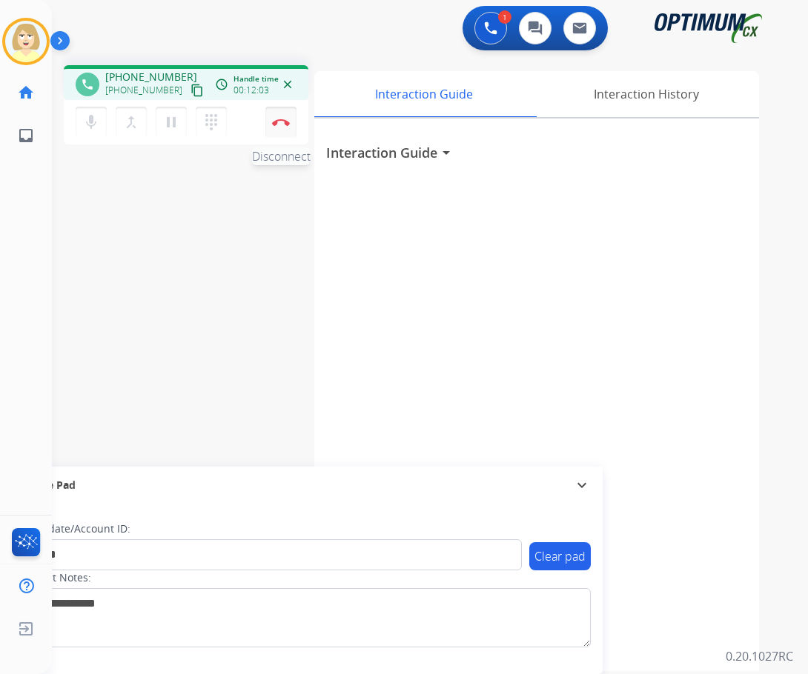
click at [283, 119] on img at bounding box center [281, 122] width 18 height 7
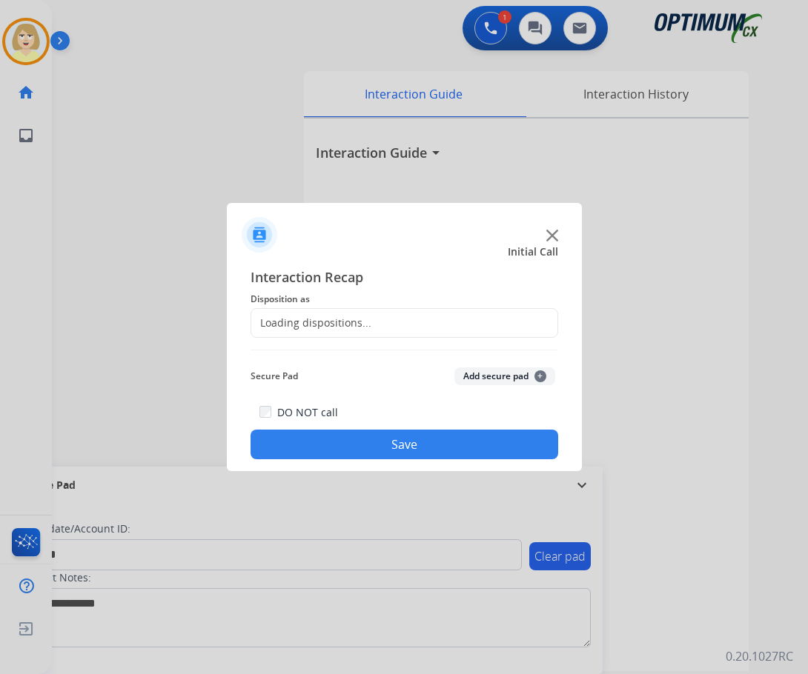
click at [317, 320] on div "Loading dispositions..." at bounding box center [311, 323] width 120 height 15
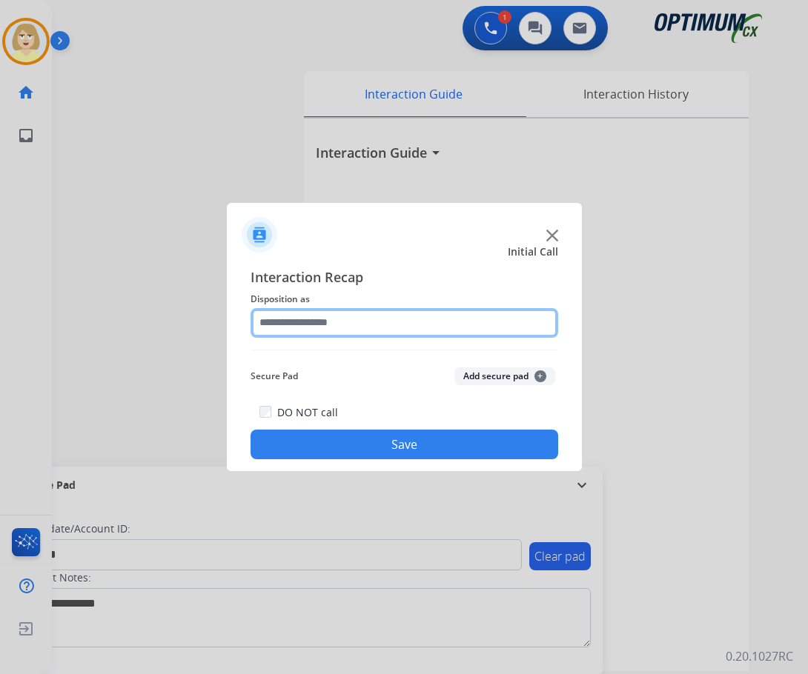
click at [317, 323] on input "text" at bounding box center [404, 323] width 308 height 30
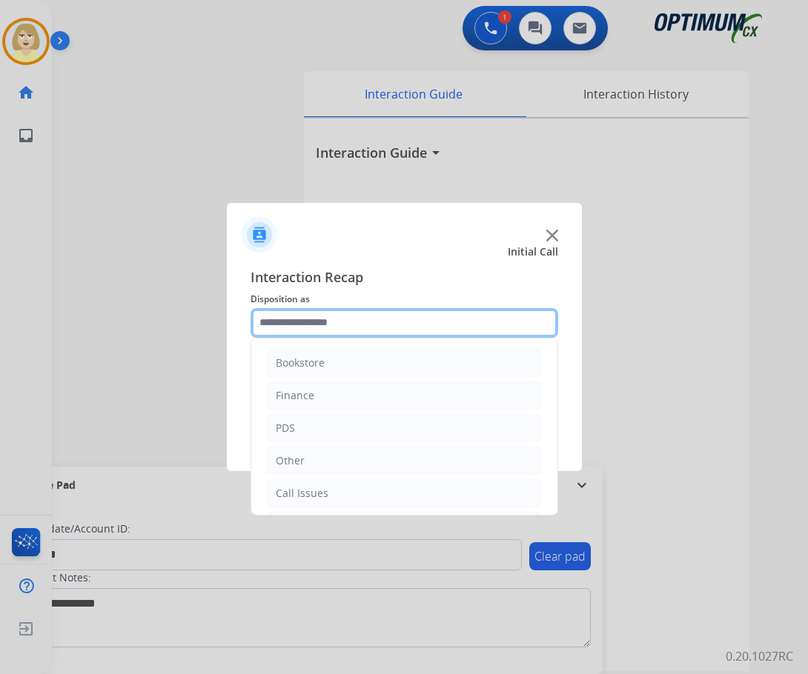
scroll to position [101, 0]
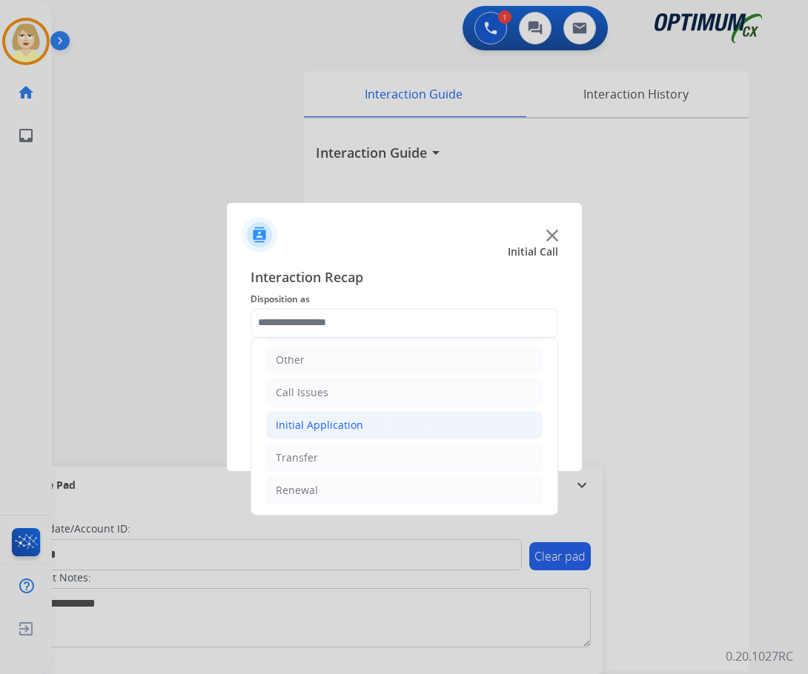
click at [343, 423] on div "Initial Application" at bounding box center [319, 425] width 87 height 15
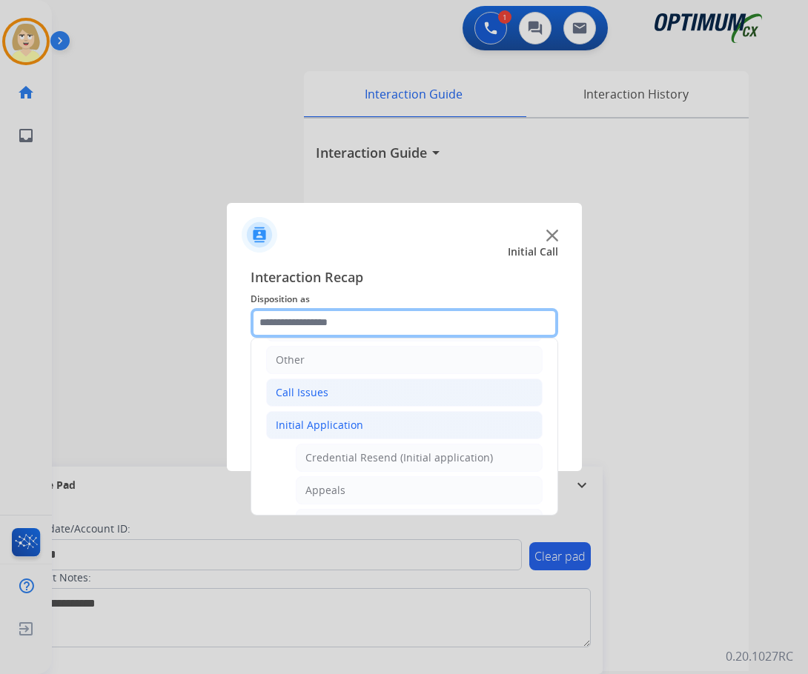
scroll to position [175, 0]
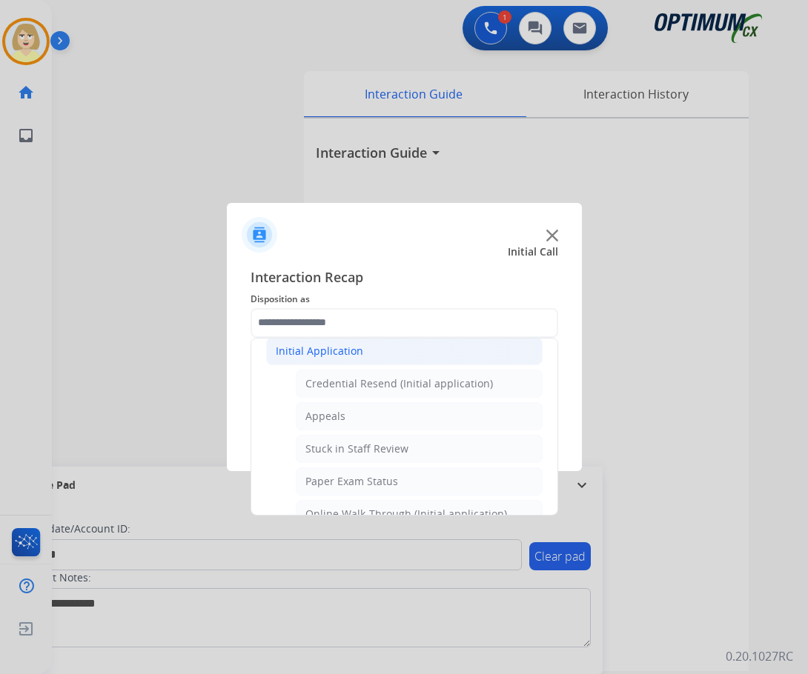
drag, startPoint x: 423, startPoint y: 391, endPoint x: 431, endPoint y: 388, distance: 8.4
click at [423, 390] on div "Credential Resend (Initial application)" at bounding box center [398, 383] width 187 height 15
type input "**********"
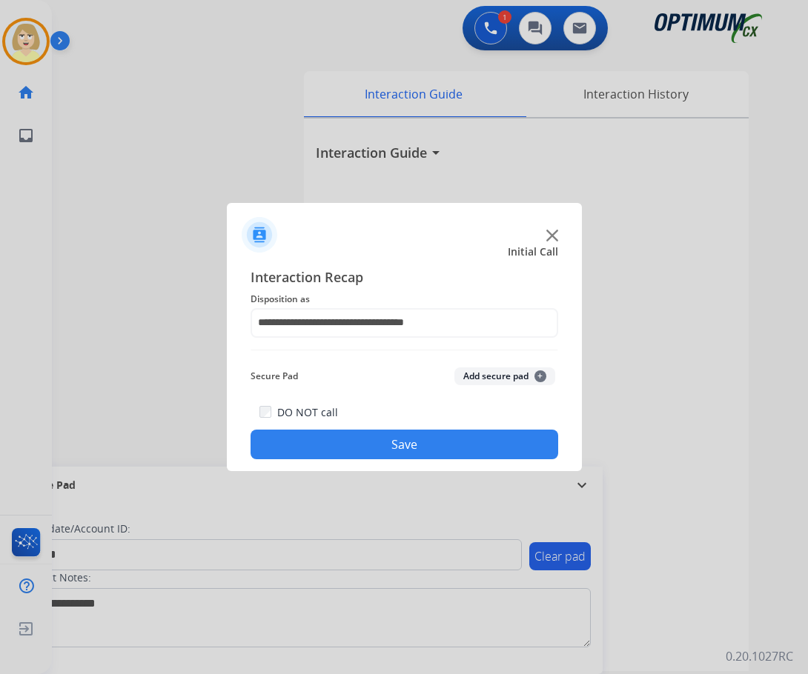
click at [490, 374] on button "Add secure pad +" at bounding box center [504, 377] width 101 height 18
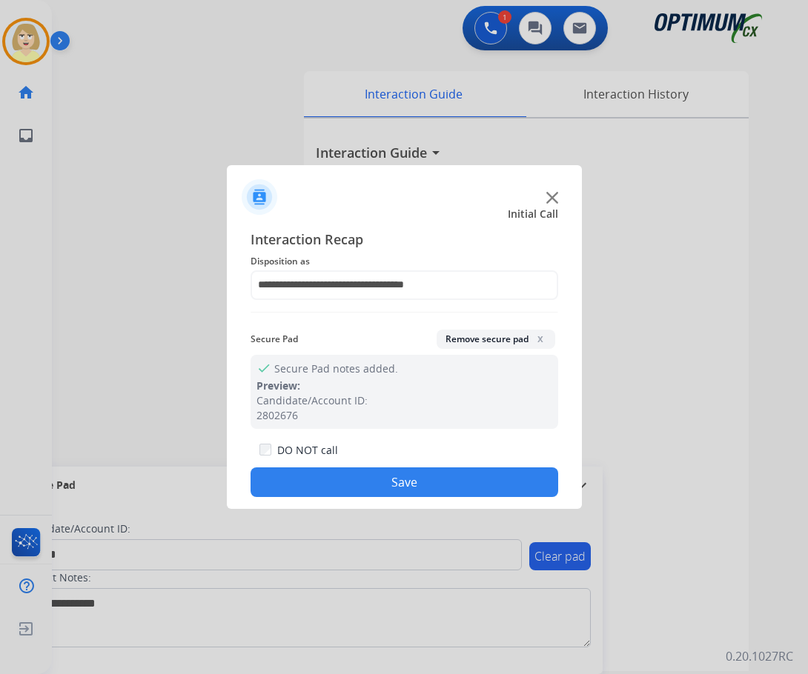
drag, startPoint x: 399, startPoint y: 485, endPoint x: 196, endPoint y: 192, distance: 356.2
click at [398, 485] on button "Save" at bounding box center [404, 483] width 308 height 30
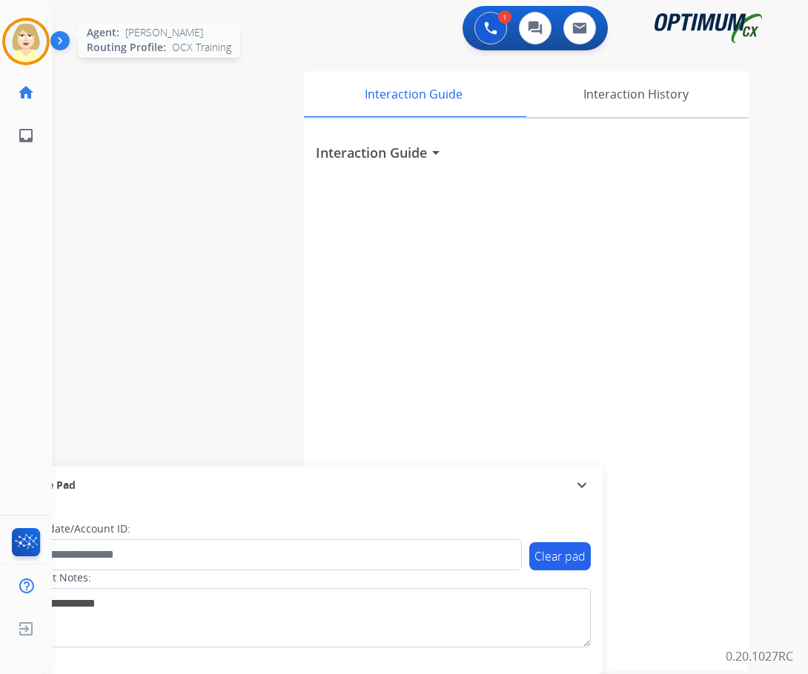
click at [17, 43] on img at bounding box center [25, 41] width 41 height 41
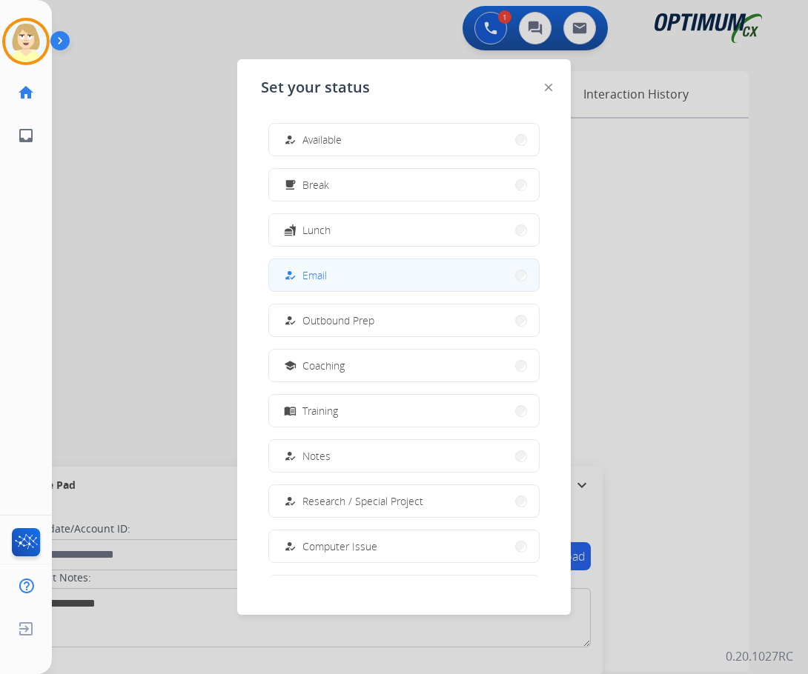
click at [324, 278] on span "Email" at bounding box center [314, 276] width 24 height 16
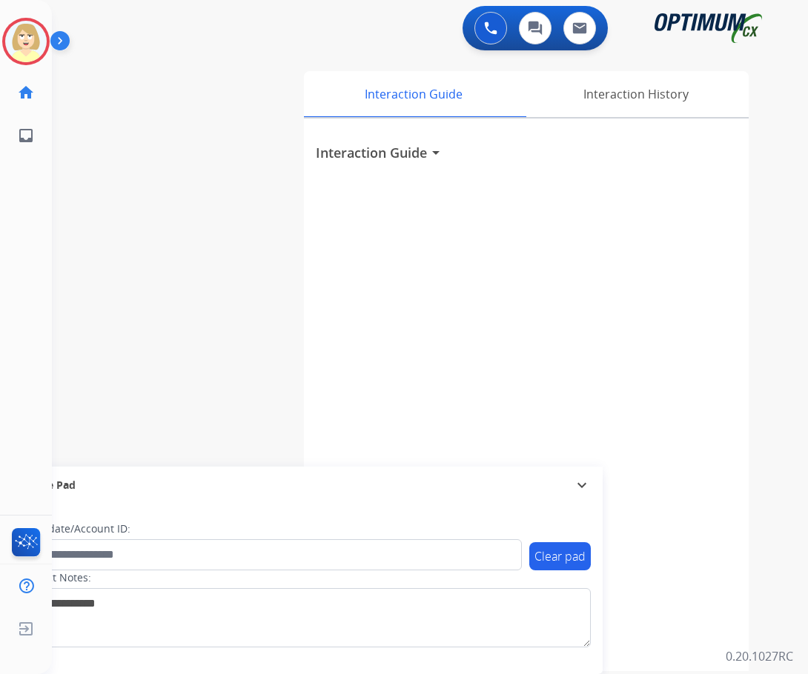
drag, startPoint x: 29, startPoint y: 32, endPoint x: 67, endPoint y: 48, distance: 41.2
click at [29, 32] on img at bounding box center [25, 41] width 41 height 41
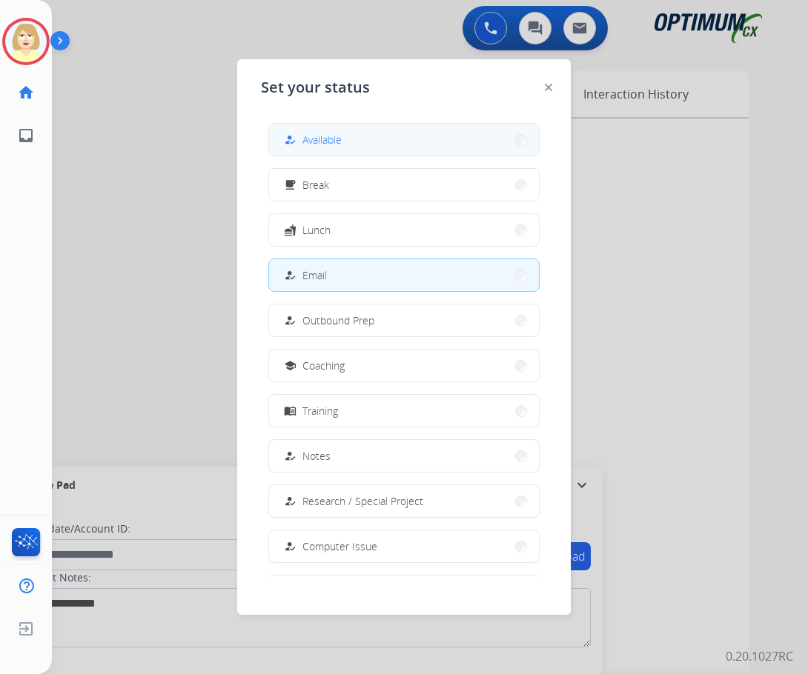
click at [333, 139] on span "Available" at bounding box center [321, 140] width 39 height 16
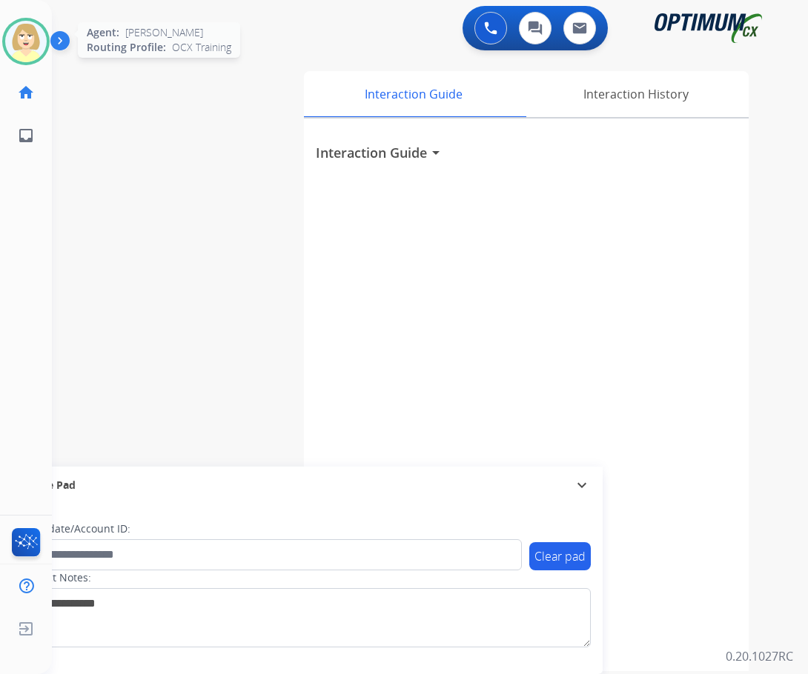
drag, startPoint x: 19, startPoint y: 38, endPoint x: 34, endPoint y: 44, distance: 16.0
click at [19, 37] on img at bounding box center [25, 41] width 41 height 41
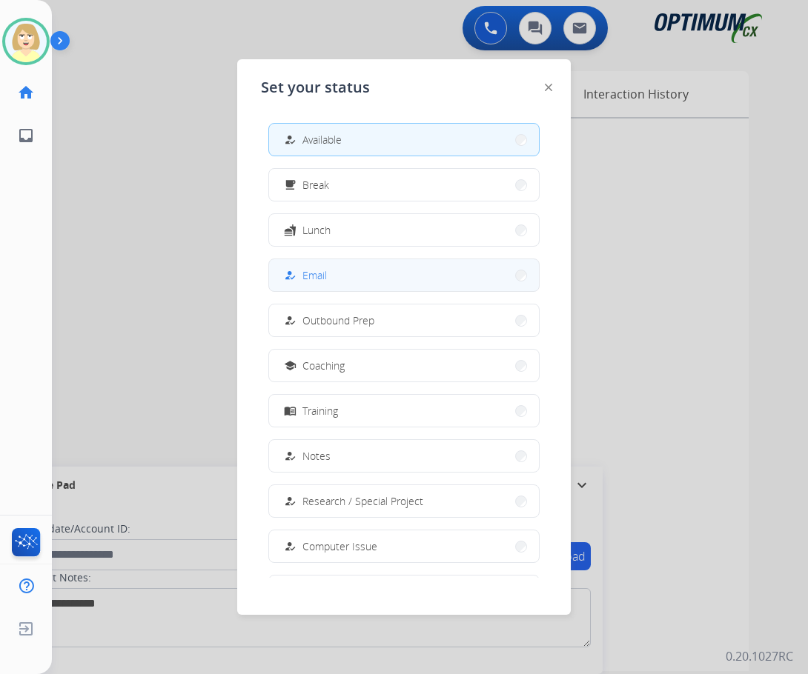
click at [311, 271] on span "Email" at bounding box center [314, 276] width 24 height 16
